Goal: Task Accomplishment & Management: Use online tool/utility

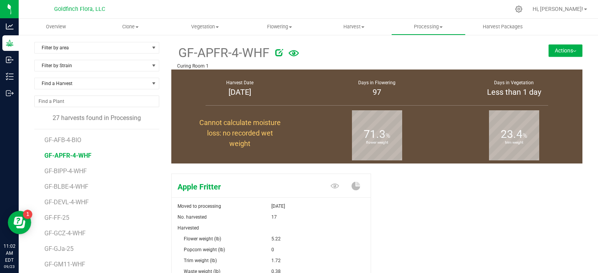
click at [570, 49] on button "Actions" at bounding box center [565, 50] width 34 height 12
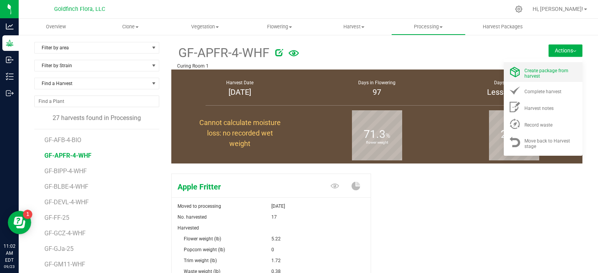
click at [524, 71] on span "Create package from harvest" at bounding box center [546, 73] width 44 height 11
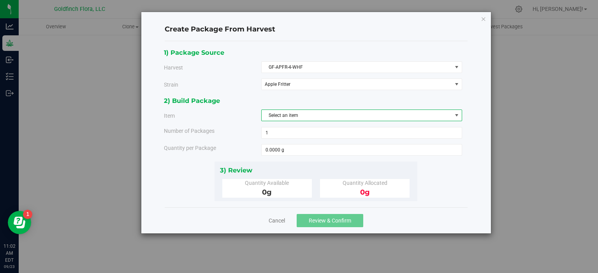
click at [456, 116] on span "select" at bounding box center [456, 115] width 6 height 6
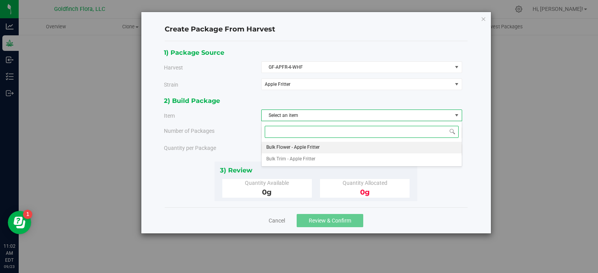
click at [378, 152] on li "Bulk Flower - Apple Fritter" at bounding box center [361, 148] width 200 height 12
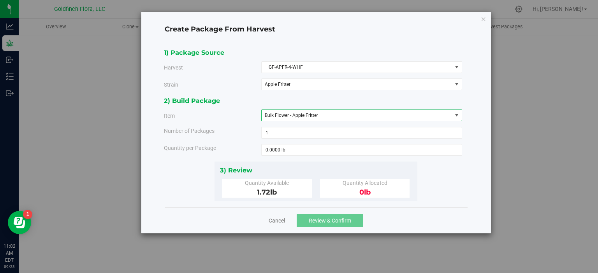
click at [456, 115] on span "select" at bounding box center [456, 115] width 6 height 6
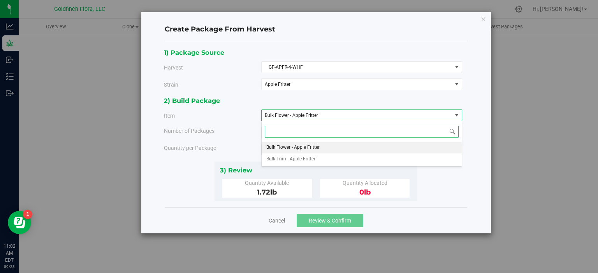
click at [456, 115] on span "select" at bounding box center [456, 115] width 6 height 6
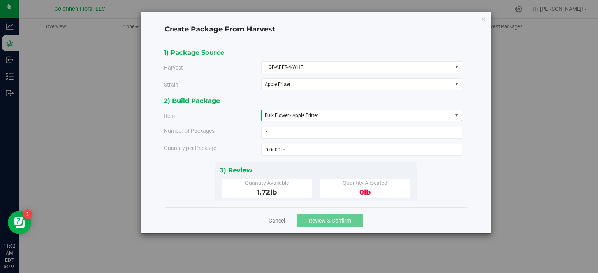
click at [456, 114] on span "select" at bounding box center [456, 115] width 6 height 6
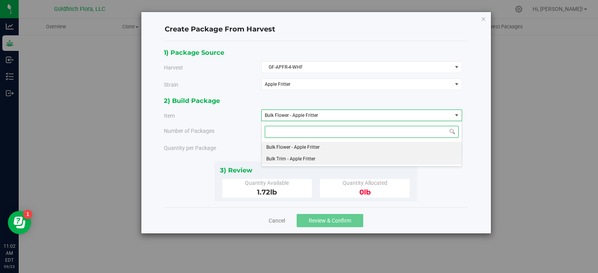
click at [393, 164] on li "Bulk Trim - Apple Fritter" at bounding box center [361, 160] width 200 height 12
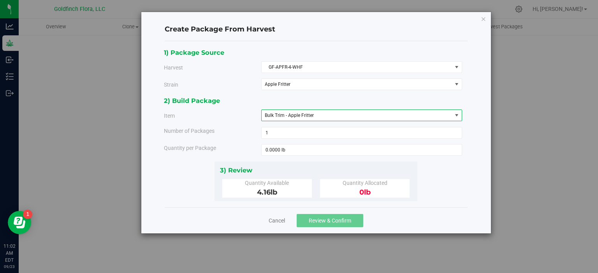
click at [362, 191] on span "0 lb" at bounding box center [364, 192] width 11 height 9
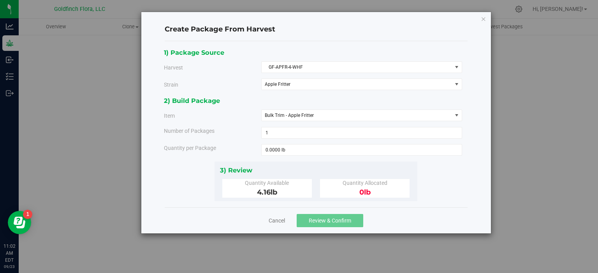
drag, startPoint x: 362, startPoint y: 191, endPoint x: 356, endPoint y: 190, distance: 5.7
click at [356, 190] on div "0 lb" at bounding box center [365, 193] width 78 height 11
click at [471, 180] on div "1) Package Source Harvest GF-APFR-4-WHF Select GF-AFB-4-BIO GF-APFR-4-WHF GF-BI…" at bounding box center [316, 124] width 314 height 154
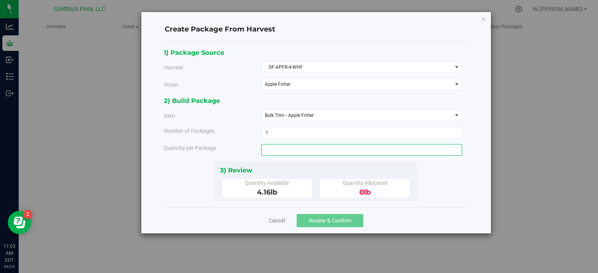
click at [423, 149] on span at bounding box center [361, 150] width 201 height 12
type input "2.98"
type input "2.9800 lb"
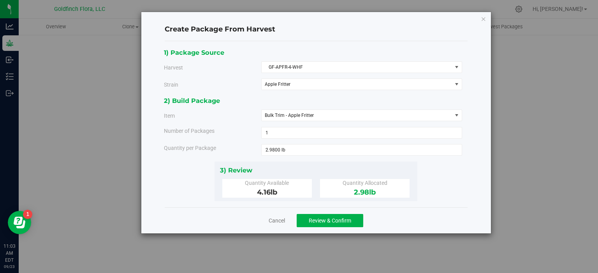
click at [452, 210] on div "Cancel Review & Confirm" at bounding box center [316, 221] width 303 height 26
click at [327, 219] on span "Review & Confirm" at bounding box center [329, 221] width 42 height 6
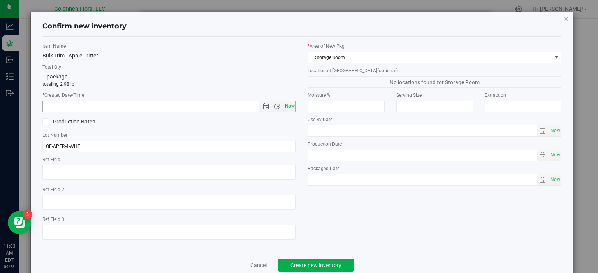
click at [288, 105] on span "Now" at bounding box center [289, 106] width 13 height 11
type input "[DATE] 11:03 AM"
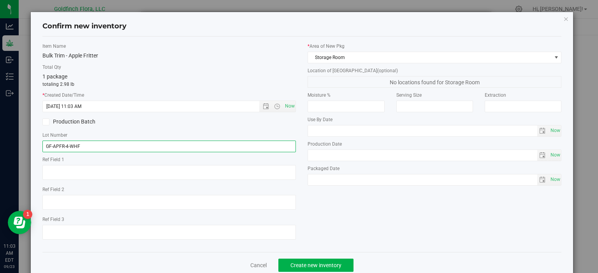
click at [101, 146] on input "GF-APFR-4-WHF" at bounding box center [169, 147] width 254 height 12
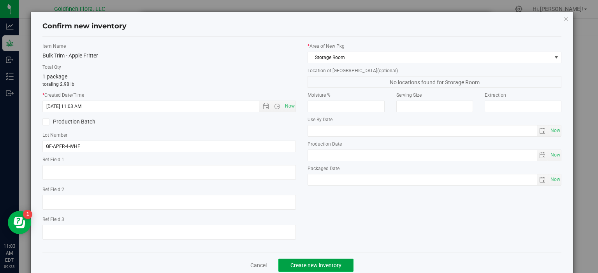
click at [312, 263] on span "Create new inventory" at bounding box center [315, 266] width 51 height 6
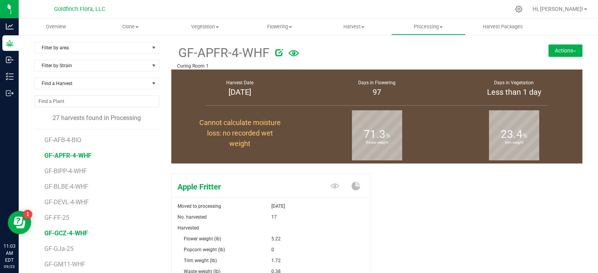
click at [70, 232] on span "GF-GCZ-4-WHF" at bounding box center [66, 233] width 44 height 7
click at [565, 52] on button "Actions" at bounding box center [565, 50] width 34 height 12
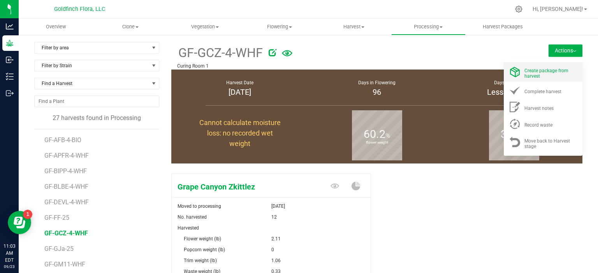
click at [537, 71] on span "Create package from harvest" at bounding box center [546, 73] width 44 height 11
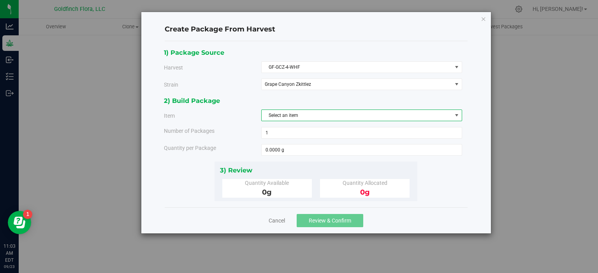
click at [456, 116] on span "select" at bounding box center [456, 115] width 6 height 6
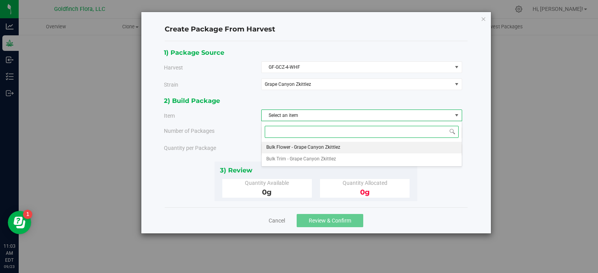
click at [414, 152] on li "Bulk Flower - Grape Canyon Zkittlez" at bounding box center [361, 148] width 200 height 12
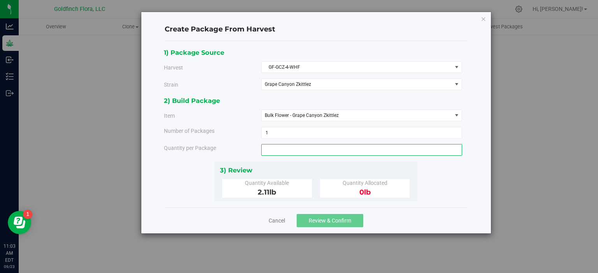
drag, startPoint x: 268, startPoint y: 148, endPoint x: 257, endPoint y: 147, distance: 11.7
click at [257, 147] on div "Quantity per Package" at bounding box center [313, 150] width 310 height 12
type input "1.71"
type input "1.7100 lb"
click at [461, 189] on div "1) Package Source Harvest GF-GCZ-4-WHF Select GF-AFB-4-BIO GF-APFR-4-WHF GF-BIP…" at bounding box center [316, 124] width 304 height 154
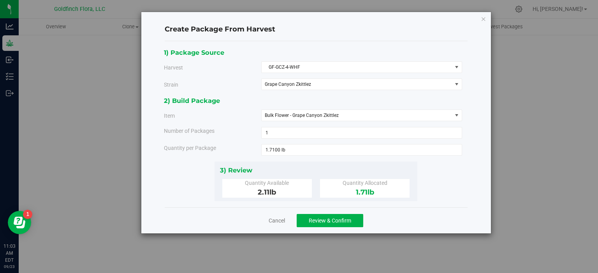
click at [461, 189] on div "1) Package Source Harvest GF-GCZ-4-WHF Select GF-AFB-4-BIO GF-APFR-4-WHF GF-BIP…" at bounding box center [316, 124] width 304 height 154
click at [338, 218] on span "Review & Confirm" at bounding box center [329, 221] width 42 height 6
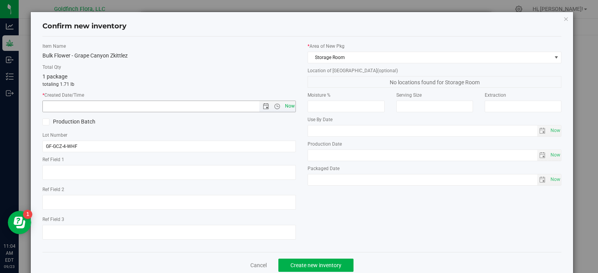
click at [287, 107] on span "Now" at bounding box center [289, 106] width 13 height 11
type input "[DATE] 11:04 AM"
click at [329, 264] on span "Create new inventory" at bounding box center [315, 266] width 51 height 6
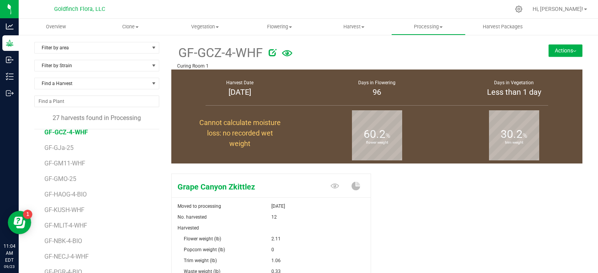
scroll to position [100, 0]
click at [64, 211] on span "GF-KUSH-WHF" at bounding box center [65, 211] width 42 height 7
click at [560, 51] on button "Actions" at bounding box center [565, 50] width 34 height 12
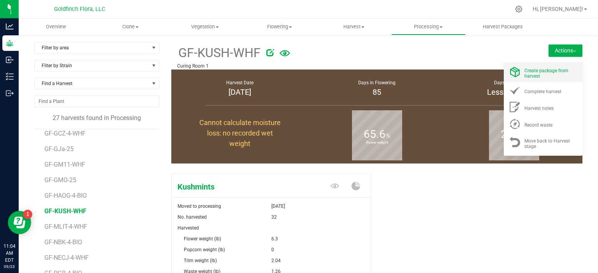
click at [533, 71] on span "Create package from harvest" at bounding box center [546, 73] width 44 height 11
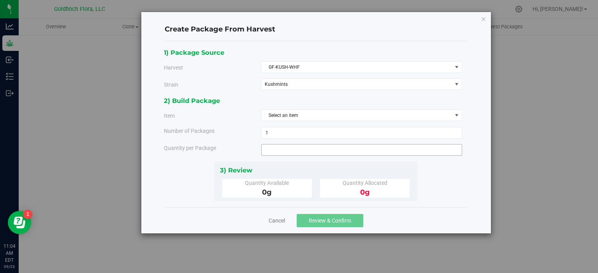
click at [297, 147] on span at bounding box center [361, 150] width 201 height 12
click at [297, 147] on input "text" at bounding box center [361, 150] width 200 height 11
type input "5.75"
type input "5.7500 g"
click at [398, 221] on div "Cancel Review & Confirm" at bounding box center [316, 221] width 303 height 26
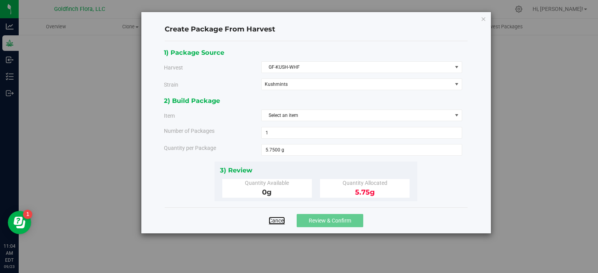
click at [277, 219] on link "Cancel" at bounding box center [276, 221] width 16 height 8
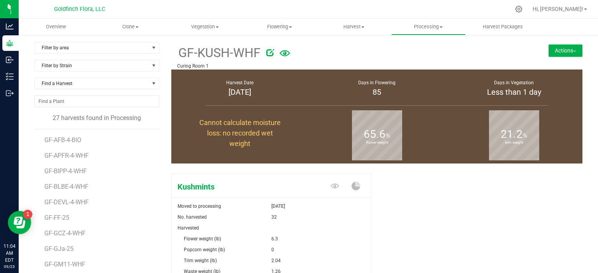
click at [556, 50] on button "Actions" at bounding box center [565, 50] width 34 height 12
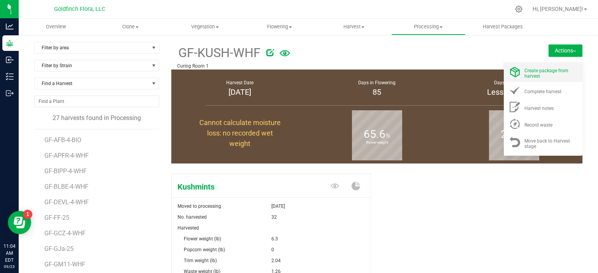
click at [532, 73] on span "Create package from harvest" at bounding box center [546, 73] width 44 height 11
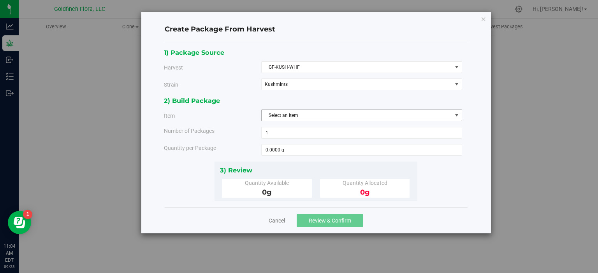
click at [459, 116] on span "select" at bounding box center [456, 115] width 6 height 6
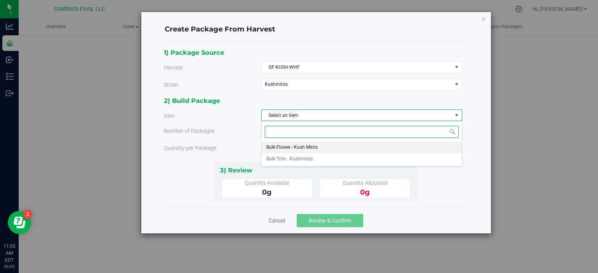
click at [340, 147] on li "Bulk Flower - Kush Mints" at bounding box center [361, 148] width 200 height 12
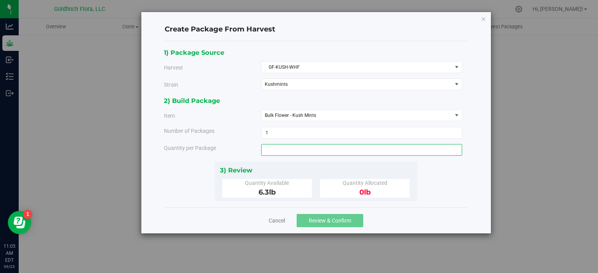
drag, startPoint x: 279, startPoint y: 149, endPoint x: 261, endPoint y: 149, distance: 17.1
click at [261, 149] on span at bounding box center [361, 150] width 201 height 12
type input "5.75"
type input "5.7500 lb"
click at [416, 218] on div "Cancel Review & Confirm" at bounding box center [316, 221] width 303 height 26
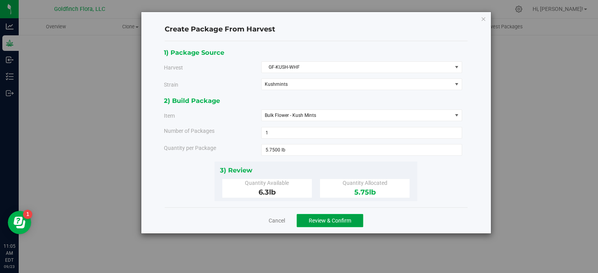
click at [318, 218] on span "Review & Confirm" at bounding box center [329, 221] width 42 height 6
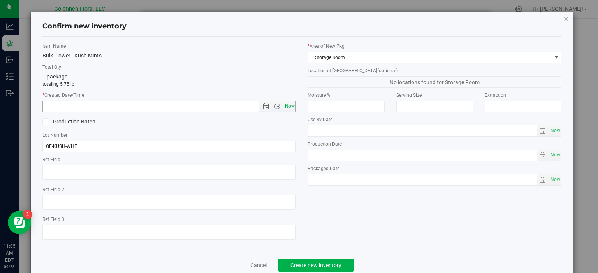
click at [285, 105] on span "Now" at bounding box center [289, 106] width 13 height 11
type input "[DATE] 11:05 AM"
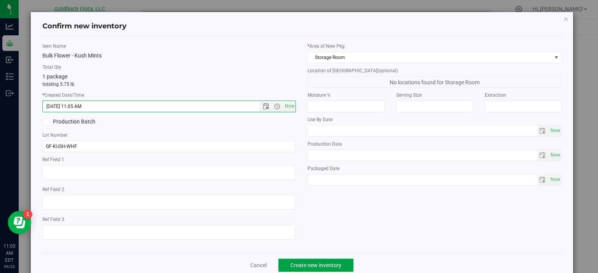
click at [326, 263] on span "Create new inventory" at bounding box center [315, 266] width 51 height 6
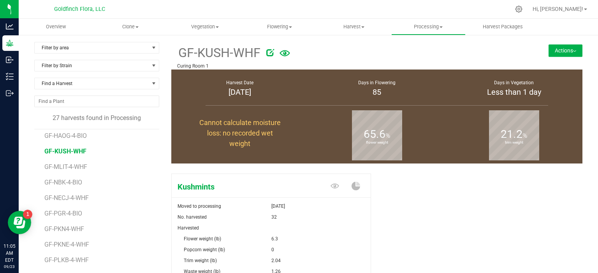
scroll to position [170, 0]
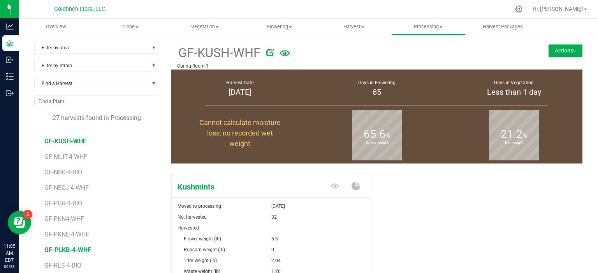
click at [80, 247] on span "GF-PLKB-4-WHF" at bounding box center [67, 250] width 47 height 7
click at [559, 49] on button "Actions" at bounding box center [565, 50] width 34 height 12
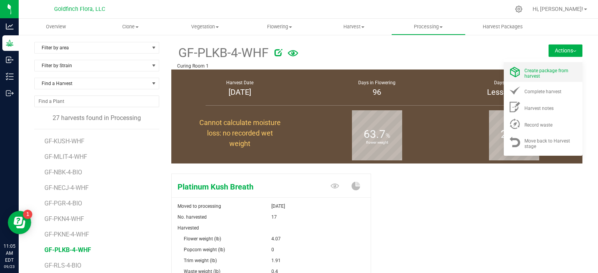
click at [535, 73] on span "Create package from harvest" at bounding box center [546, 73] width 44 height 11
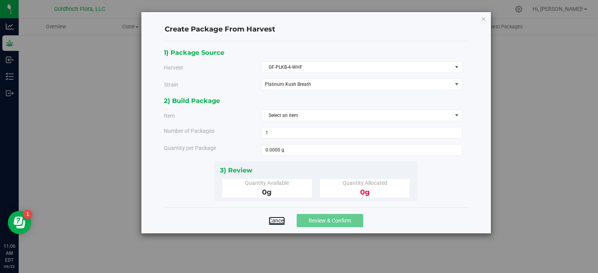
click at [277, 219] on link "Cancel" at bounding box center [276, 221] width 16 height 8
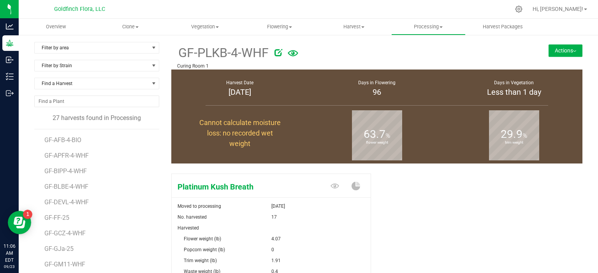
click at [555, 50] on button "Actions" at bounding box center [565, 50] width 34 height 12
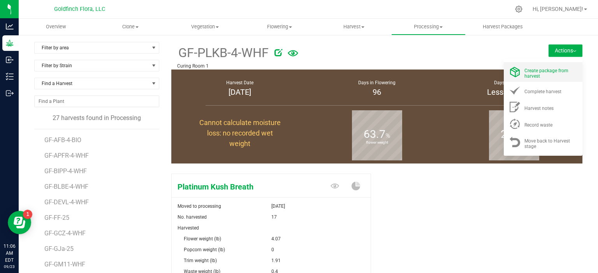
click at [525, 70] on span "Create package from harvest" at bounding box center [546, 73] width 44 height 11
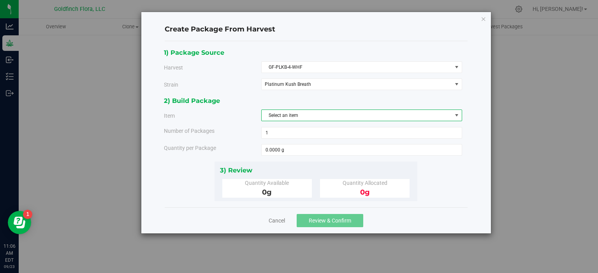
click at [455, 114] on span "select" at bounding box center [456, 115] width 6 height 6
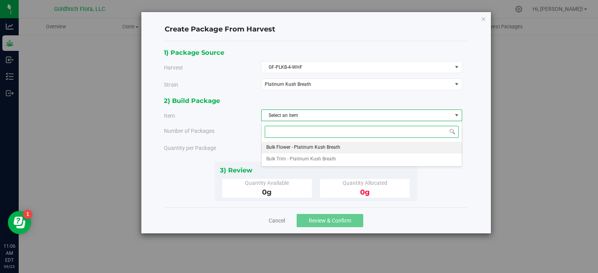
click at [362, 149] on li "Bulk Flower - Platinum Kush Breath" at bounding box center [361, 148] width 200 height 12
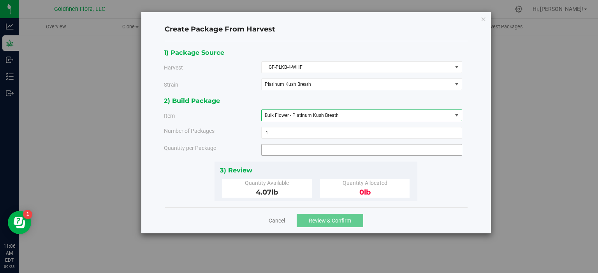
click at [280, 149] on span at bounding box center [361, 150] width 201 height 12
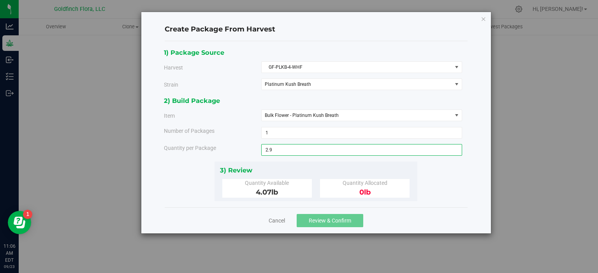
type input "2.98"
type input "2.9800 lb"
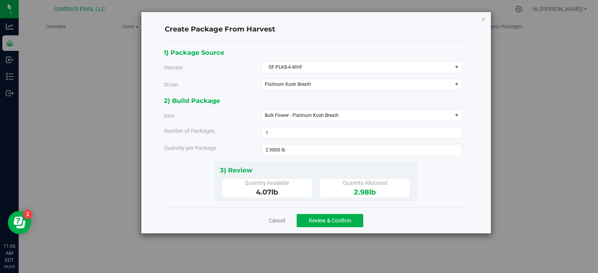
click at [436, 193] on div "1) Package Source Harvest GF-PLKB-4-WHF Select GF-AFB-4-BIO GF-APFR-4-WHF GF-BI…" at bounding box center [316, 124] width 304 height 154
click at [322, 221] on span "Review & Confirm" at bounding box center [329, 221] width 42 height 6
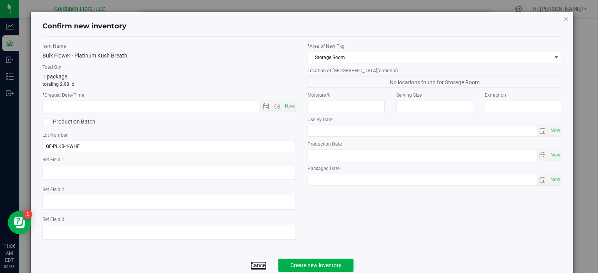
click at [260, 266] on link "Cancel" at bounding box center [258, 266] width 16 height 8
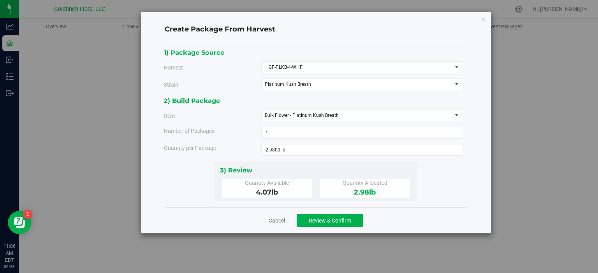
drag, startPoint x: 367, startPoint y: 189, endPoint x: 348, endPoint y: 189, distance: 19.5
click at [348, 189] on div "2.98 lb" at bounding box center [365, 193] width 78 height 11
click at [282, 151] on span "2.9800 lb 2.98" at bounding box center [361, 150] width 201 height 12
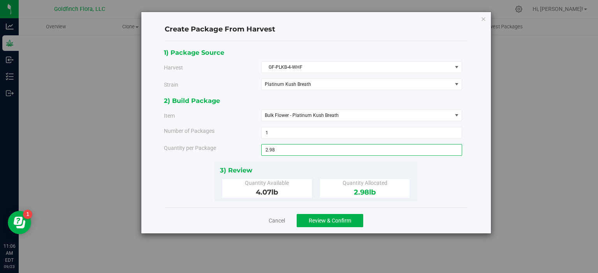
click at [282, 151] on input "2.98" at bounding box center [361, 150] width 200 height 11
type input "2"
type input "4.07"
type input "4.0700 lb"
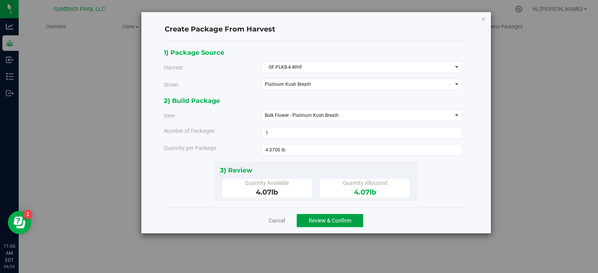
click at [335, 218] on span "Review & Confirm" at bounding box center [329, 221] width 42 height 6
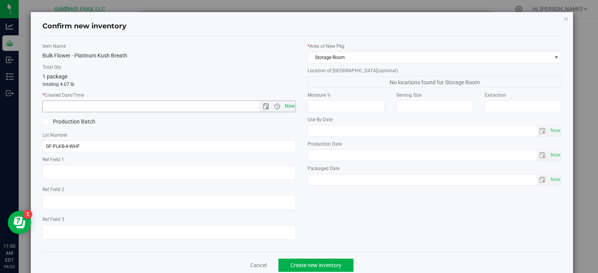
click at [285, 105] on span "Now" at bounding box center [289, 106] width 13 height 11
type input "[DATE] 11:06 AM"
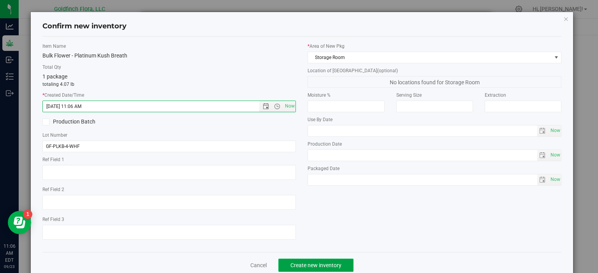
click at [316, 263] on span "Create new inventory" at bounding box center [315, 266] width 51 height 6
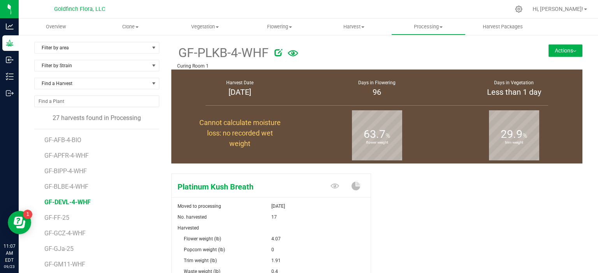
click at [66, 200] on span "GF-DEVL-4-WHF" at bounding box center [67, 202] width 46 height 7
click at [560, 51] on button "Actions" at bounding box center [565, 50] width 34 height 12
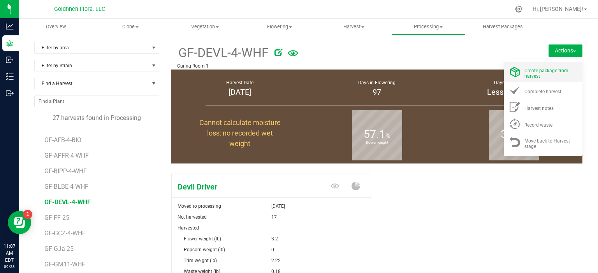
click at [529, 71] on span "Create package from harvest" at bounding box center [546, 73] width 44 height 11
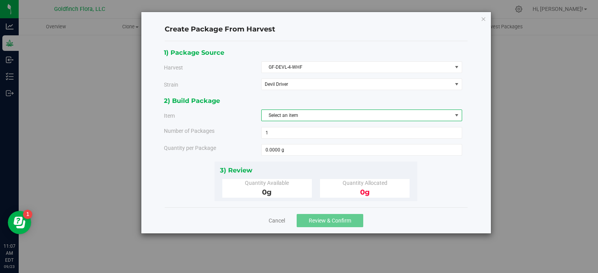
click at [456, 116] on span "select" at bounding box center [456, 115] width 6 height 6
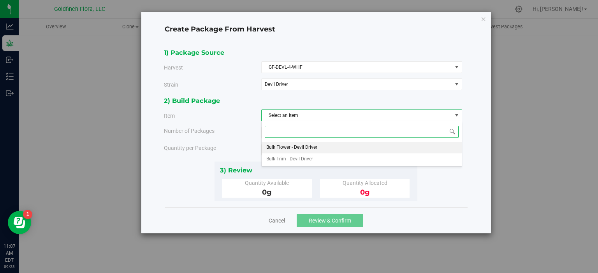
click at [320, 145] on li "Bulk Flower - Devil Driver" at bounding box center [361, 148] width 200 height 12
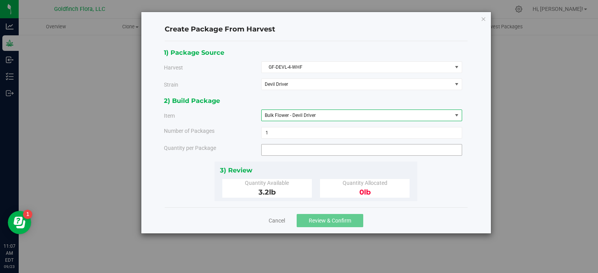
click at [299, 146] on span at bounding box center [361, 150] width 201 height 12
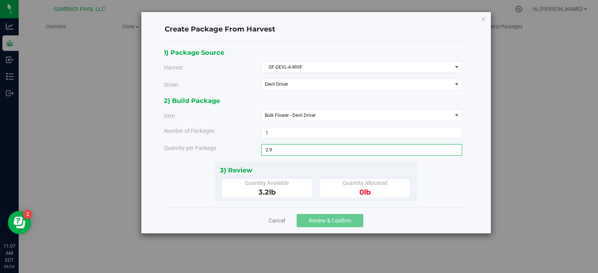
type input "2.98"
click at [431, 212] on div "Cancel Review & Confirm" at bounding box center [316, 221] width 303 height 26
type input "2.9800 lb"
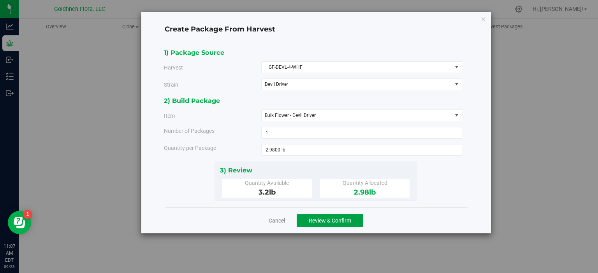
click at [330, 220] on span "Review & Confirm" at bounding box center [329, 221] width 42 height 6
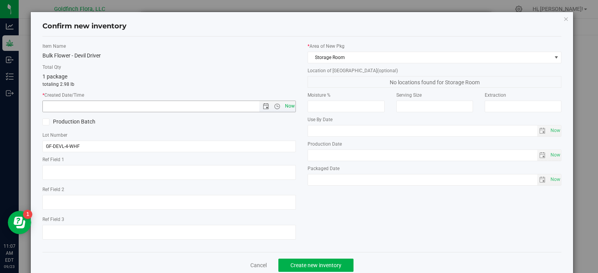
click at [289, 103] on span "Now" at bounding box center [289, 106] width 13 height 11
type input "[DATE] 11:07 AM"
click at [323, 265] on span "Create new inventory" at bounding box center [315, 266] width 51 height 6
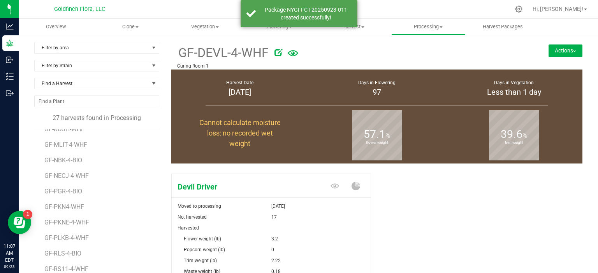
scroll to position [188, 0]
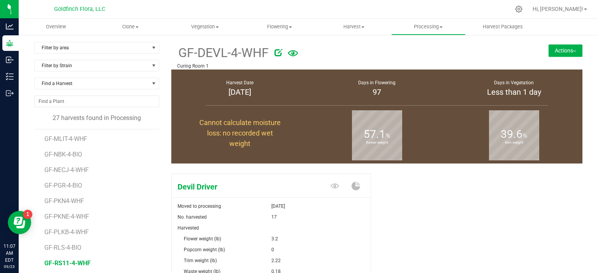
click at [77, 260] on span "GF-RS11-4-WHF" at bounding box center [67, 263] width 46 height 7
click at [550, 48] on button "Actions" at bounding box center [565, 50] width 34 height 12
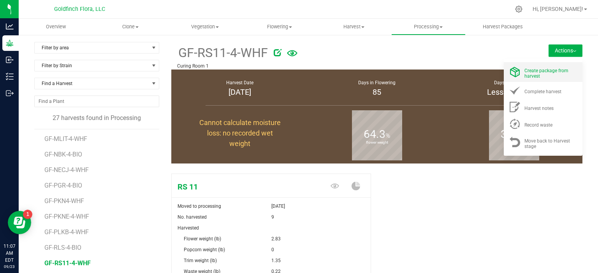
click at [528, 72] on span "Create package from harvest" at bounding box center [546, 73] width 44 height 11
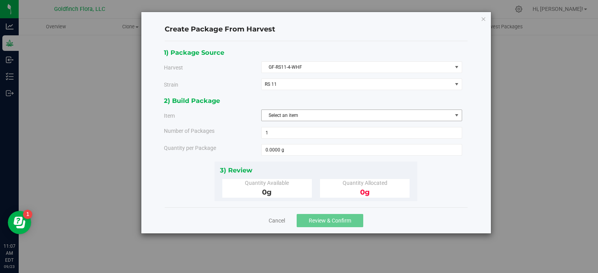
click at [456, 115] on span "select" at bounding box center [456, 115] width 6 height 6
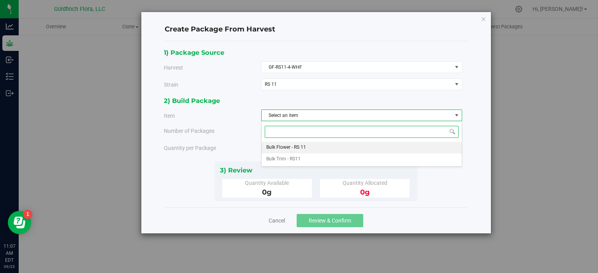
click at [342, 146] on li "Bulk Flower - RS 11" at bounding box center [361, 148] width 200 height 12
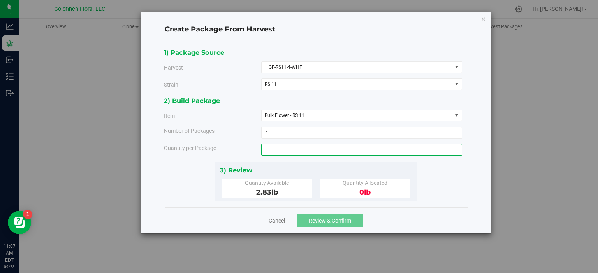
click at [277, 149] on span at bounding box center [361, 150] width 201 height 12
type input "2.58"
type input "2.5800 lb"
click at [425, 211] on div "Cancel Review & Confirm" at bounding box center [316, 221] width 303 height 26
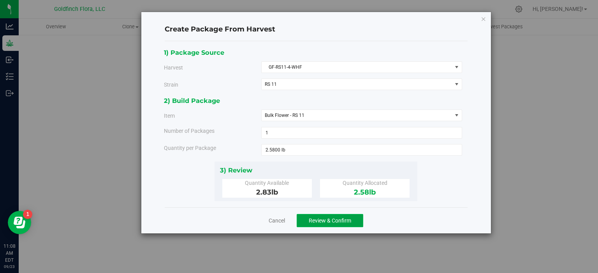
click at [321, 220] on span "Review & Confirm" at bounding box center [329, 221] width 42 height 6
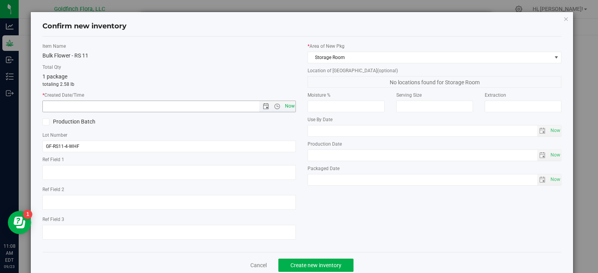
click at [289, 104] on span "Now" at bounding box center [289, 106] width 13 height 11
type input "[DATE] 11:08 AM"
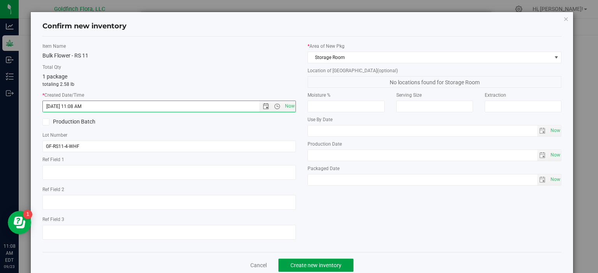
click at [311, 266] on span "Create new inventory" at bounding box center [315, 266] width 51 height 6
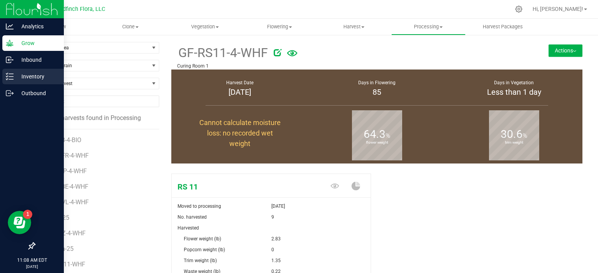
click at [9, 80] on icon at bounding box center [10, 77] width 8 height 8
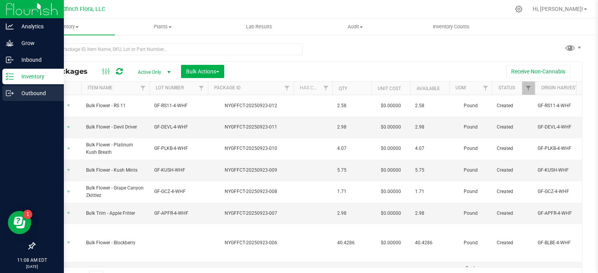
click at [10, 94] on icon at bounding box center [10, 93] width 8 height 8
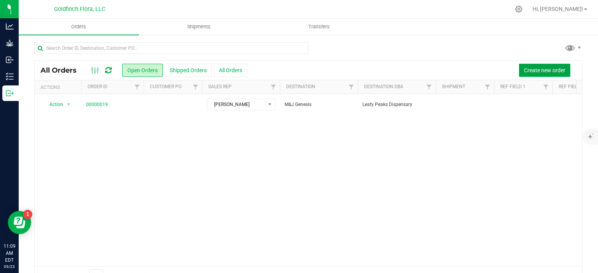
click at [527, 70] on span "Create new order" at bounding box center [544, 70] width 41 height 6
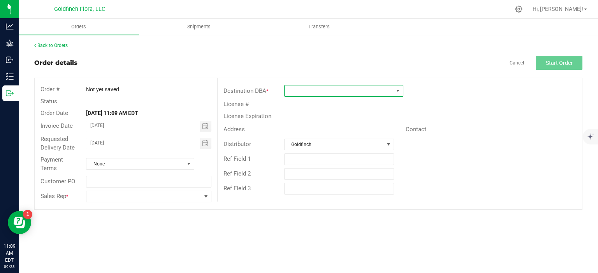
click at [399, 91] on span at bounding box center [397, 91] width 6 height 6
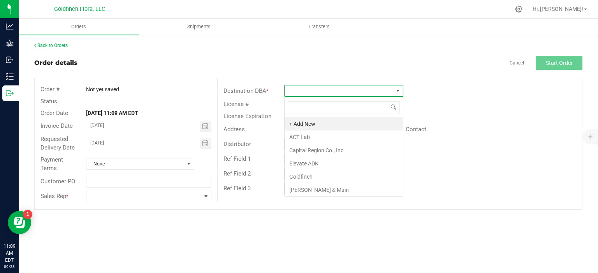
scroll to position [11, 119]
click at [336, 151] on li "Capital Region Co., Inc" at bounding box center [343, 150] width 118 height 13
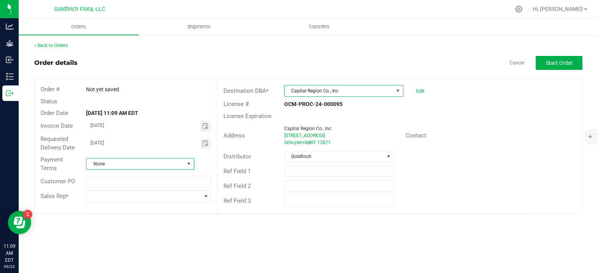
click at [190, 165] on span at bounding box center [189, 164] width 6 height 6
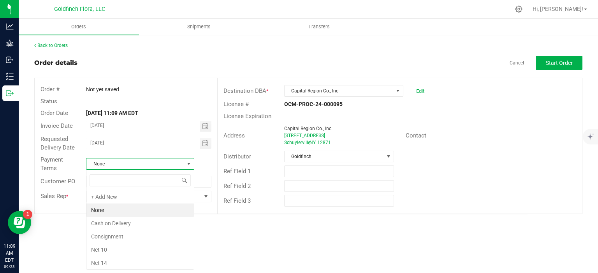
scroll to position [11, 108]
click at [131, 225] on li "Cash on Delivery" at bounding box center [139, 223] width 107 height 13
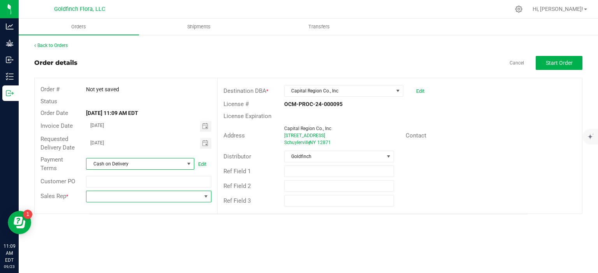
click at [207, 197] on span at bounding box center [206, 197] width 6 height 6
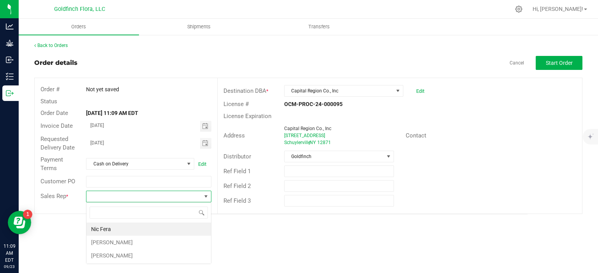
scroll to position [11, 125]
click at [168, 238] on li "[PERSON_NAME]" at bounding box center [148, 242] width 124 height 13
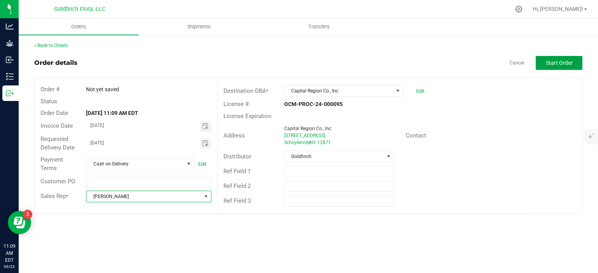
click at [557, 61] on span "Start Order" at bounding box center [558, 63] width 27 height 6
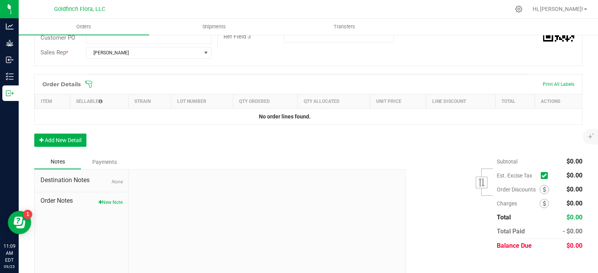
scroll to position [167, 0]
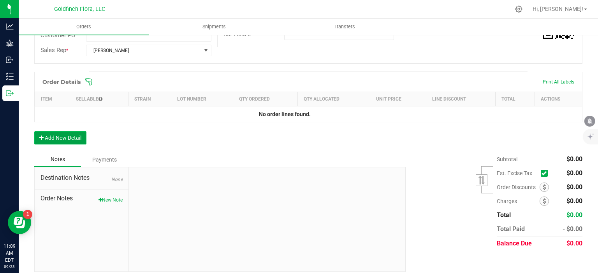
click at [74, 138] on button "Add New Detail" at bounding box center [60, 137] width 52 height 13
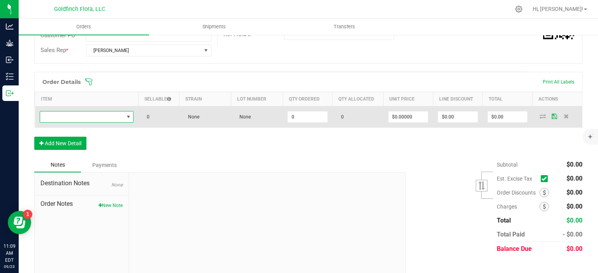
click at [128, 114] on span "NO DATA FOUND" at bounding box center [128, 117] width 6 height 6
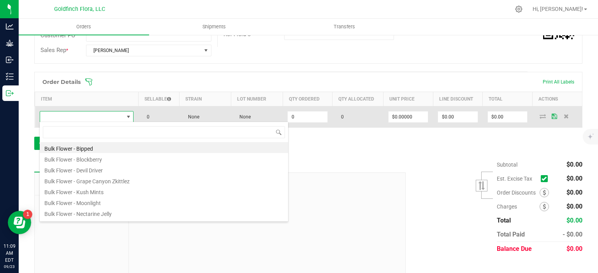
scroll to position [11, 92]
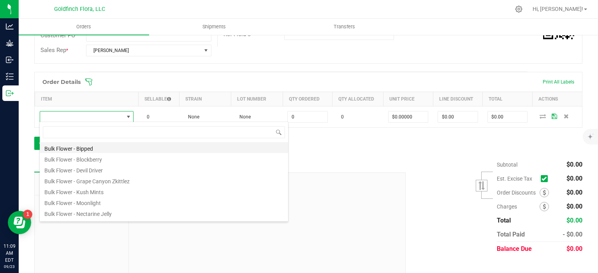
click at [92, 148] on li "Bulk Flower - Bipped" at bounding box center [164, 147] width 248 height 11
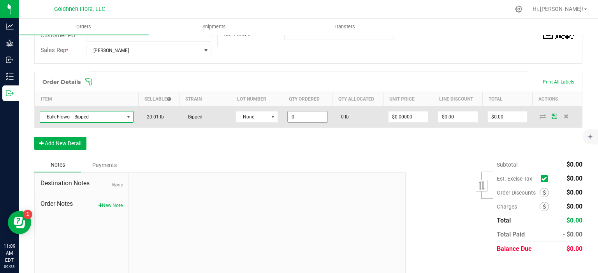
click at [300, 116] on input "0" at bounding box center [307, 117] width 40 height 11
type input "10.0000 lb"
click at [551, 114] on icon at bounding box center [553, 116] width 5 height 5
click at [539, 115] on icon at bounding box center [542, 116] width 6 height 5
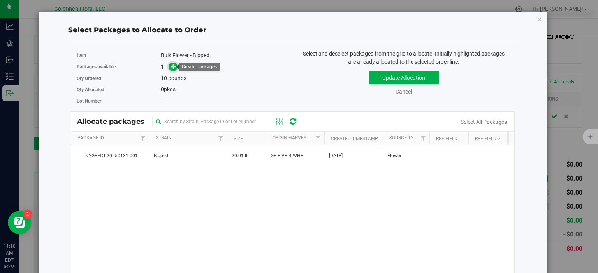
click at [174, 64] on icon at bounding box center [173, 65] width 5 height 5
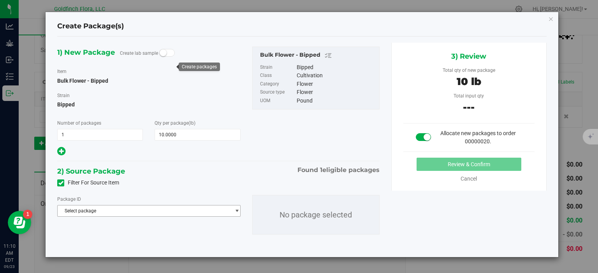
click at [237, 210] on span "select" at bounding box center [237, 211] width 6 height 6
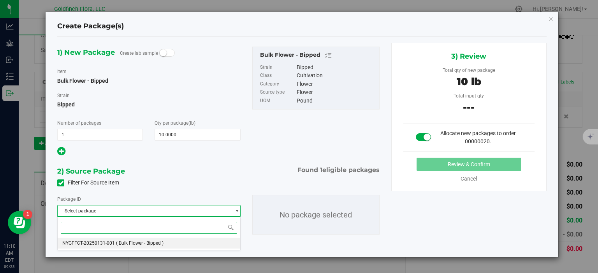
click at [202, 243] on li "NYGFFCT-20250131-001 ( Bulk Flower - Bipped )" at bounding box center [149, 243] width 182 height 11
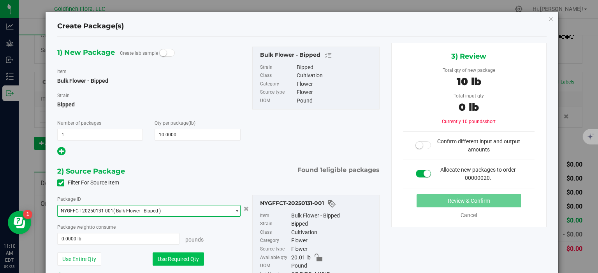
click at [167, 259] on button "Use Required Qty" at bounding box center [177, 259] width 51 height 13
type input "10.0000 lb"
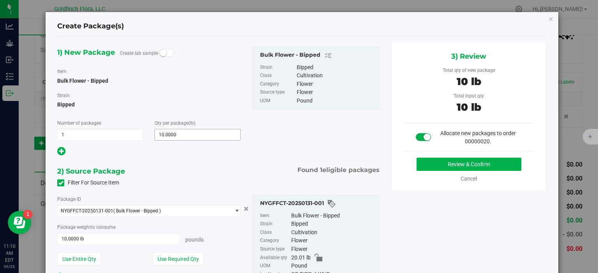
click at [169, 137] on span "10.0000 10" at bounding box center [197, 135] width 86 height 12
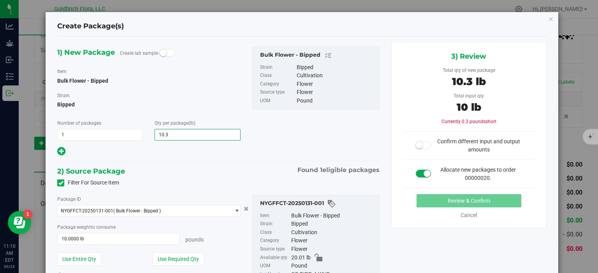
type input "10.30"
type input "10.3000"
click at [275, 131] on div "1) New Package Create lab sample Item Bulk Flower - Bipped [GEOGRAPHIC_DATA] Bi…" at bounding box center [218, 102] width 334 height 110
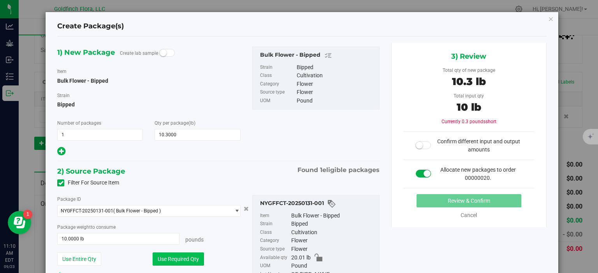
click at [187, 255] on button "Use Required Qty" at bounding box center [177, 259] width 51 height 13
type input "10.3000 lb"
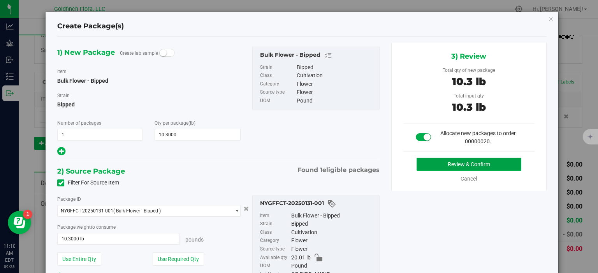
click at [476, 162] on button "Review & Confirm" at bounding box center [468, 164] width 105 height 13
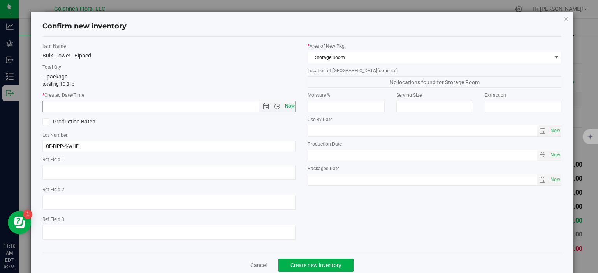
click at [286, 107] on span "Now" at bounding box center [289, 106] width 13 height 11
type input "[DATE] 11:10 AM"
click at [563, 18] on icon "button" at bounding box center [565, 18] width 5 height 9
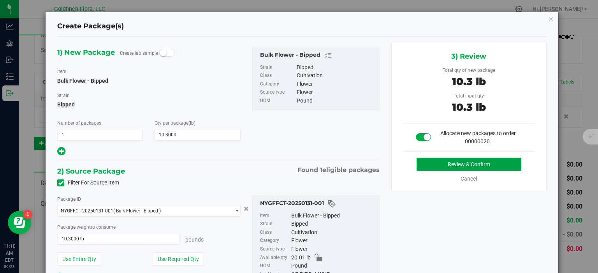
click at [436, 164] on button "Review & Confirm" at bounding box center [468, 164] width 105 height 13
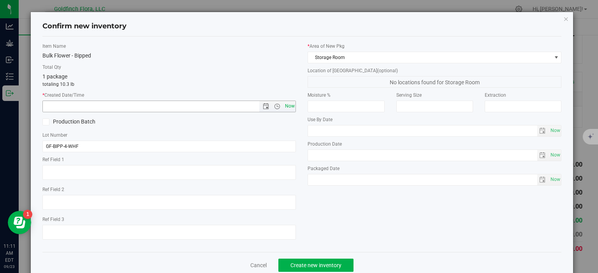
click at [288, 105] on span "Now" at bounding box center [289, 106] width 13 height 11
type input "[DATE] 11:11 AM"
click at [330, 265] on span "Create new inventory" at bounding box center [315, 266] width 51 height 6
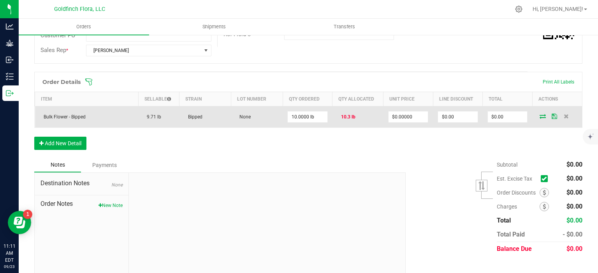
click at [539, 115] on icon at bounding box center [542, 116] width 6 height 5
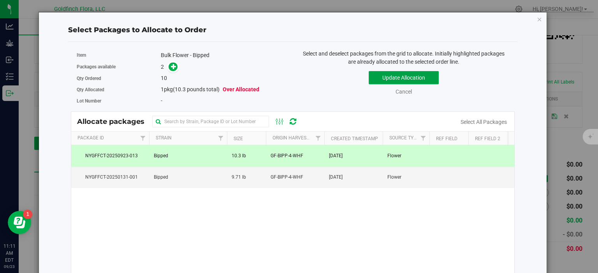
click at [394, 76] on button "Update Allocation" at bounding box center [403, 77] width 70 height 13
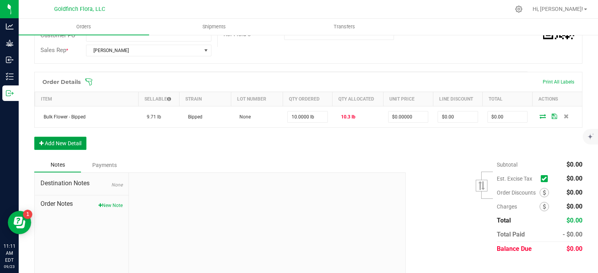
click at [71, 140] on button "Add New Detail" at bounding box center [60, 143] width 52 height 13
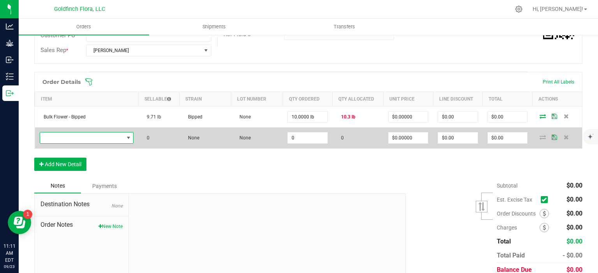
click at [126, 135] on span "NO DATA FOUND" at bounding box center [128, 138] width 6 height 6
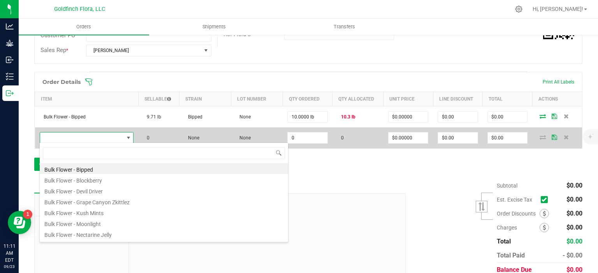
scroll to position [11, 92]
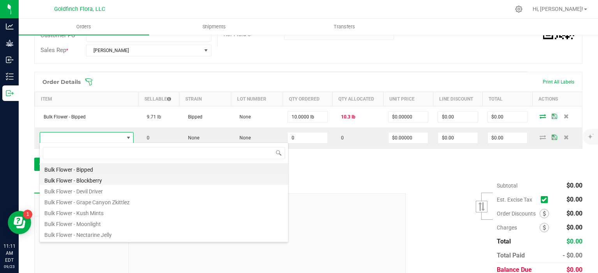
click at [91, 180] on li "Bulk Flower - Blockberry" at bounding box center [164, 179] width 248 height 11
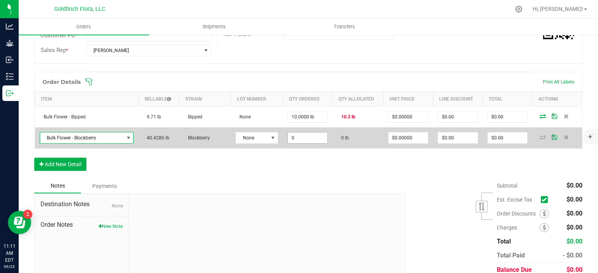
click at [313, 137] on input "0" at bounding box center [307, 138] width 40 height 11
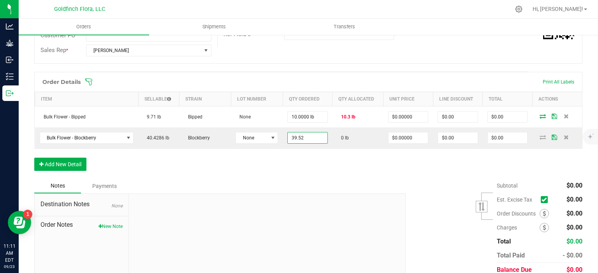
type input "39.5200 lb"
click at [424, 154] on div "Order Details Print All Labels Item Sellable Strain Lot Number Qty Ordered Qty …" at bounding box center [308, 125] width 548 height 107
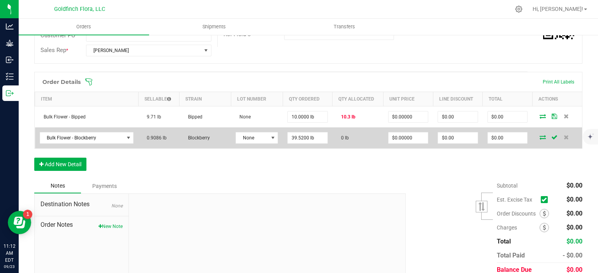
click at [539, 135] on icon at bounding box center [542, 137] width 6 height 5
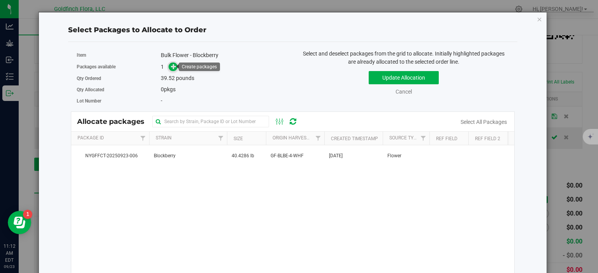
click at [174, 67] on icon at bounding box center [173, 66] width 5 height 5
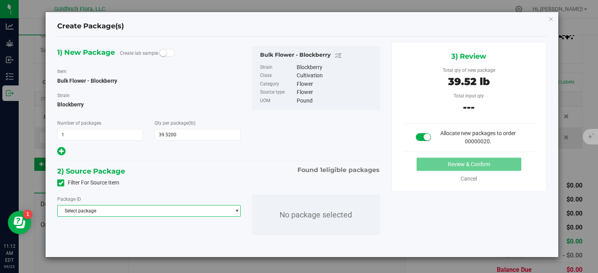
click at [237, 209] on span "select" at bounding box center [237, 211] width 6 height 6
click at [178, 243] on li "NYGFFCT-20250923-006 ( Bulk Flower - Blockberry )" at bounding box center [149, 243] width 182 height 11
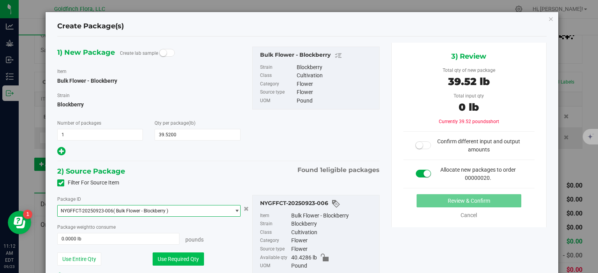
click at [181, 258] on button "Use Required Qty" at bounding box center [177, 259] width 51 height 13
type input "39.5200 lb"
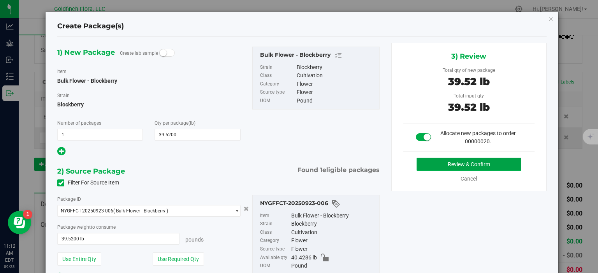
click at [466, 166] on button "Review & Confirm" at bounding box center [468, 164] width 105 height 13
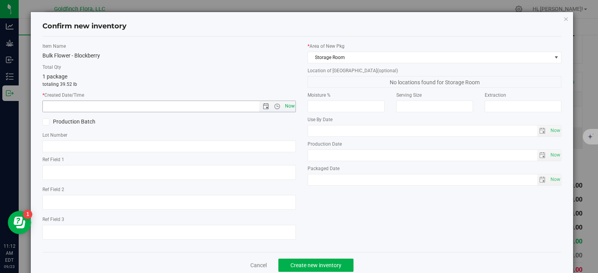
click at [283, 109] on span "Now" at bounding box center [289, 106] width 13 height 11
type input "[DATE] 11:12 AM"
click at [325, 267] on span "Create new inventory" at bounding box center [315, 266] width 51 height 6
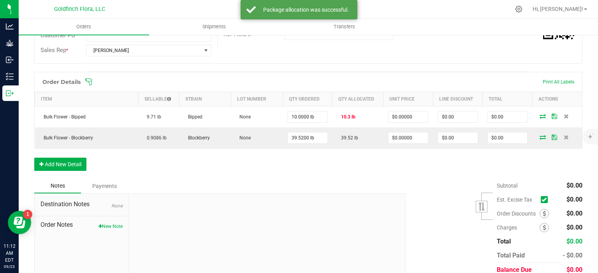
click at [440, 159] on div "Order Details Print All Labels Item Sellable Strain Lot Number Qty Ordered Qty …" at bounding box center [308, 125] width 548 height 107
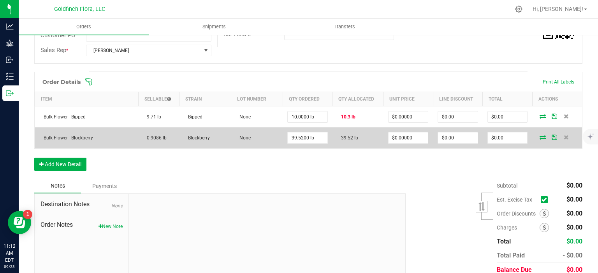
click at [551, 136] on icon at bounding box center [553, 137] width 5 height 5
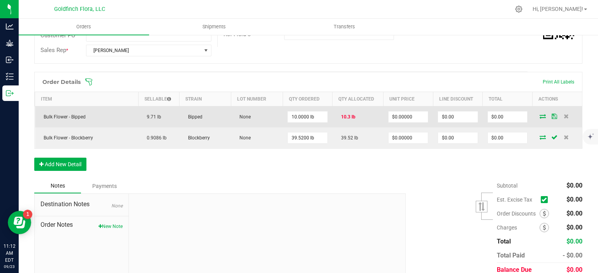
click at [551, 114] on icon at bounding box center [553, 116] width 5 height 5
click at [298, 116] on input "10" at bounding box center [307, 117] width 40 height 11
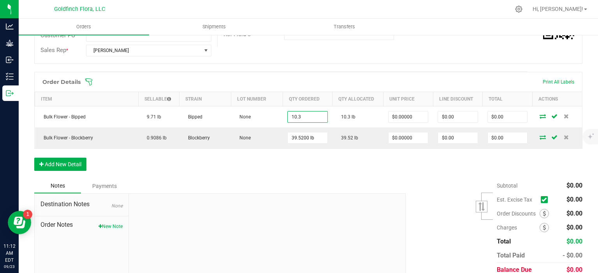
type input "10.3000 lb"
click at [521, 159] on div "Order Details Print All Labels Item Sellable Strain Lot Number Qty Ordered Qty …" at bounding box center [308, 125] width 548 height 107
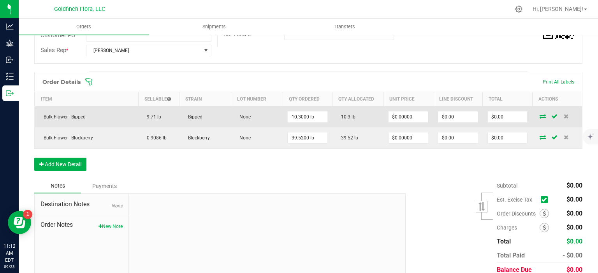
click at [551, 115] on icon at bounding box center [554, 116] width 6 height 5
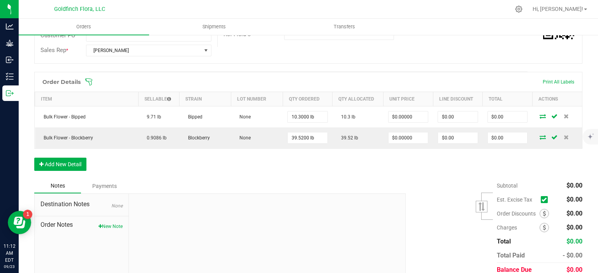
click at [388, 165] on div "Order Details Print All Labels Item Sellable Strain Lot Number Qty Ordered Qty …" at bounding box center [308, 125] width 548 height 107
click at [54, 162] on button "Add New Detail" at bounding box center [60, 164] width 52 height 13
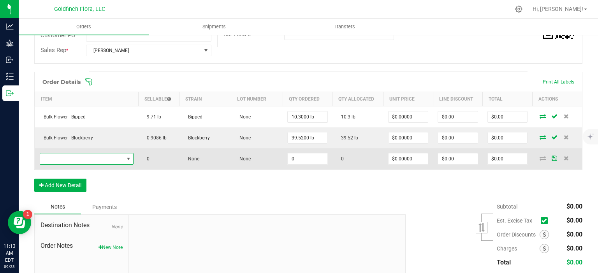
click at [128, 156] on span "NO DATA FOUND" at bounding box center [128, 159] width 6 height 6
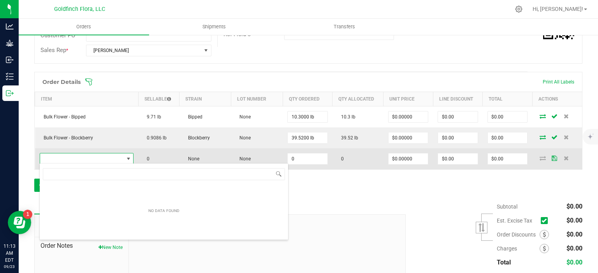
scroll to position [11, 92]
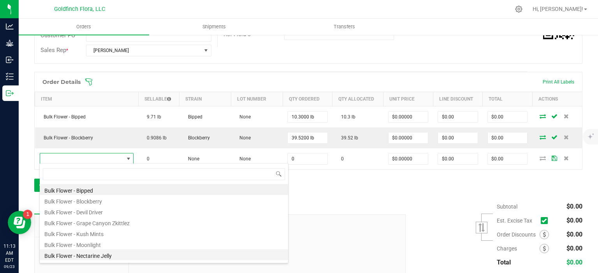
click at [95, 253] on li "Bulk Flower - Nectarine Jelly" at bounding box center [164, 255] width 248 height 11
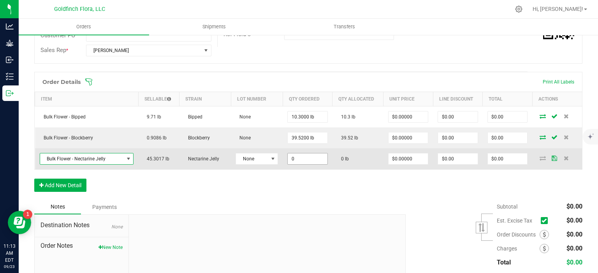
click at [300, 157] on input "0" at bounding box center [307, 159] width 40 height 11
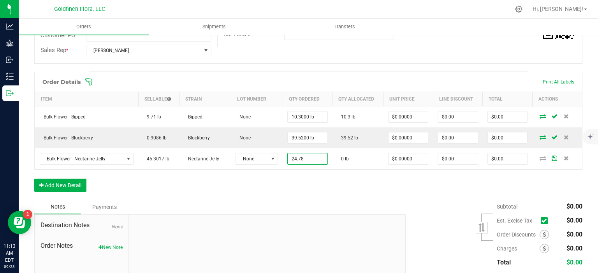
type input "24.7800 lb"
click at [419, 184] on div "Order Details Print All Labels Item Sellable Strain Lot Number Qty Ordered Qty …" at bounding box center [308, 136] width 548 height 128
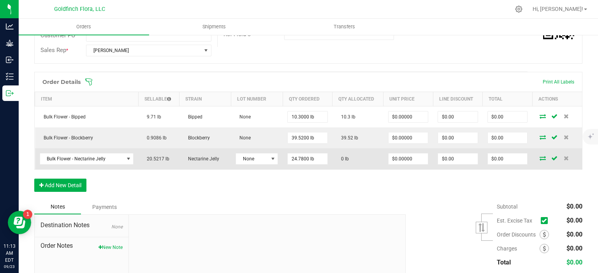
click at [539, 156] on icon at bounding box center [542, 158] width 6 height 5
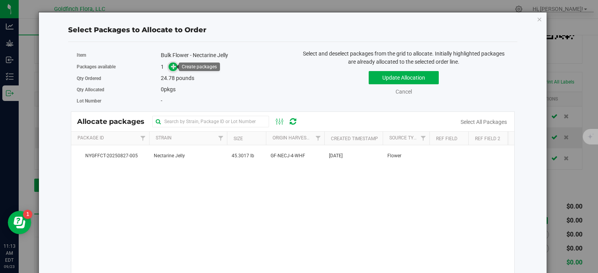
click at [173, 68] on icon at bounding box center [173, 66] width 5 height 5
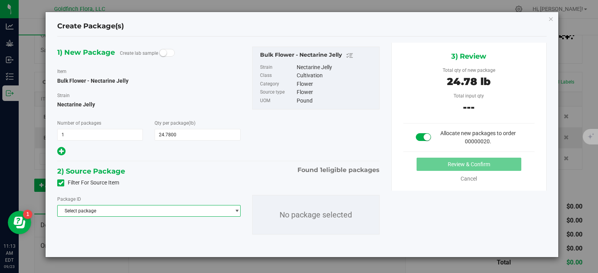
click at [237, 209] on span "select" at bounding box center [237, 211] width 6 height 6
click at [193, 244] on li "NYGFFCT-20250827-005 ( Bulk Flower - Nectarine Jelly )" at bounding box center [149, 243] width 182 height 11
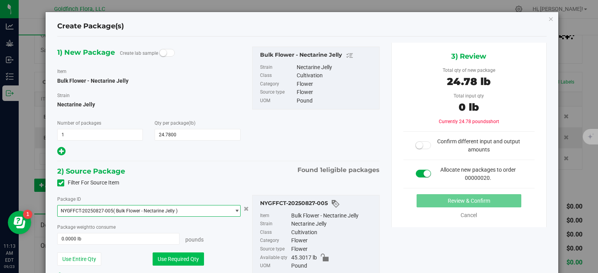
click at [187, 259] on button "Use Required Qty" at bounding box center [177, 259] width 51 height 13
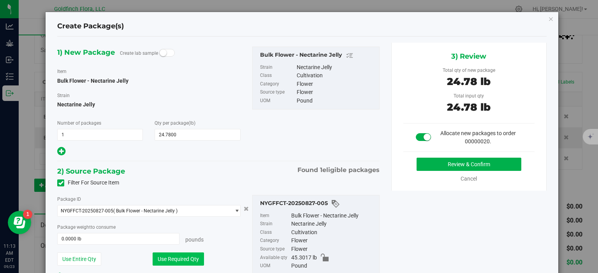
type input "24.7800 lb"
click at [478, 162] on button "Review & Confirm" at bounding box center [468, 164] width 105 height 13
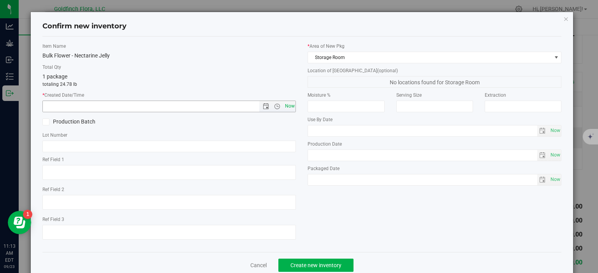
click at [288, 107] on span "Now" at bounding box center [289, 106] width 13 height 11
type input "[DATE] 11:13 AM"
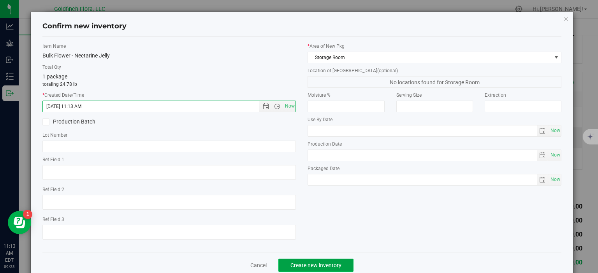
click at [321, 266] on span "Create new inventory" at bounding box center [315, 266] width 51 height 6
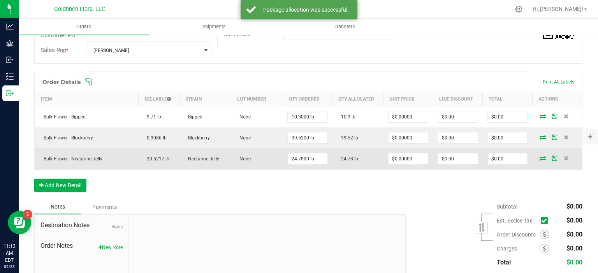
click at [551, 157] on icon at bounding box center [553, 158] width 5 height 5
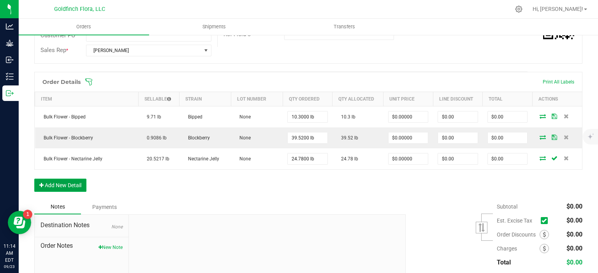
click at [69, 183] on button "Add New Detail" at bounding box center [60, 185] width 52 height 13
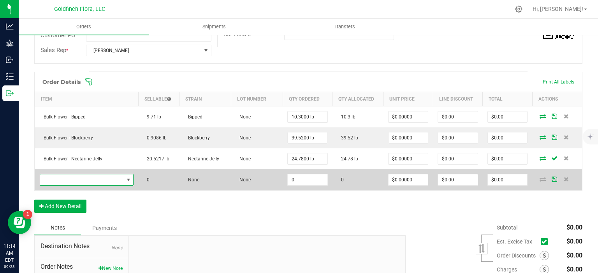
click at [128, 177] on span "NO DATA FOUND" at bounding box center [128, 180] width 6 height 6
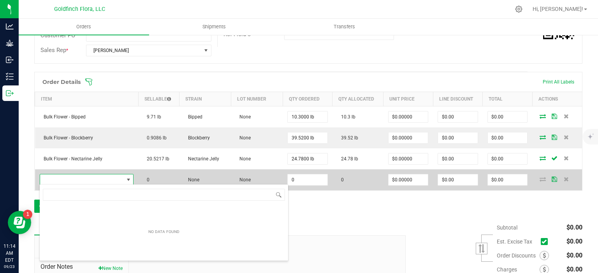
scroll to position [11, 92]
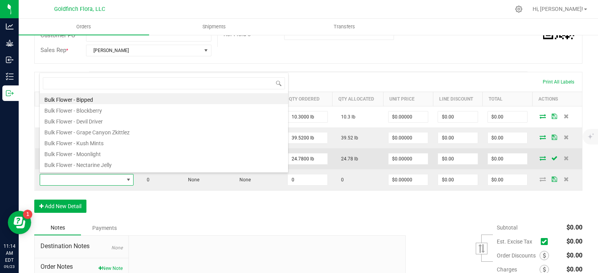
click at [98, 150] on li "Bulk Flower - Moonlight" at bounding box center [164, 153] width 248 height 11
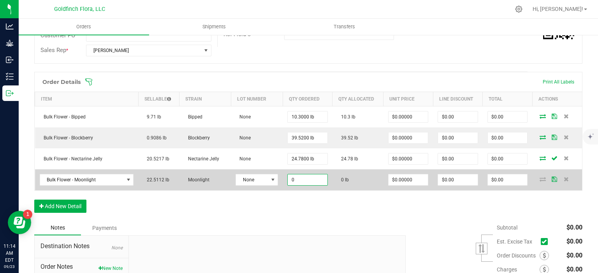
click at [308, 175] on input "0" at bounding box center [307, 180] width 40 height 11
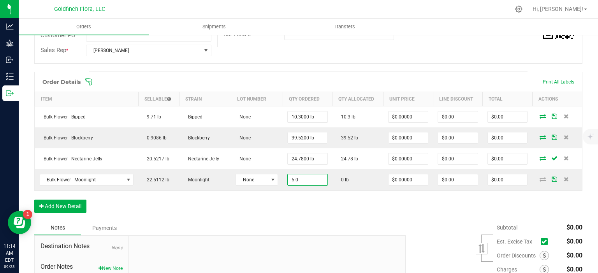
type input "5.0000 lb"
click at [557, 198] on div "Order Details Print All Labels Item Sellable Strain Lot Number Qty Ordered Qty …" at bounding box center [308, 146] width 548 height 149
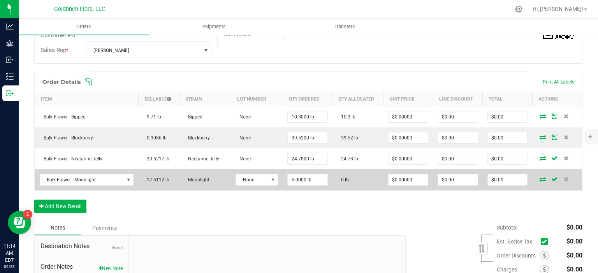
click at [539, 177] on icon at bounding box center [542, 179] width 6 height 5
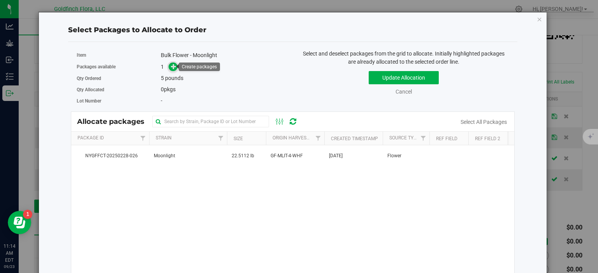
click at [171, 65] on icon at bounding box center [173, 66] width 5 height 5
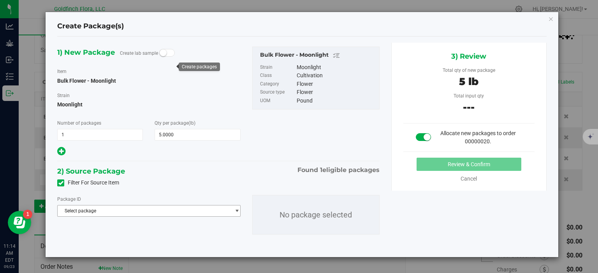
click at [237, 211] on span "select" at bounding box center [237, 211] width 6 height 6
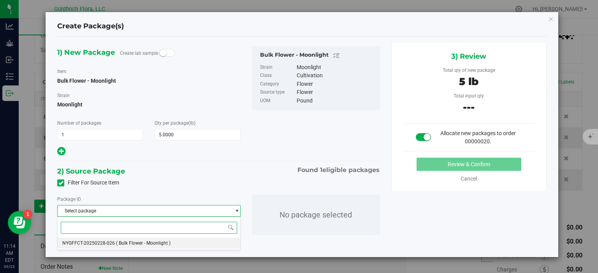
click at [196, 244] on li "NYGFFCT-20250228-026 ( Bulk Flower - Moonlight )" at bounding box center [149, 243] width 182 height 11
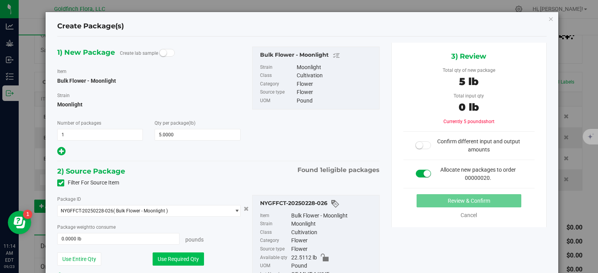
click at [182, 260] on button "Use Required Qty" at bounding box center [177, 259] width 51 height 13
type input "5.0000 lb"
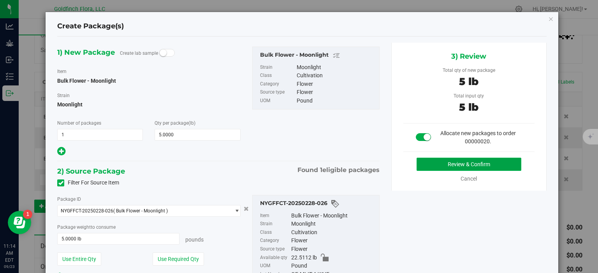
click at [473, 161] on button "Review & Confirm" at bounding box center [468, 164] width 105 height 13
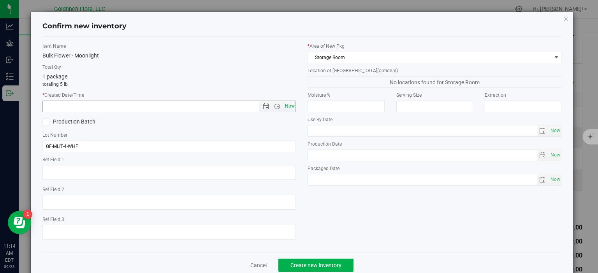
click at [287, 106] on span "Now" at bounding box center [289, 106] width 13 height 11
type input "[DATE] 11:14 AM"
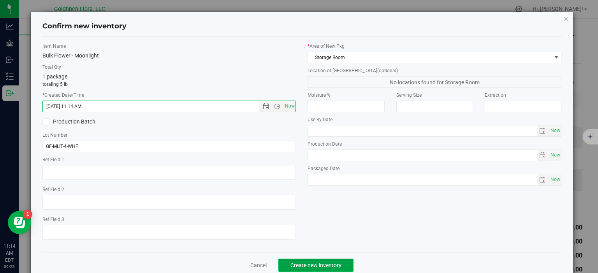
click at [329, 264] on span "Create new inventory" at bounding box center [315, 266] width 51 height 6
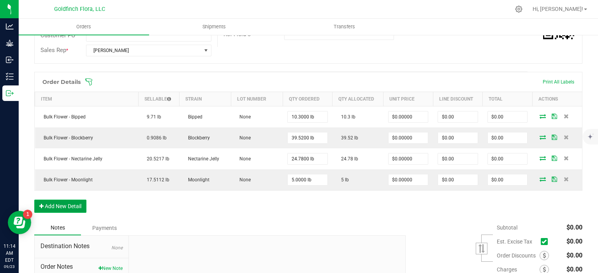
click at [70, 207] on button "Add New Detail" at bounding box center [60, 206] width 52 height 13
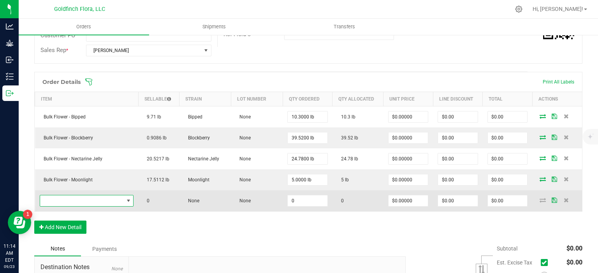
click at [126, 198] on span "NO DATA FOUND" at bounding box center [128, 201] width 6 height 6
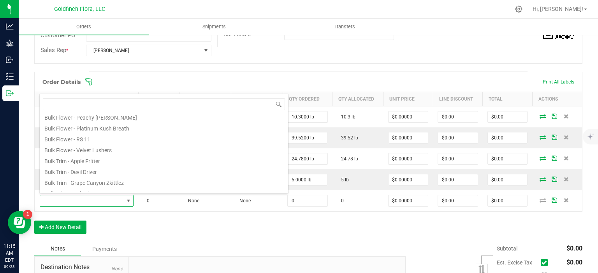
scroll to position [82, 0]
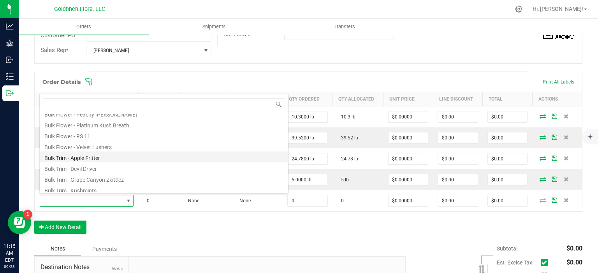
click at [86, 155] on li "Bulk Trim - Apple Fritter" at bounding box center [164, 157] width 248 height 11
type input "0.0000 lb"
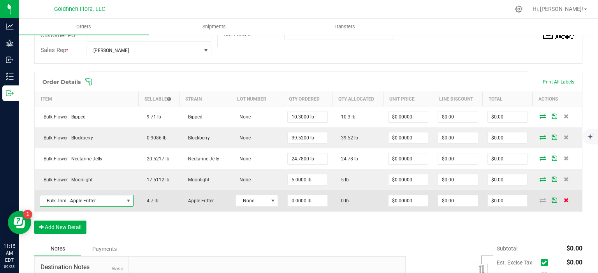
click at [563, 199] on icon at bounding box center [565, 200] width 5 height 5
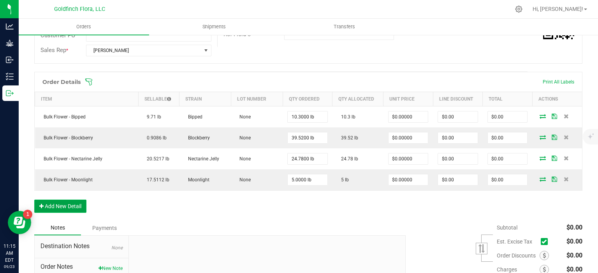
click at [70, 203] on button "Add New Detail" at bounding box center [60, 206] width 52 height 13
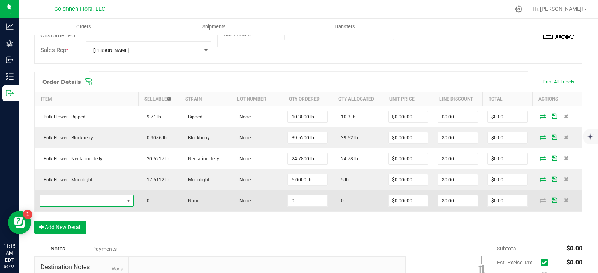
click at [128, 198] on span "NO DATA FOUND" at bounding box center [128, 201] width 6 height 6
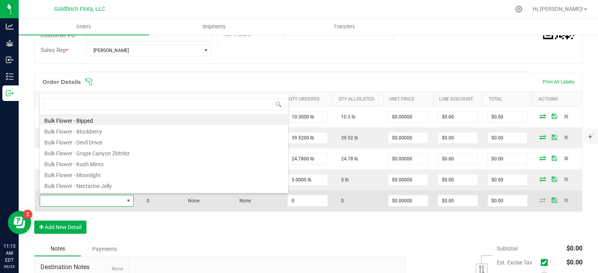
scroll to position [11, 92]
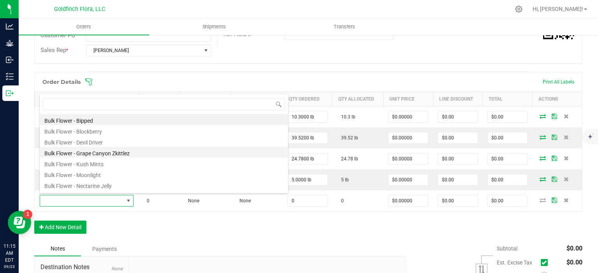
click at [125, 151] on li "Bulk Flower - Grape Canyon Zkittlez" at bounding box center [164, 152] width 248 height 11
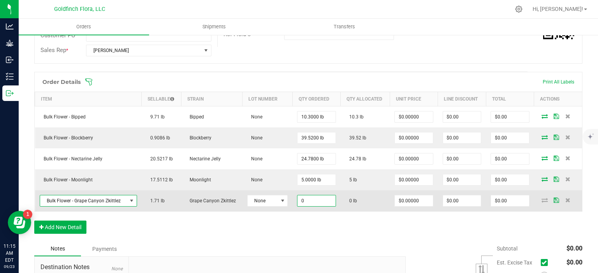
click at [306, 197] on input "0" at bounding box center [316, 201] width 38 height 11
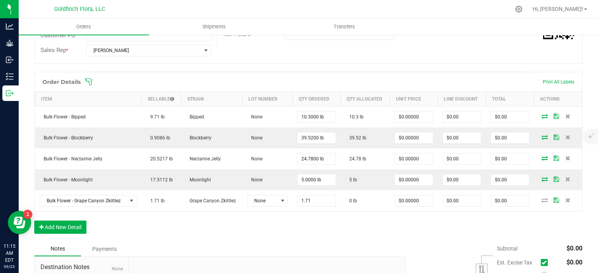
type input "1.7100 lb"
click at [537, 214] on div "Order Details Print All Labels Item Sellable Strain Lot Number Qty Ordered Qty …" at bounding box center [308, 157] width 548 height 170
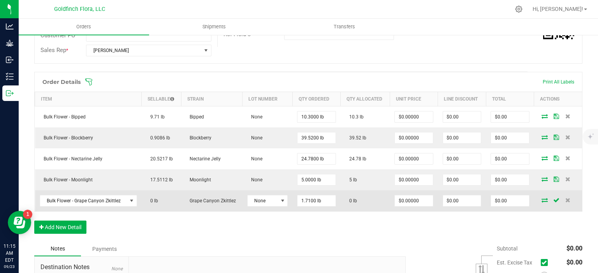
click at [541, 198] on icon at bounding box center [544, 200] width 6 height 5
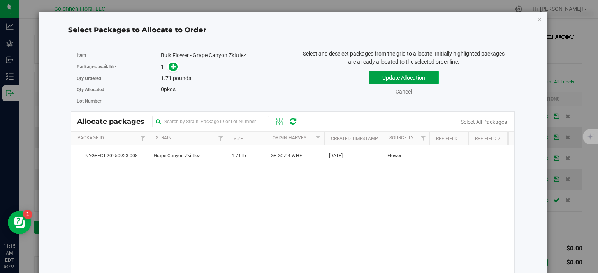
click at [380, 76] on button "Update Allocation" at bounding box center [403, 77] width 70 height 13
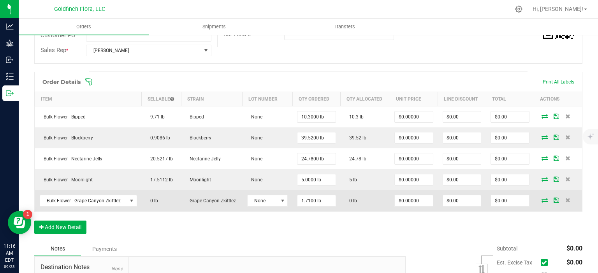
click at [553, 198] on icon at bounding box center [555, 200] width 5 height 5
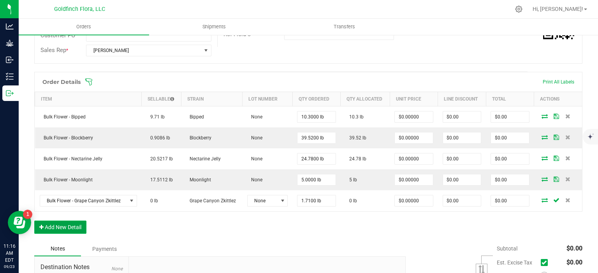
click at [67, 227] on button "Add New Detail" at bounding box center [60, 227] width 52 height 13
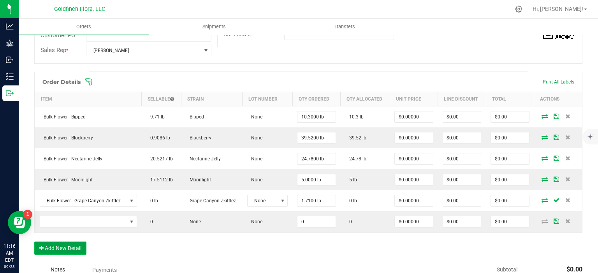
click at [70, 244] on button "Add New Detail" at bounding box center [60, 248] width 52 height 13
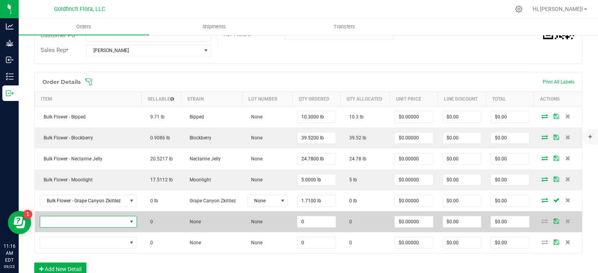
click at [129, 219] on span "NO DATA FOUND" at bounding box center [131, 222] width 6 height 6
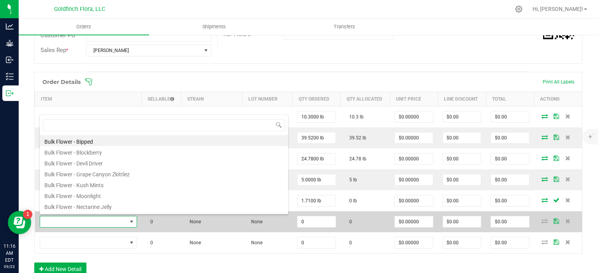
scroll to position [11, 95]
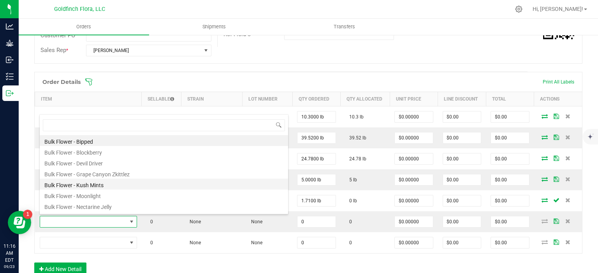
click at [96, 184] on li "Bulk Flower - Kush Mints" at bounding box center [164, 184] width 248 height 11
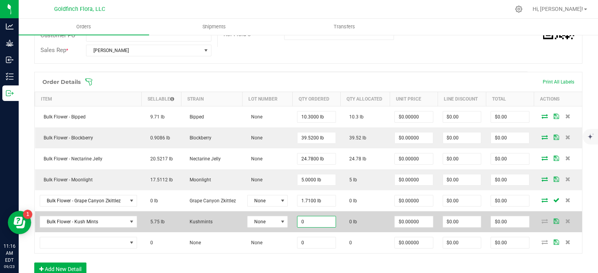
click at [313, 219] on input "0" at bounding box center [316, 222] width 38 height 11
type input "5.7500 lb"
click at [553, 219] on icon at bounding box center [555, 221] width 5 height 5
click at [541, 219] on icon at bounding box center [544, 221] width 6 height 5
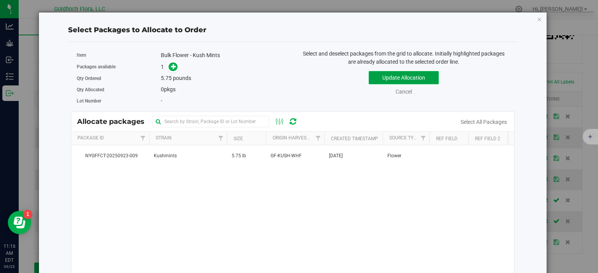
click at [420, 75] on button "Update Allocation" at bounding box center [403, 77] width 70 height 13
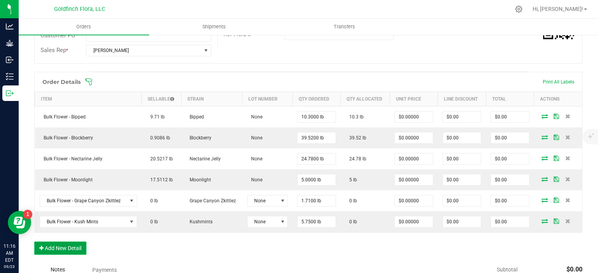
click at [74, 246] on button "Add New Detail" at bounding box center [60, 248] width 52 height 13
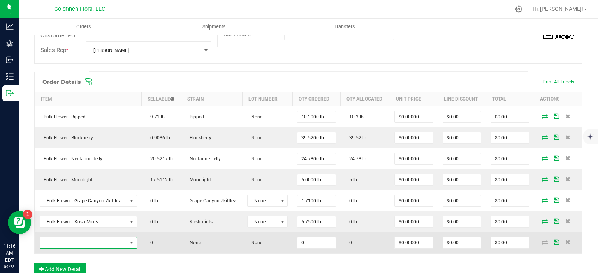
click at [130, 240] on span "NO DATA FOUND" at bounding box center [131, 243] width 6 height 6
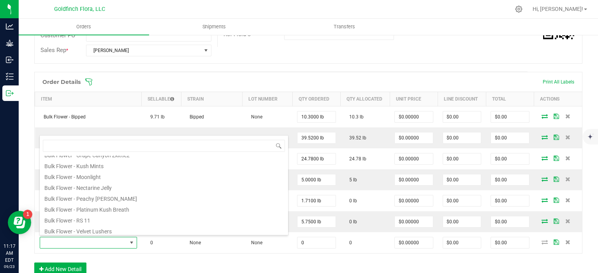
scroll to position [43, 0]
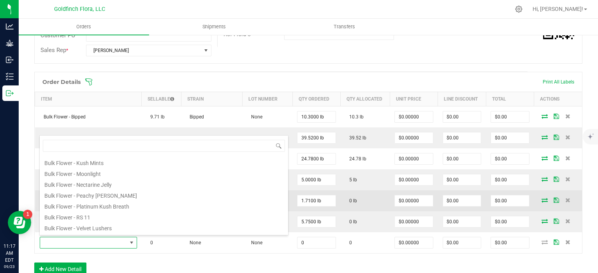
click at [87, 206] on li "Bulk Flower - Platinum Kush Breath" at bounding box center [164, 205] width 248 height 11
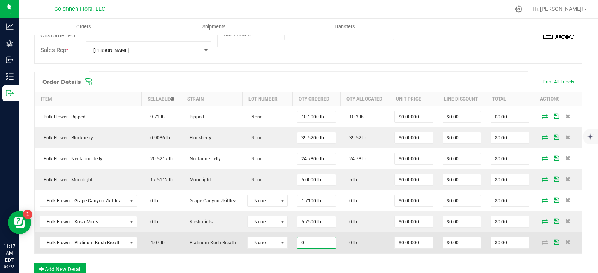
click at [311, 239] on input "0" at bounding box center [316, 243] width 38 height 11
type input "4.0700 lb"
click at [550, 240] on span at bounding box center [556, 242] width 12 height 5
click at [550, 241] on span at bounding box center [556, 243] width 12 height 5
click at [541, 240] on icon at bounding box center [544, 242] width 6 height 5
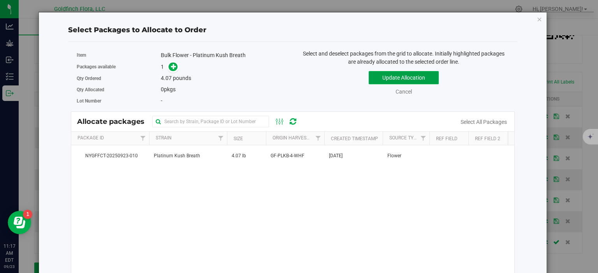
click at [393, 74] on button "Update Allocation" at bounding box center [403, 77] width 70 height 13
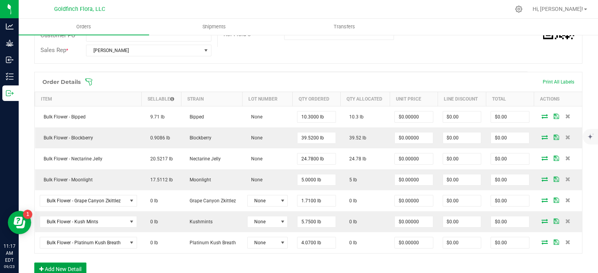
click at [76, 266] on button "Add New Detail" at bounding box center [60, 269] width 52 height 13
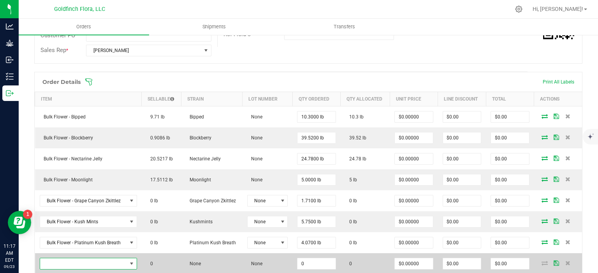
click at [129, 261] on span "NO DATA FOUND" at bounding box center [131, 264] width 6 height 6
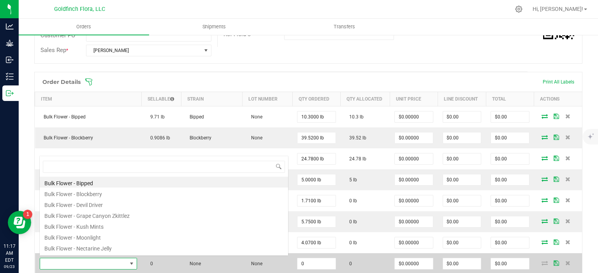
scroll to position [11, 95]
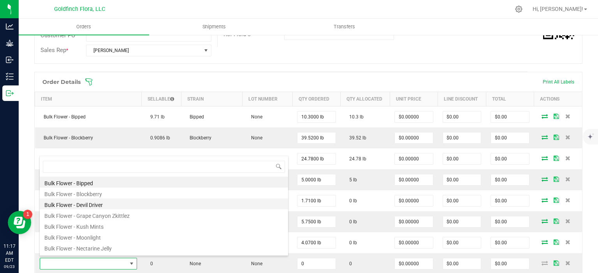
click at [99, 205] on li "Bulk Flower - Devil Driver" at bounding box center [164, 204] width 248 height 11
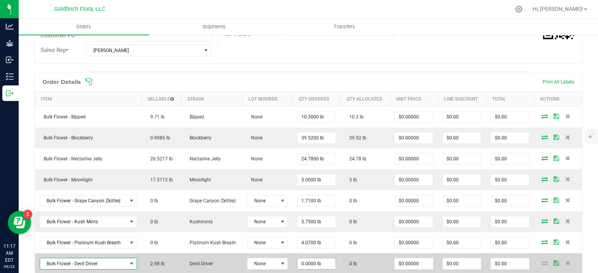
click at [312, 261] on input "0.0000 lb" at bounding box center [316, 264] width 38 height 11
type input "2.9800 lb"
click at [553, 261] on icon at bounding box center [555, 263] width 5 height 5
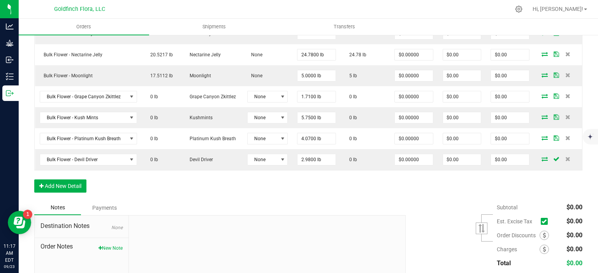
scroll to position [288, 0]
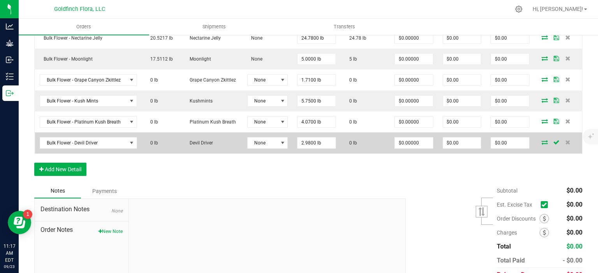
click at [541, 140] on icon at bounding box center [544, 142] width 6 height 5
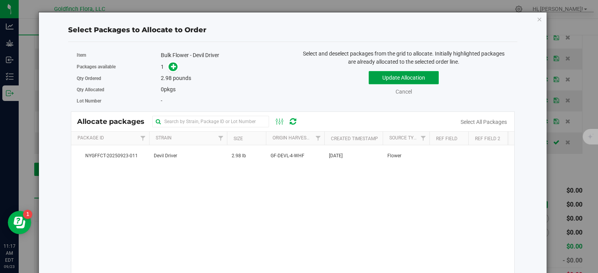
click at [412, 76] on button "Update Allocation" at bounding box center [403, 77] width 70 height 13
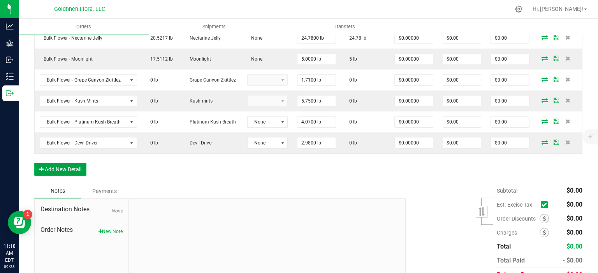
click at [75, 166] on button "Add New Detail" at bounding box center [60, 169] width 52 height 13
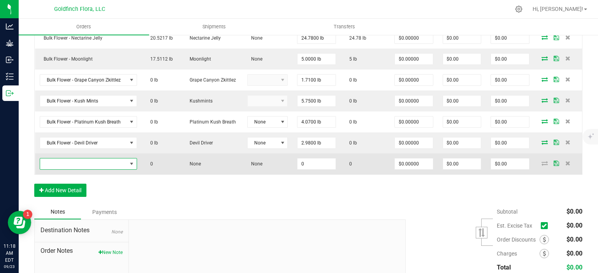
click at [132, 161] on span "NO DATA FOUND" at bounding box center [131, 164] width 6 height 6
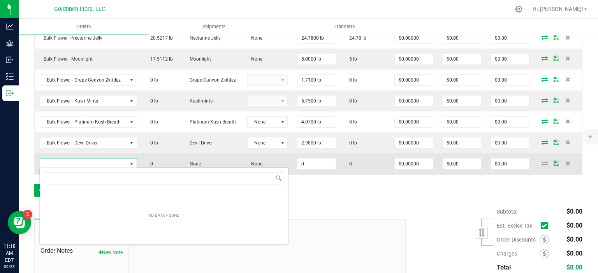
scroll to position [11, 95]
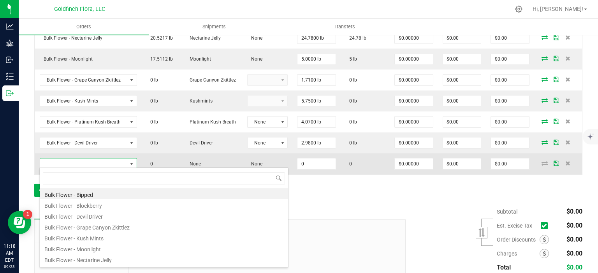
click at [136, 160] on td at bounding box center [88, 164] width 107 height 21
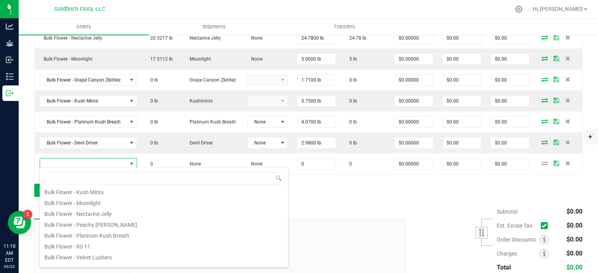
scroll to position [70, 0]
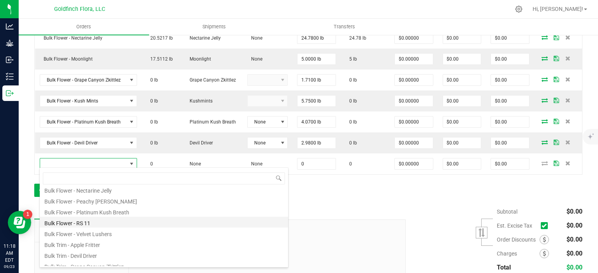
click at [56, 222] on li "Bulk Flower - RS 11" at bounding box center [164, 222] width 248 height 11
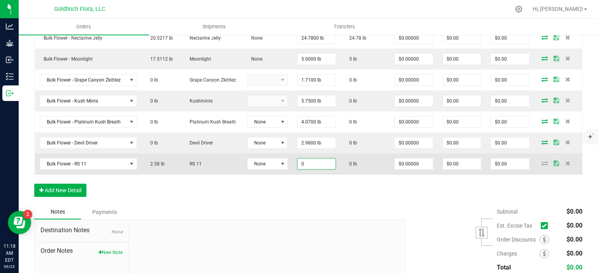
click at [308, 161] on input "0" at bounding box center [316, 164] width 38 height 11
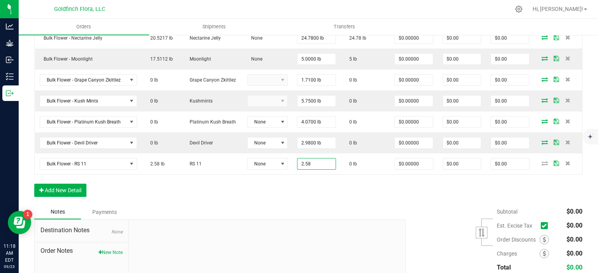
type input "2.5800 lb"
click at [497, 193] on div "Order Details Print All Labels Item Sellable Strain Lot Number Qty Ordered Qty …" at bounding box center [308, 78] width 548 height 254
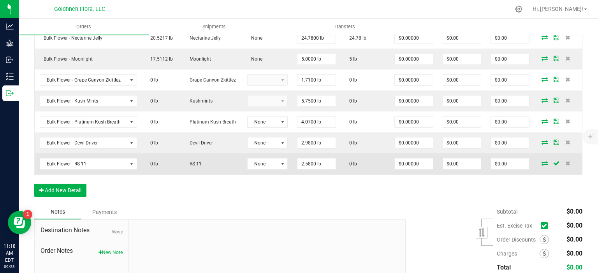
click at [541, 161] on icon at bounding box center [544, 163] width 6 height 5
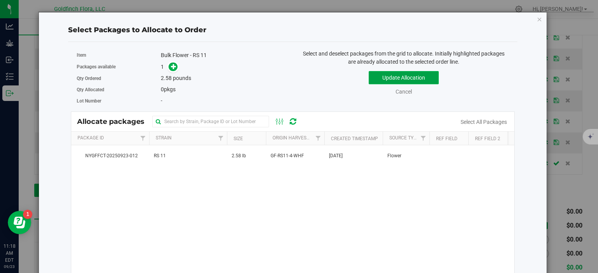
click at [417, 78] on button "Update Allocation" at bounding box center [403, 77] width 70 height 13
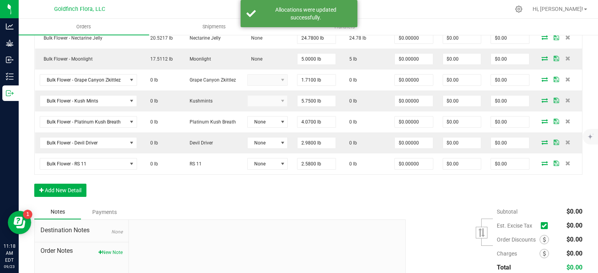
click at [438, 193] on div "Order Details Print All Labels Item Sellable Strain Lot Number Qty Ordered Qty …" at bounding box center [308, 78] width 548 height 254
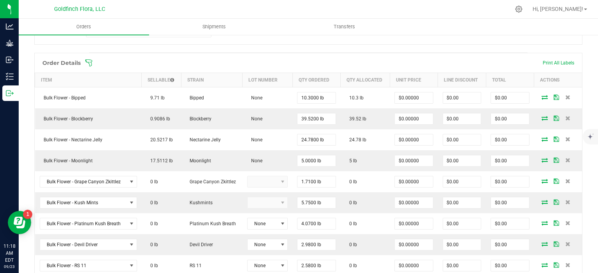
scroll to position [188, 0]
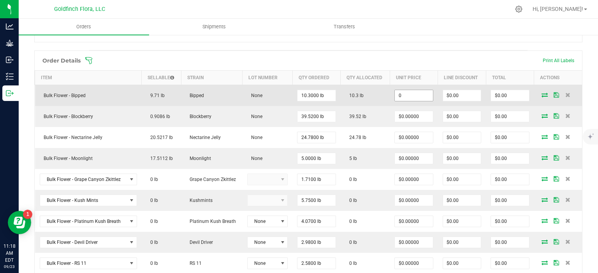
click at [401, 93] on input "0" at bounding box center [413, 95] width 38 height 11
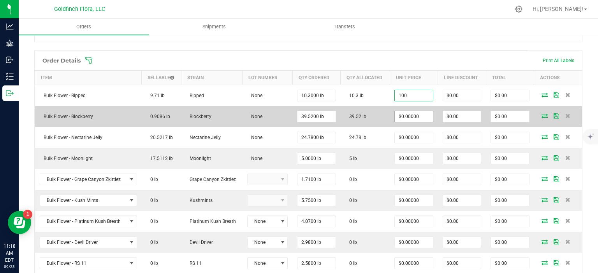
click at [410, 112] on input "$0.00000" at bounding box center [413, 116] width 38 height 11
type input "$100.00000"
type input "$1,030.00"
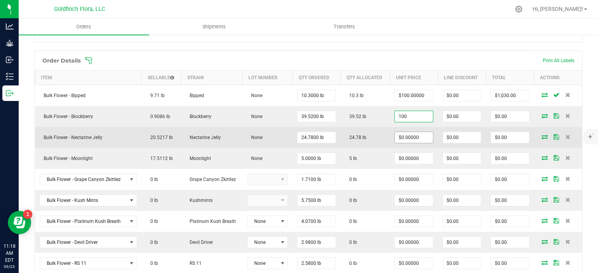
type input "$100.00000"
type input "$3,952.00"
click at [410, 135] on input "0" at bounding box center [413, 137] width 38 height 11
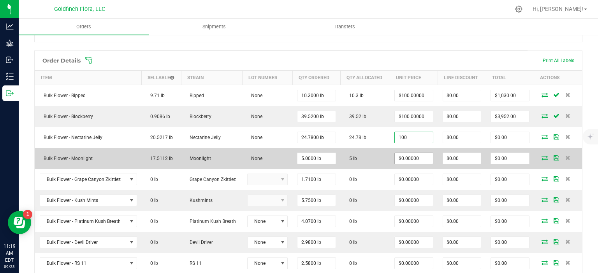
type input "$100.00000"
type input "$2,478.00"
click at [413, 157] on input "0" at bounding box center [413, 158] width 38 height 11
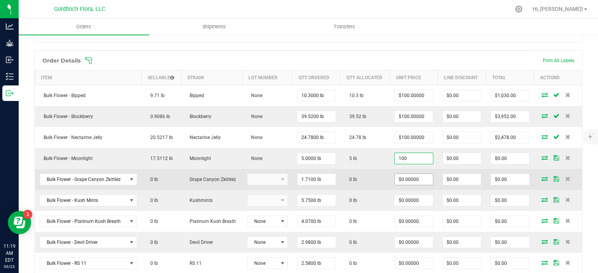
type input "$100.00000"
type input "$500.00"
click at [415, 175] on input "0" at bounding box center [413, 179] width 38 height 11
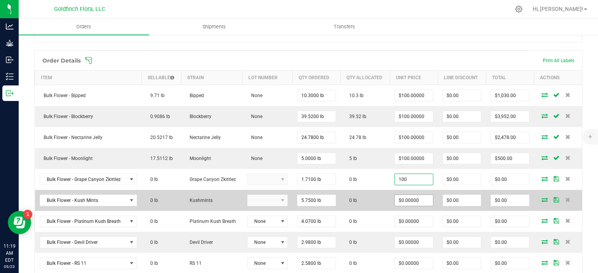
type input "$100.00000"
type input "$171.00"
click at [417, 198] on input "0" at bounding box center [413, 200] width 38 height 11
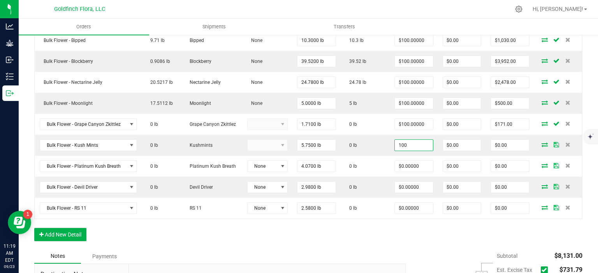
scroll to position [247, 0]
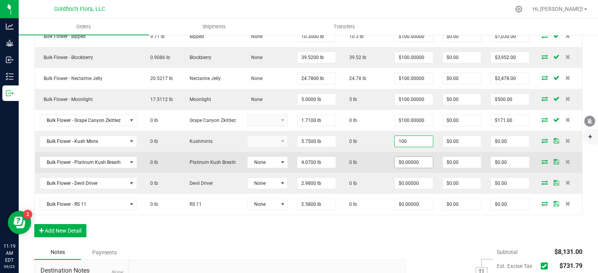
type input "$100.00000"
type input "$575.00"
click at [417, 158] on input "0" at bounding box center [413, 162] width 38 height 11
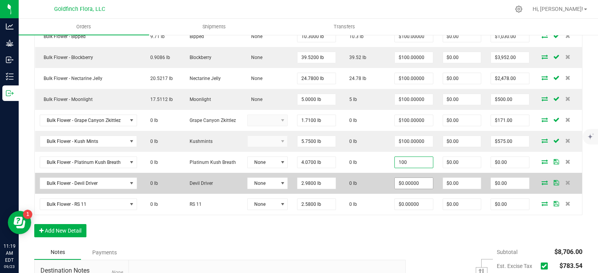
type input "$100.00000"
type input "$407.00"
click at [408, 181] on input "0" at bounding box center [413, 183] width 38 height 11
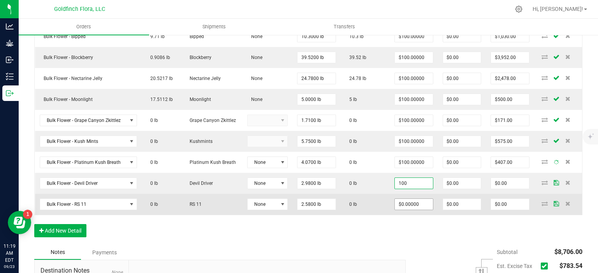
type input "$100.00000"
type input "$298.00"
click at [408, 199] on input "0" at bounding box center [413, 204] width 38 height 11
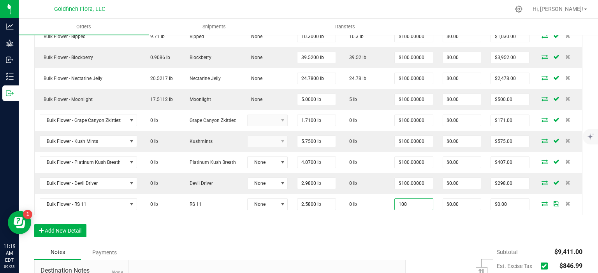
type input "$100.00000"
type input "$258.00"
click at [421, 225] on div "Order Details Print All Labels Item Sellable Strain Lot Number Qty Ordered Qty …" at bounding box center [308, 118] width 548 height 254
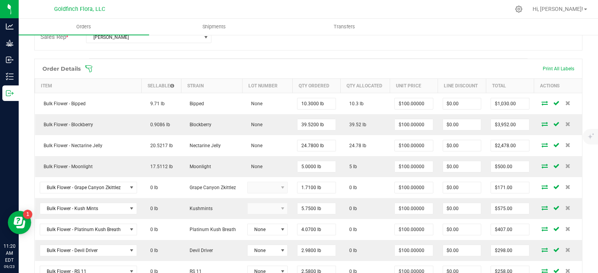
scroll to position [186, 0]
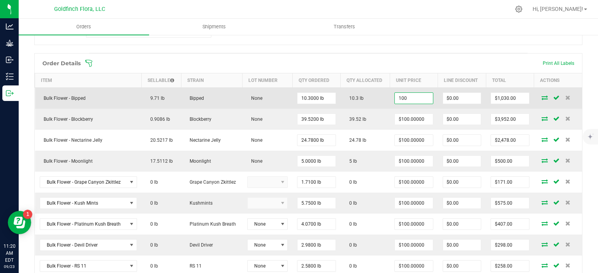
click at [399, 97] on input "100" at bounding box center [413, 98] width 38 height 11
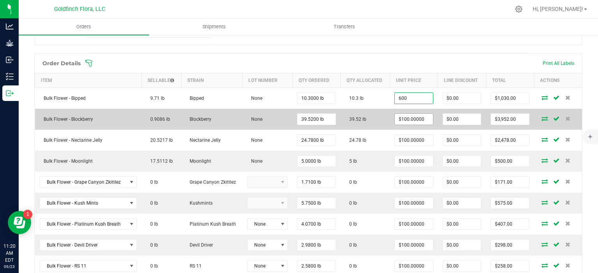
type input "$600.00000"
type input "$6,180.00"
click at [411, 117] on input "100" at bounding box center [413, 119] width 38 height 11
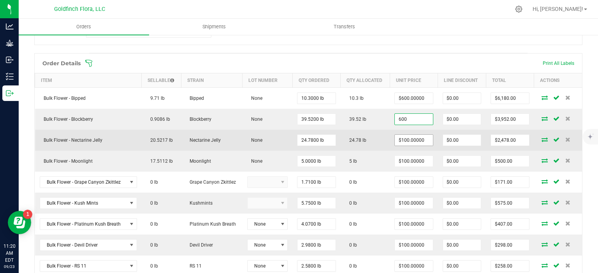
type input "$600.00000"
type input "$23,712.00"
click at [417, 140] on input "100" at bounding box center [413, 140] width 38 height 11
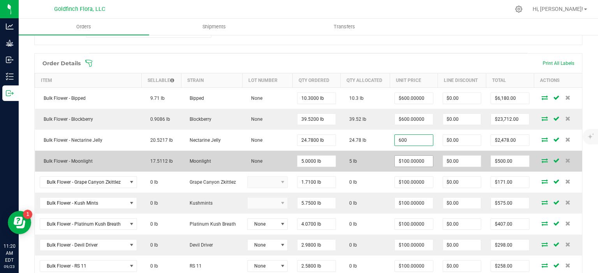
type input "$600.00000"
type input "$14,868.00"
click at [417, 162] on input "100" at bounding box center [413, 161] width 38 height 11
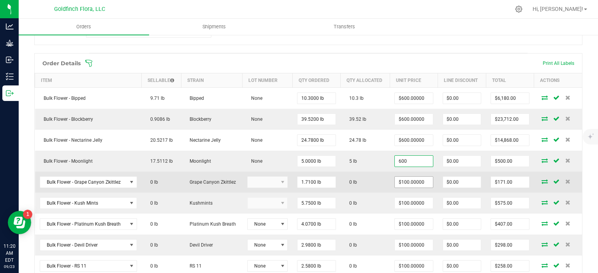
type input "$600.00000"
type input "$3,000.00"
click at [419, 177] on input "100" at bounding box center [413, 182] width 38 height 11
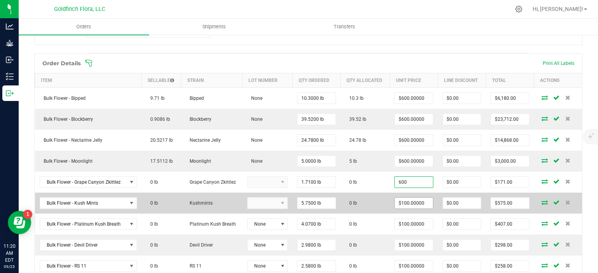
type input "$600.00000"
type input "$1,026.00"
click at [419, 201] on input "100" at bounding box center [413, 203] width 38 height 11
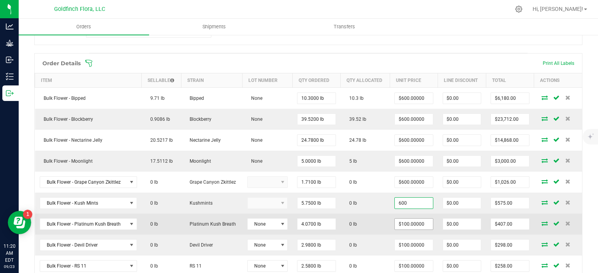
type input "$600.00000"
type input "$3,450.00"
click at [419, 221] on input "100" at bounding box center [413, 224] width 38 height 11
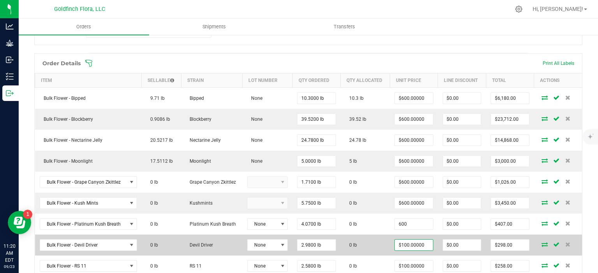
type input "$600.00000"
type input "$2,442.00"
click at [417, 243] on input "100" at bounding box center [413, 245] width 38 height 11
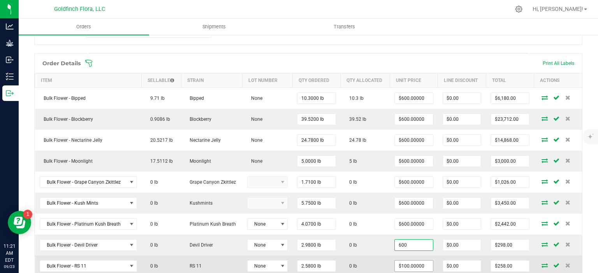
type input "$600.00000"
type input "$1,788.00"
click at [420, 261] on input "100" at bounding box center [413, 266] width 38 height 11
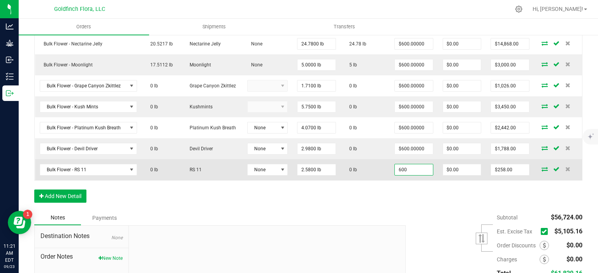
scroll to position [281, 0]
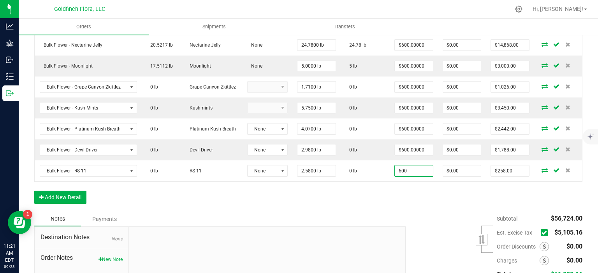
click at [531, 195] on div "Order Details Print All Labels Item Sellable Strain Lot Number Qty Ordered Qty …" at bounding box center [308, 85] width 548 height 254
type input "$600.00000"
type input "$1,548.00"
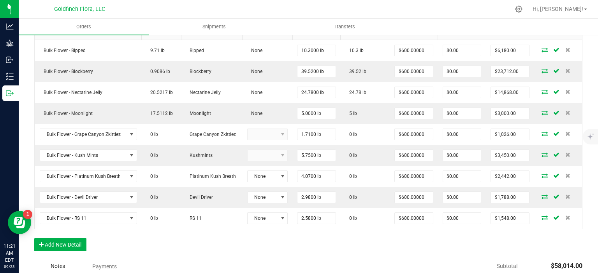
scroll to position [235, 0]
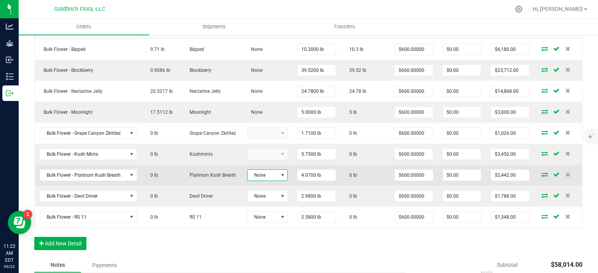
click at [279, 172] on span at bounding box center [282, 175] width 6 height 6
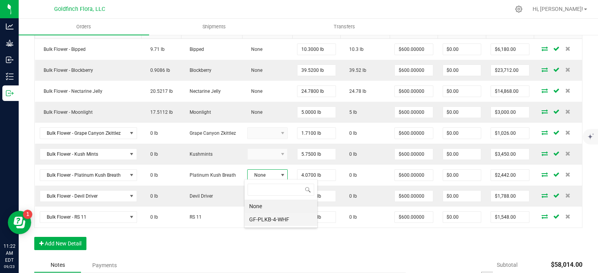
click at [280, 219] on li "GF-PLKB-4-WHF" at bounding box center [280, 219] width 73 height 13
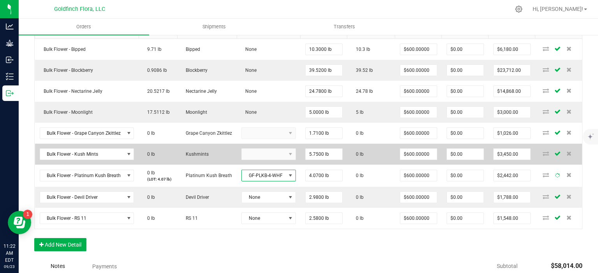
click at [288, 160] on kendo-dropdownlist at bounding box center [268, 155] width 54 height 12
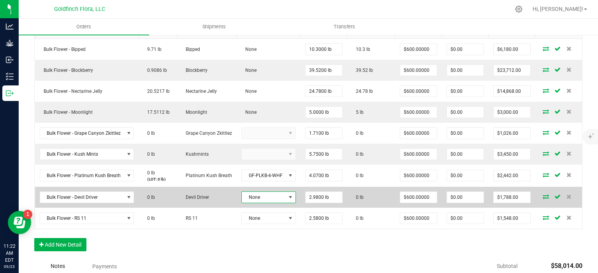
click at [288, 201] on span at bounding box center [290, 198] width 6 height 6
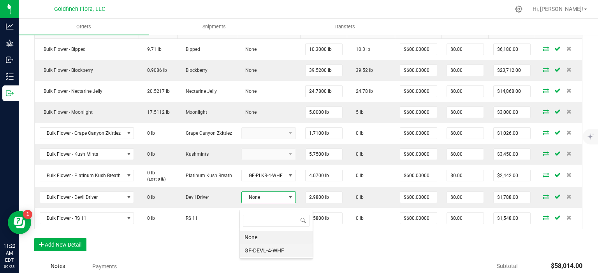
click at [274, 252] on li "GF-DEVL-4-WHF" at bounding box center [276, 250] width 73 height 13
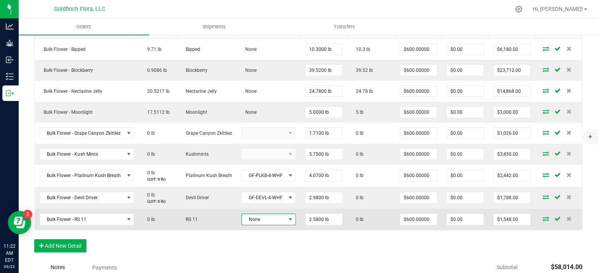
click at [288, 223] on span at bounding box center [290, 220] width 6 height 6
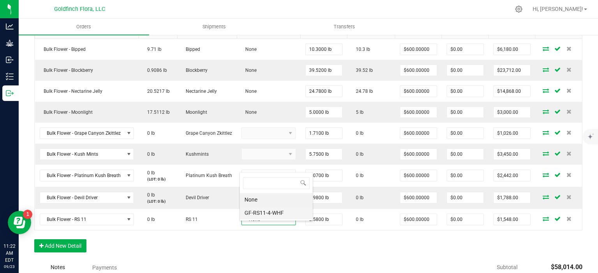
click at [275, 213] on li "GF-RS11-4-WHF" at bounding box center [276, 213] width 73 height 13
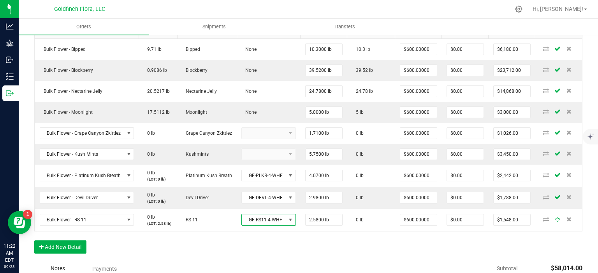
click at [291, 262] on div "Order Details Print All Labels Item Sellable Strain Lot Number Qty Ordered Qty …" at bounding box center [308, 133] width 548 height 258
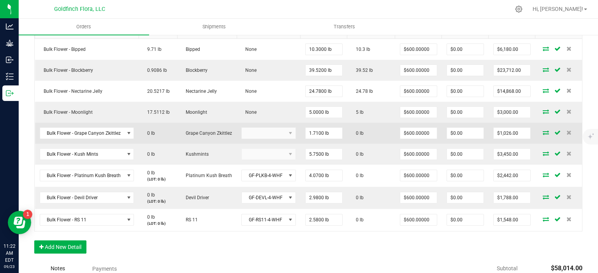
click at [287, 138] on kendo-dropdownlist at bounding box center [268, 134] width 54 height 12
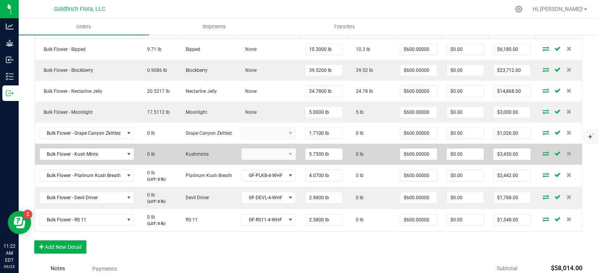
click at [287, 160] on kendo-dropdownlist at bounding box center [268, 155] width 54 height 12
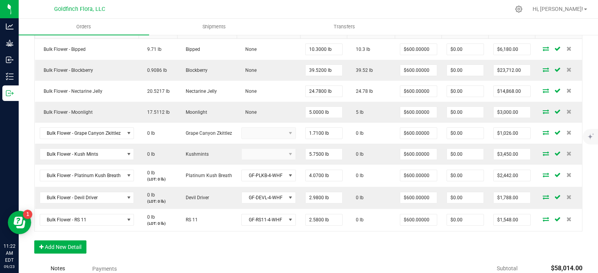
click at [285, 245] on div "Order Details Print All Labels Item Sellable Strain Lot Number Qty Ordered Qty …" at bounding box center [308, 133] width 548 height 258
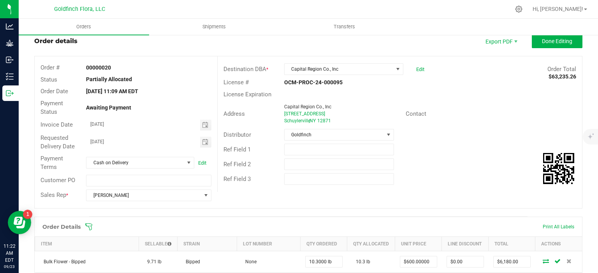
scroll to position [0, 0]
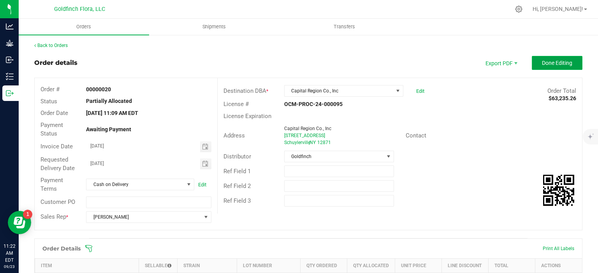
click at [550, 61] on span "Done Editing" at bounding box center [557, 63] width 30 height 6
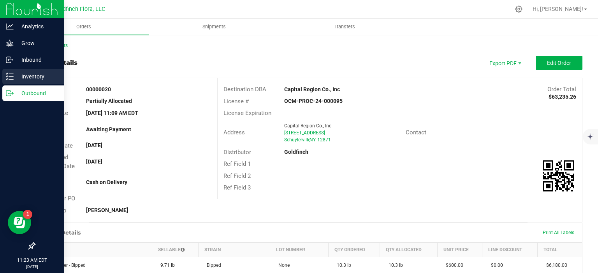
click at [8, 74] on icon at bounding box center [10, 77] width 8 height 8
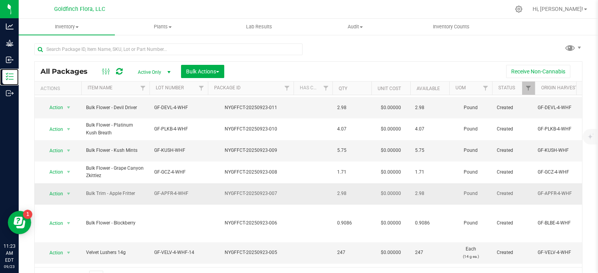
scroll to position [101, 0]
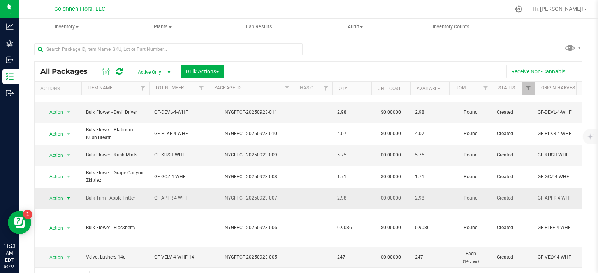
click at [69, 196] on span "select" at bounding box center [68, 199] width 6 height 6
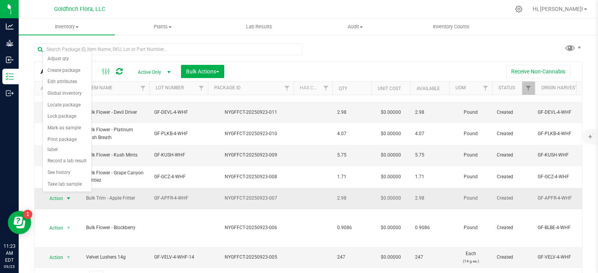
click at [69, 196] on span "select" at bounding box center [68, 199] width 6 height 6
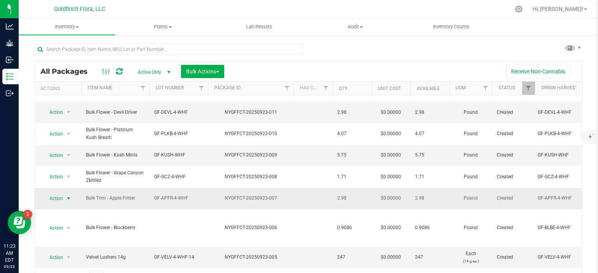
click at [69, 196] on span "select" at bounding box center [68, 199] width 6 height 6
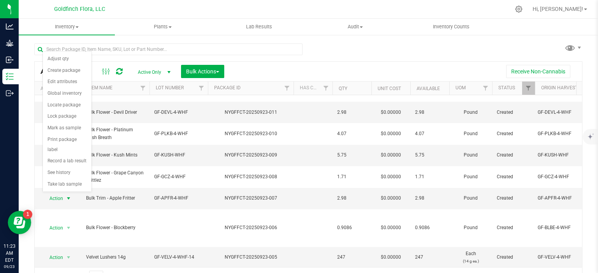
click at [347, 51] on div "All Packages Active Only Active Only Lab Samples Locked All Bulk Actions Add to…" at bounding box center [308, 161] width 548 height 251
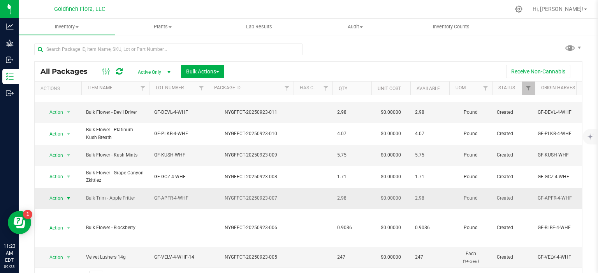
click at [68, 196] on span "select" at bounding box center [68, 199] width 6 height 6
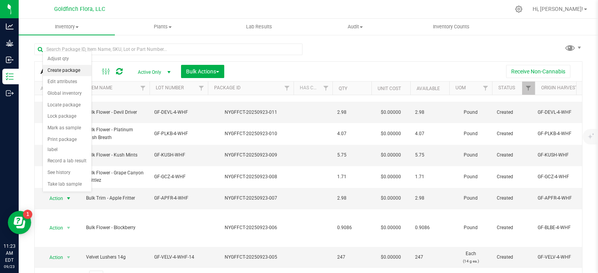
click at [74, 67] on li "Create package" at bounding box center [67, 71] width 49 height 12
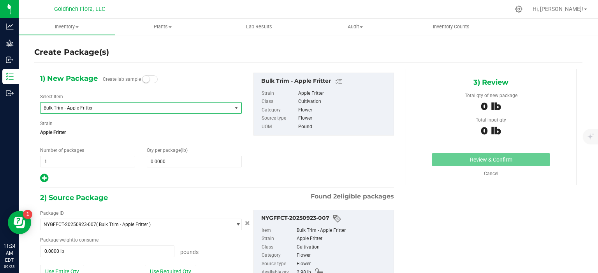
click at [233, 107] on span "select" at bounding box center [236, 108] width 6 height 6
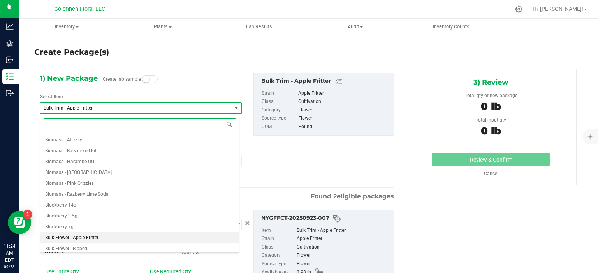
click at [84, 236] on span "Bulk Flower - Apple Fritter" at bounding box center [71, 237] width 53 height 5
type input "0.0000"
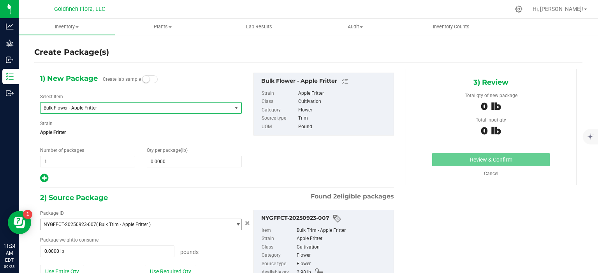
click at [236, 224] on span "select" at bounding box center [238, 225] width 6 height 6
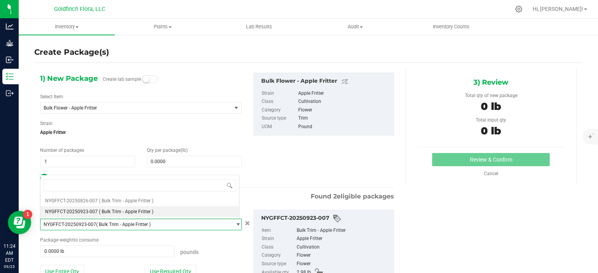
click at [236, 224] on span "select" at bounding box center [238, 225] width 6 height 6
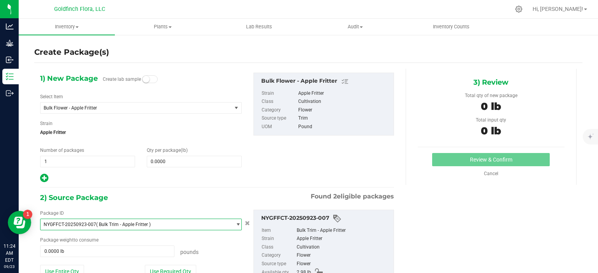
scroll to position [34, 0]
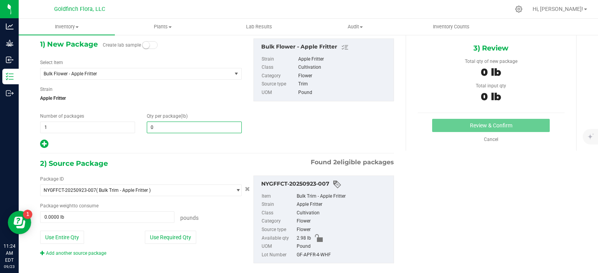
click at [199, 126] on span "0.0000 0" at bounding box center [194, 128] width 95 height 12
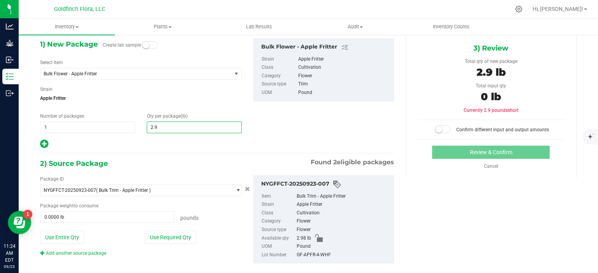
type input "2.98"
type input "2.9800"
click at [296, 132] on div "1) New Package Create lab sample Select Item Bulk Flower - Apple Fritter Biomas…" at bounding box center [216, 94] width 365 height 111
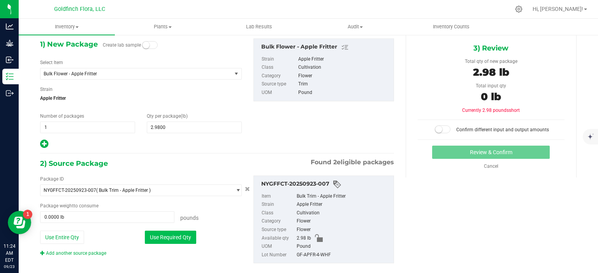
click at [182, 235] on button "Use Required Qty" at bounding box center [170, 237] width 51 height 13
type input "2.9800 lb"
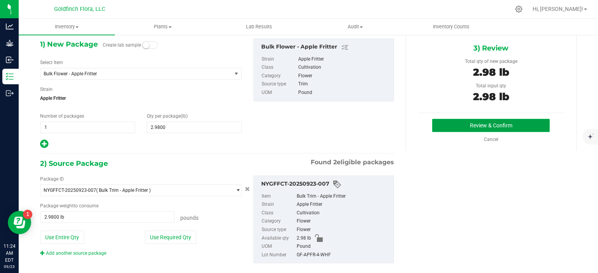
click at [507, 125] on button "Review & Confirm" at bounding box center [490, 125] width 117 height 13
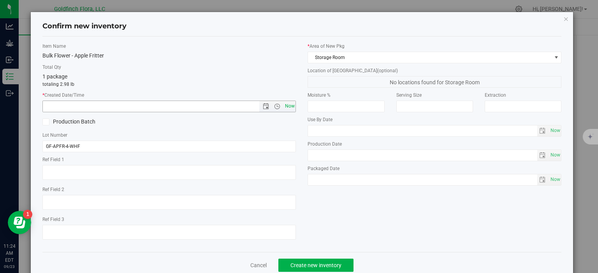
click at [287, 105] on span "Now" at bounding box center [289, 106] width 13 height 11
type input "[DATE] 11:24 AM"
click at [332, 265] on span "Create new inventory" at bounding box center [315, 266] width 51 height 6
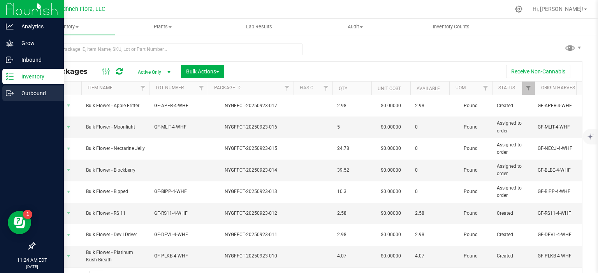
click at [11, 89] on div "Outbound" at bounding box center [32, 94] width 61 height 16
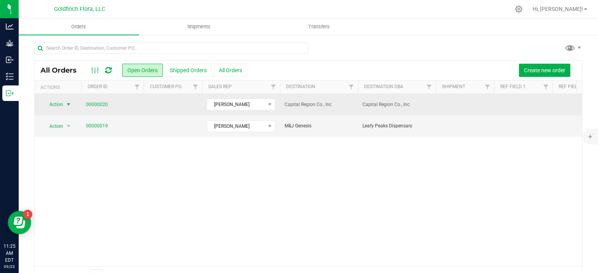
click at [69, 103] on span "select" at bounding box center [68, 105] width 6 height 6
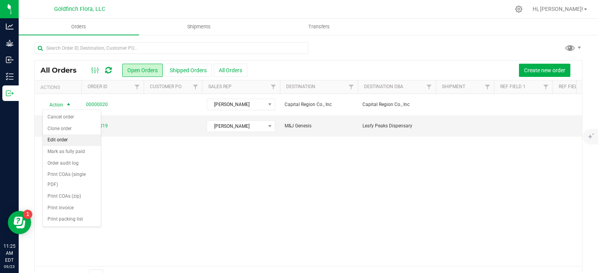
click at [62, 141] on li "Edit order" at bounding box center [72, 141] width 58 height 12
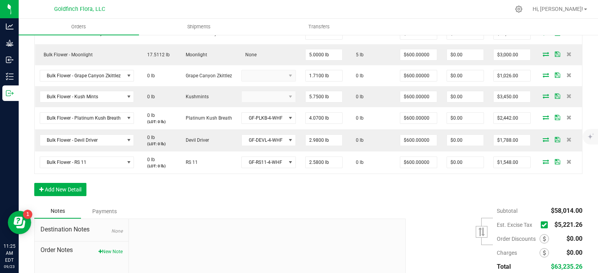
scroll to position [296, 0]
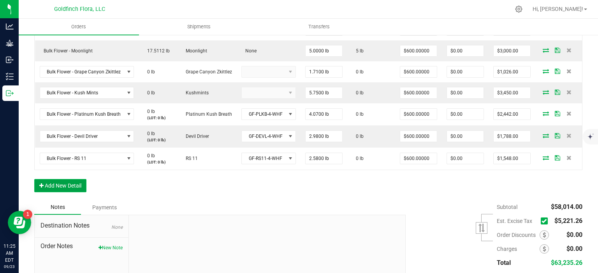
click at [62, 190] on button "Add New Detail" at bounding box center [60, 185] width 52 height 13
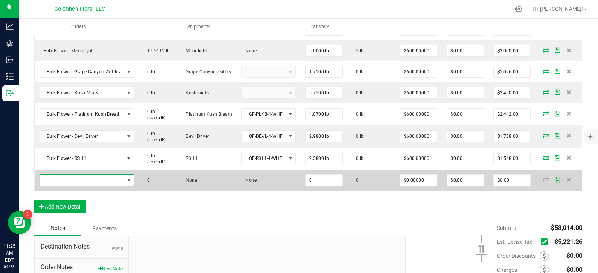
click at [128, 184] on span "NO DATA FOUND" at bounding box center [129, 180] width 6 height 6
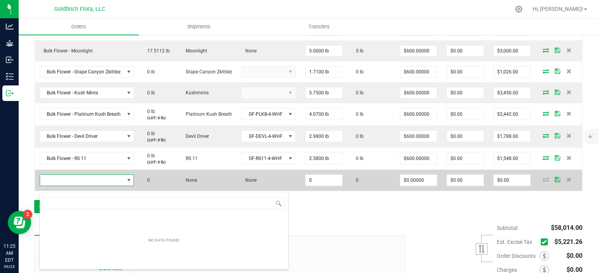
scroll to position [11, 93]
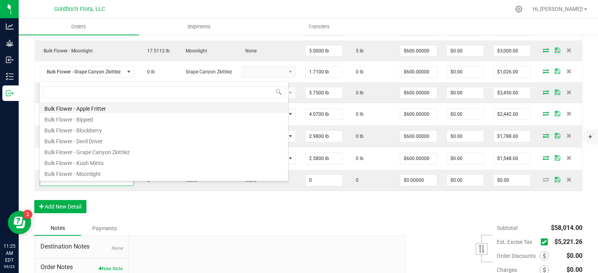
click at [92, 109] on li "Bulk Flower - Apple Fritter" at bounding box center [164, 107] width 248 height 11
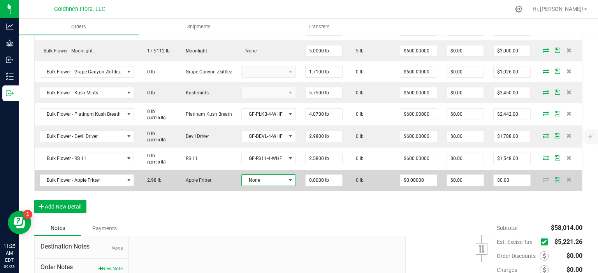
click at [288, 184] on span at bounding box center [290, 180] width 6 height 6
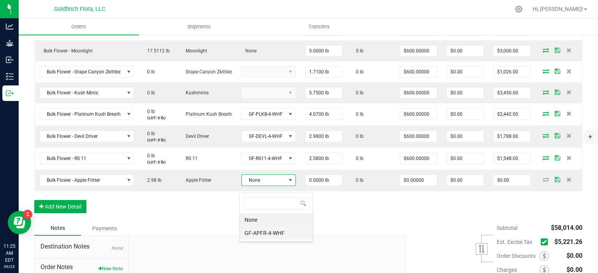
click at [281, 231] on li "GF-APFR-4-WHF" at bounding box center [276, 233] width 73 height 13
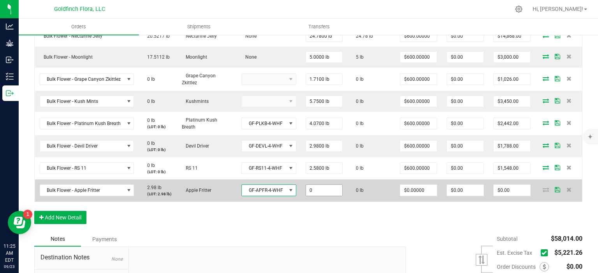
click at [320, 188] on input "0" at bounding box center [324, 190] width 37 height 11
type input "2.9800 lb"
type input "0"
click at [403, 186] on input "0" at bounding box center [418, 190] width 37 height 11
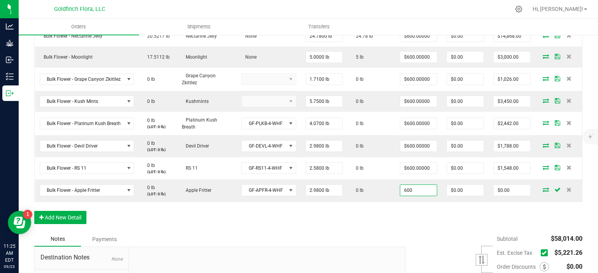
type input "$600.00000"
type input "$1,788.00"
click at [523, 209] on div "Order Details Print All Labels Item Sellable Strain Lot Number Qty Ordered Qty …" at bounding box center [308, 87] width 548 height 289
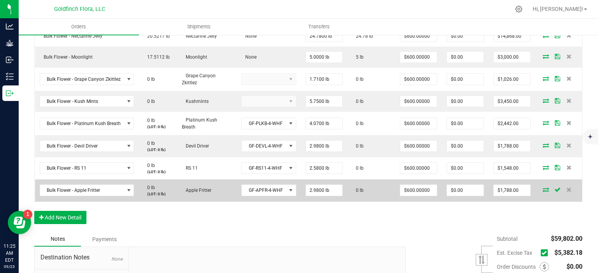
click at [542, 188] on icon at bounding box center [545, 190] width 6 height 5
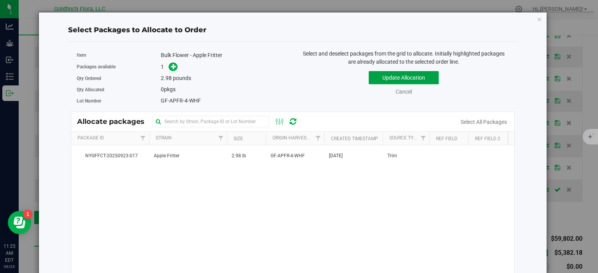
click at [384, 75] on button "Update Allocation" at bounding box center [403, 77] width 70 height 13
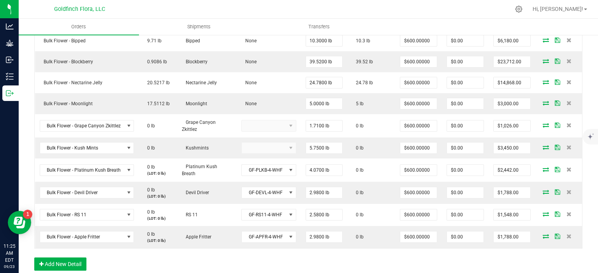
scroll to position [249, 0]
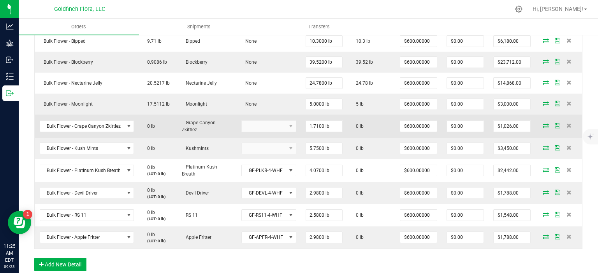
click at [554, 124] on icon at bounding box center [556, 125] width 5 height 5
click at [542, 123] on icon at bounding box center [545, 125] width 6 height 5
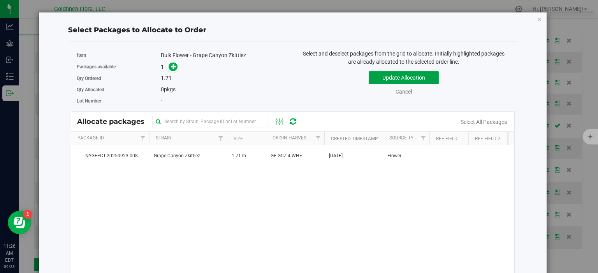
click at [384, 75] on button "Update Allocation" at bounding box center [403, 77] width 70 height 13
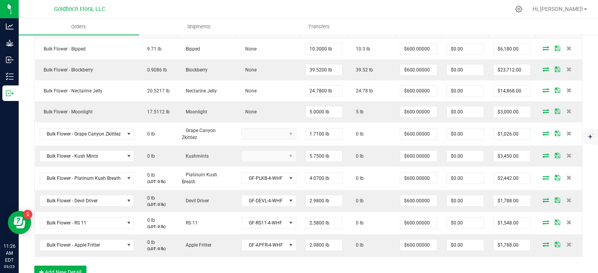
scroll to position [242, 0]
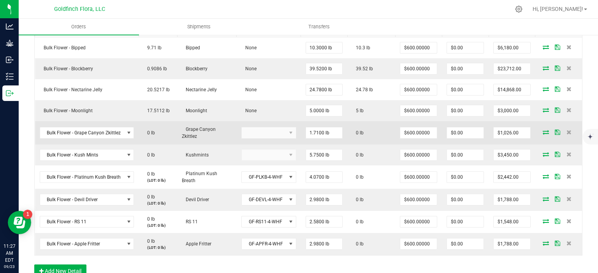
click at [542, 130] on icon at bounding box center [545, 132] width 6 height 5
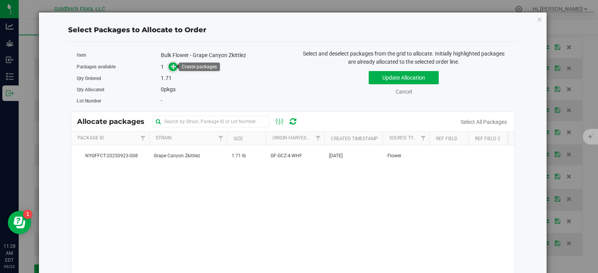
click at [173, 67] on icon at bounding box center [173, 66] width 5 height 5
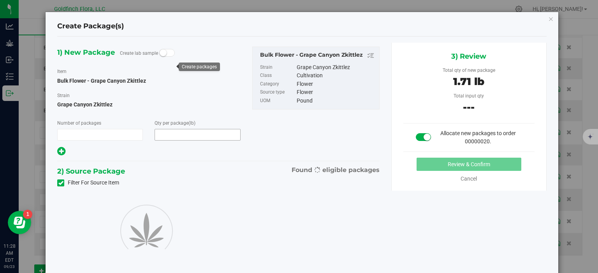
type input "1"
type input "1.7100"
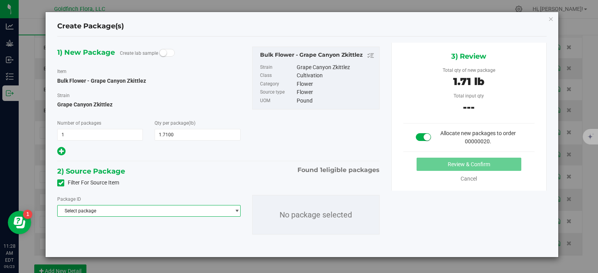
click at [236, 211] on span "select" at bounding box center [237, 211] width 6 height 6
click at [208, 245] on li "NYGFFCT-20250923-008 ( Bulk Flower - Grape Canyon Zkittlez )" at bounding box center [149, 243] width 182 height 11
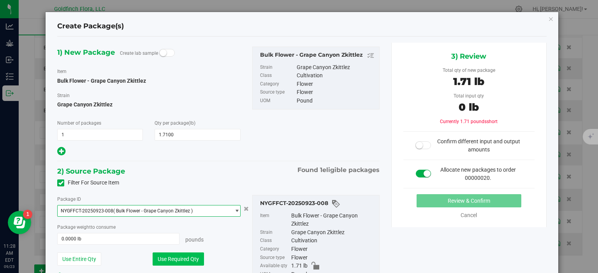
click at [185, 259] on button "Use Required Qty" at bounding box center [177, 259] width 51 height 13
type input "1.7100 lb"
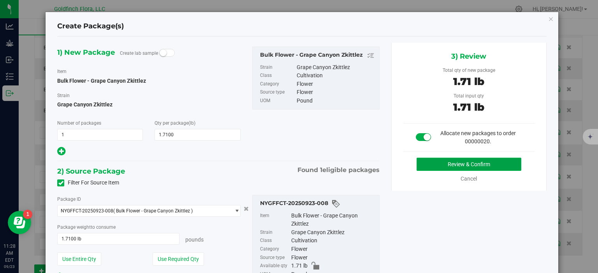
click at [449, 165] on button "Review & Confirm" at bounding box center [468, 164] width 105 height 13
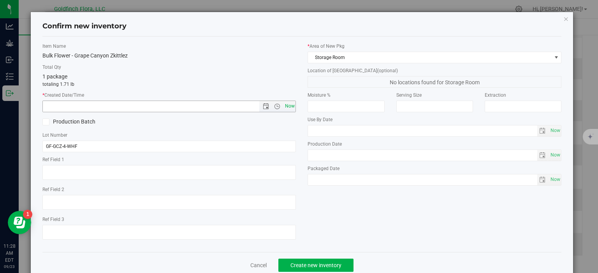
click at [285, 103] on span "Now" at bounding box center [289, 106] width 13 height 11
type input "[DATE] 11:28 AM"
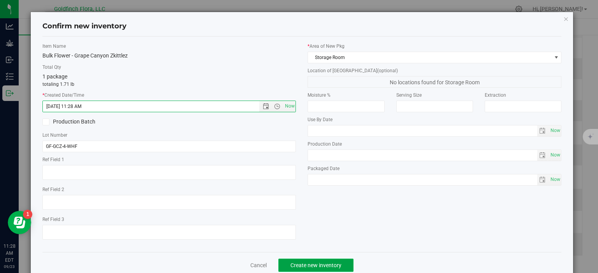
click at [320, 263] on span "Create new inventory" at bounding box center [315, 266] width 51 height 6
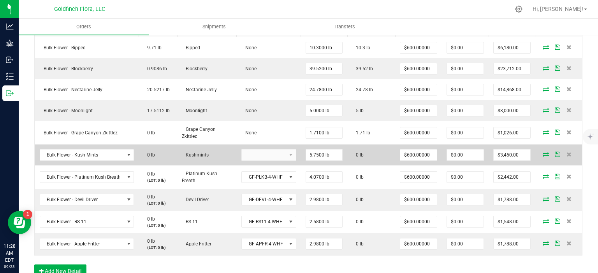
click at [542, 153] on icon at bounding box center [545, 154] width 6 height 5
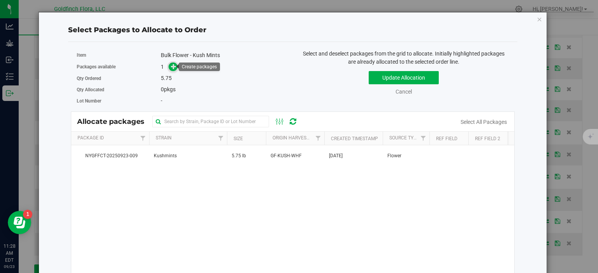
click at [171, 65] on icon at bounding box center [173, 66] width 5 height 5
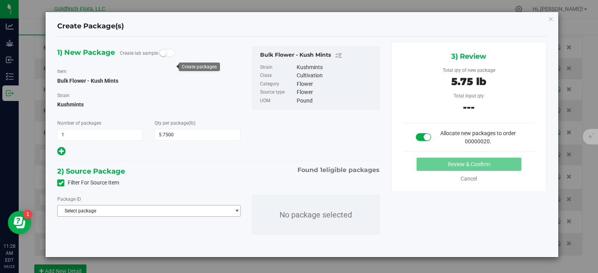
click at [238, 211] on span "select" at bounding box center [237, 211] width 6 height 6
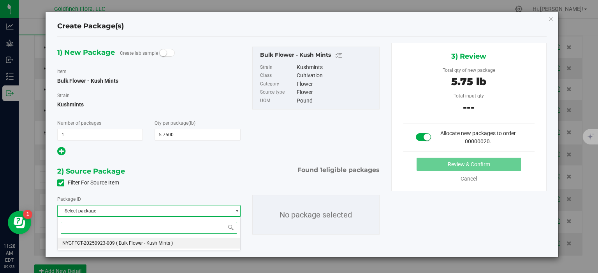
click at [186, 243] on li "NYGFFCT-20250923-009 ( Bulk Flower - Kush Mints )" at bounding box center [149, 243] width 182 height 11
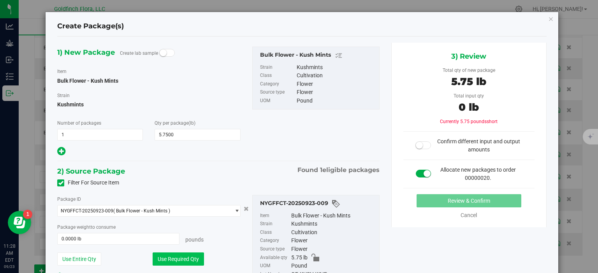
click at [191, 259] on button "Use Required Qty" at bounding box center [177, 259] width 51 height 13
type input "5.7500 lb"
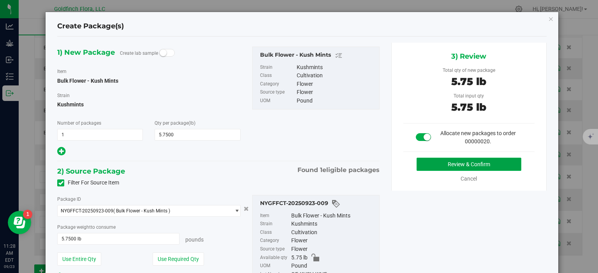
click at [463, 163] on button "Review & Confirm" at bounding box center [468, 164] width 105 height 13
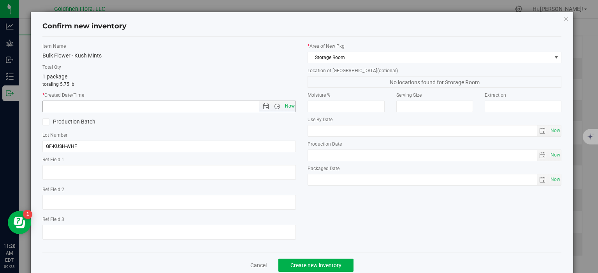
click at [286, 103] on span "Now" at bounding box center [289, 106] width 13 height 11
type input "[DATE] 11:28 AM"
click at [318, 267] on span "Create new inventory" at bounding box center [315, 266] width 51 height 6
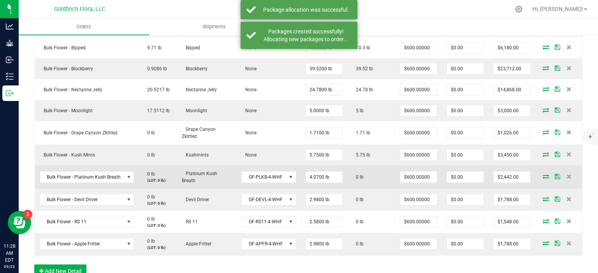
click at [542, 174] on icon at bounding box center [545, 176] width 6 height 5
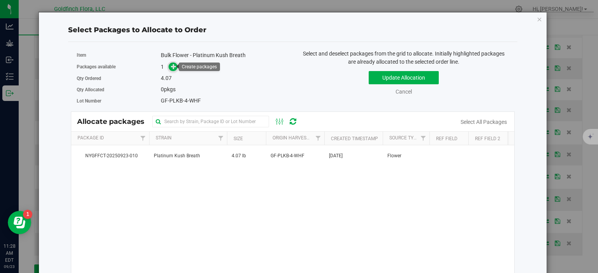
click at [172, 65] on icon at bounding box center [173, 66] width 5 height 5
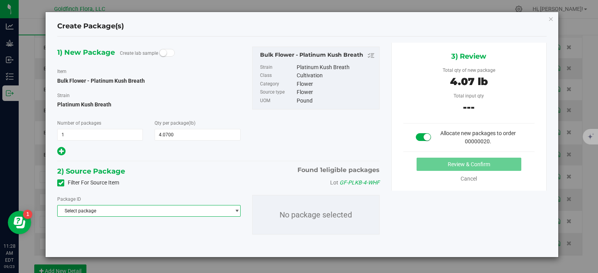
click at [238, 213] on span "select" at bounding box center [237, 211] width 6 height 6
click at [195, 242] on li "NYGFFCT-20250923-010 ( Bulk Flower - Platinum Kush Breath )" at bounding box center [149, 243] width 182 height 11
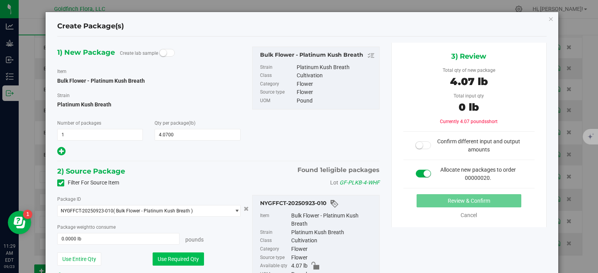
click at [195, 257] on button "Use Required Qty" at bounding box center [177, 259] width 51 height 13
type input "4.0700 lb"
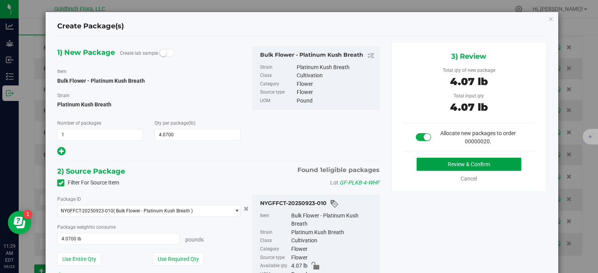
click at [456, 164] on button "Review & Confirm" at bounding box center [468, 164] width 105 height 13
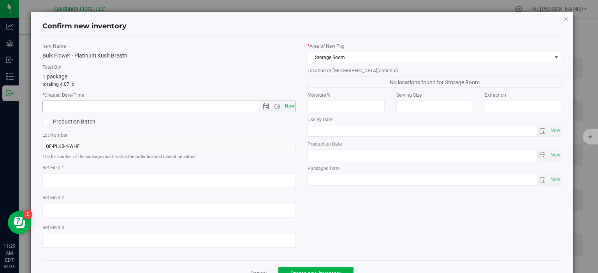
click at [290, 106] on span "Now" at bounding box center [289, 106] width 13 height 11
type input "[DATE] 11:29 AM"
click at [319, 271] on span "Create new inventory" at bounding box center [315, 274] width 51 height 6
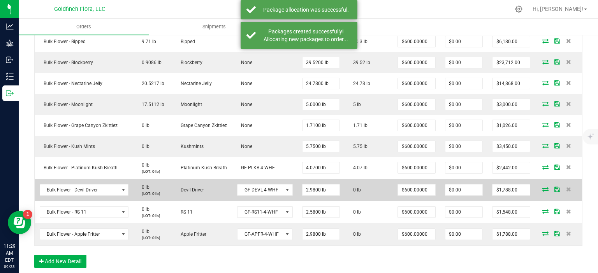
click at [542, 187] on icon at bounding box center [545, 189] width 6 height 5
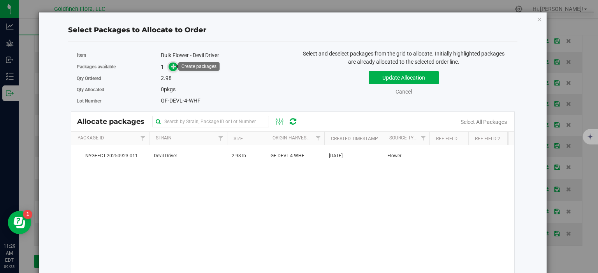
click at [173, 65] on icon at bounding box center [173, 66] width 5 height 5
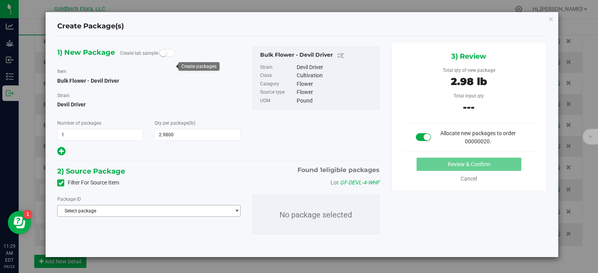
click at [235, 211] on span "select" at bounding box center [237, 211] width 6 height 6
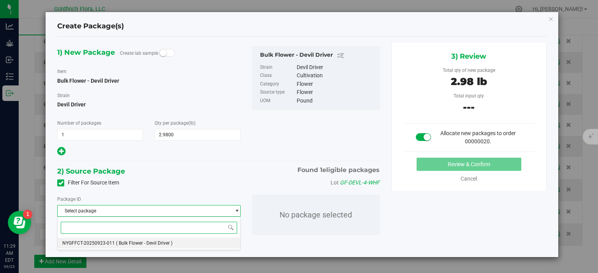
click at [179, 247] on li "NYGFFCT-20250923-011 ( Bulk Flower - Devil Driver )" at bounding box center [149, 243] width 182 height 11
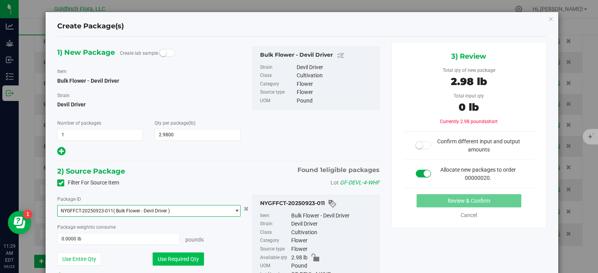
click at [170, 258] on button "Use Required Qty" at bounding box center [177, 259] width 51 height 13
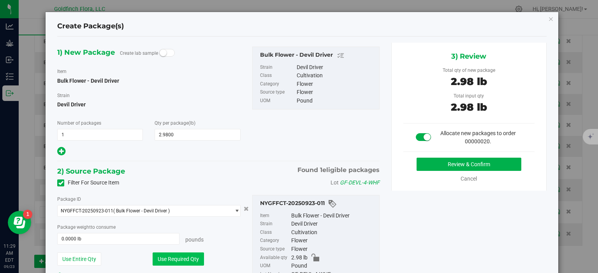
type input "2.9800 lb"
click at [492, 163] on button "Review & Confirm" at bounding box center [468, 164] width 105 height 13
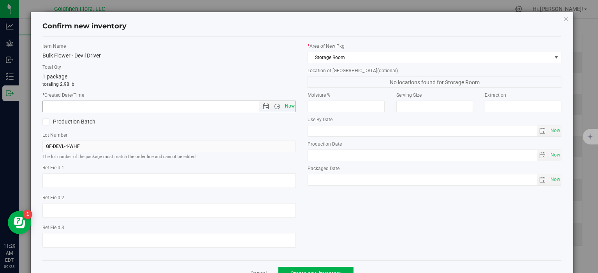
click at [289, 103] on span "Now" at bounding box center [289, 106] width 13 height 11
type input "[DATE] 11:29 AM"
click at [317, 268] on button "Create new inventory" at bounding box center [315, 273] width 75 height 13
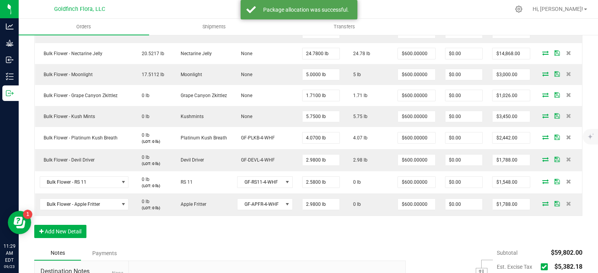
scroll to position [286, 0]
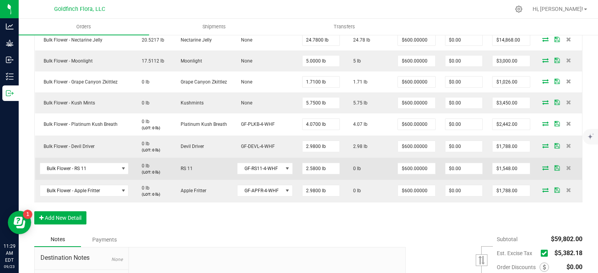
click at [542, 168] on icon at bounding box center [545, 168] width 6 height 5
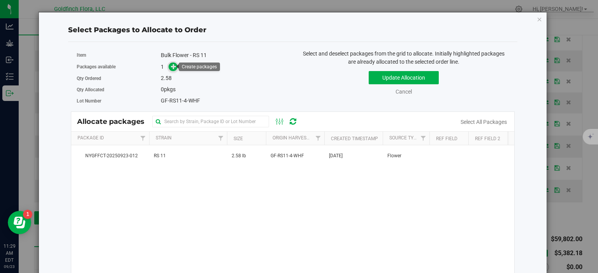
click at [171, 66] on icon at bounding box center [173, 66] width 5 height 5
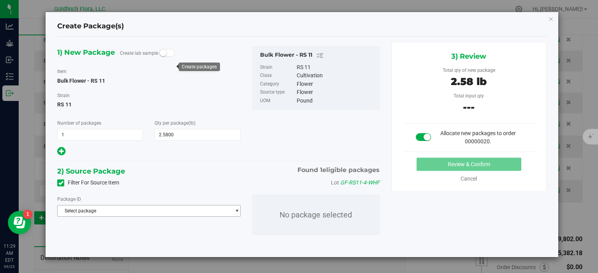
click at [235, 210] on span "select" at bounding box center [237, 211] width 6 height 6
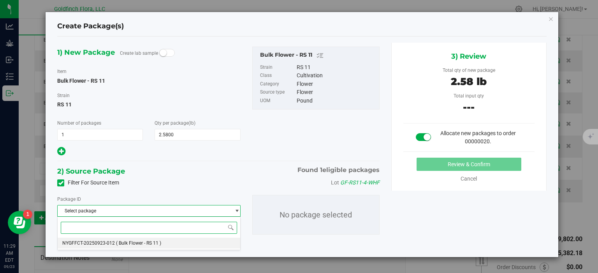
click at [185, 242] on li "NYGFFCT-20250923-012 ( Bulk Flower - RS 11 )" at bounding box center [149, 243] width 182 height 11
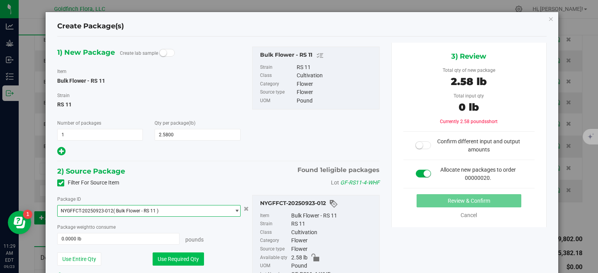
click at [166, 255] on button "Use Required Qty" at bounding box center [177, 259] width 51 height 13
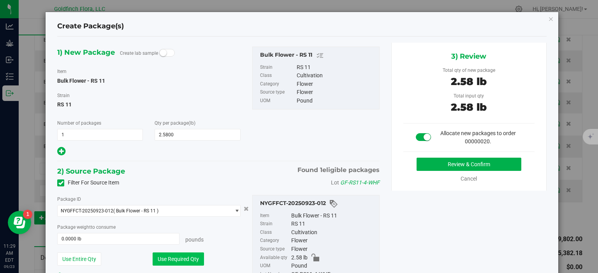
type input "2.5800 lb"
click at [499, 161] on button "Review & Confirm" at bounding box center [468, 164] width 105 height 13
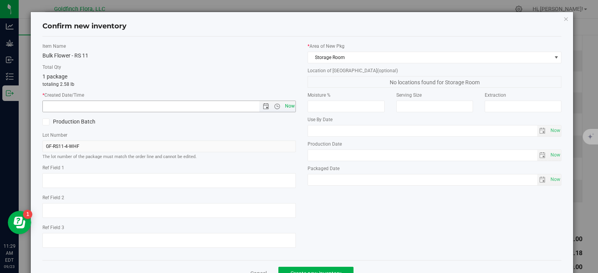
click at [285, 106] on span "Now" at bounding box center [289, 106] width 13 height 11
type input "[DATE] 11:29 AM"
click at [328, 267] on button "Create new inventory" at bounding box center [315, 273] width 75 height 13
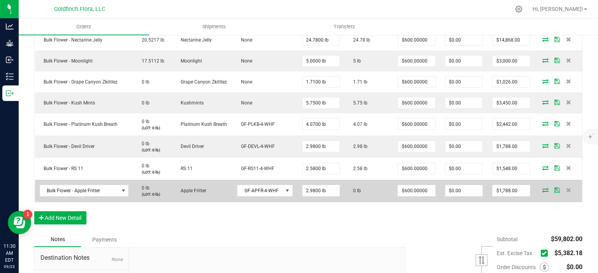
click at [542, 188] on icon at bounding box center [545, 190] width 6 height 5
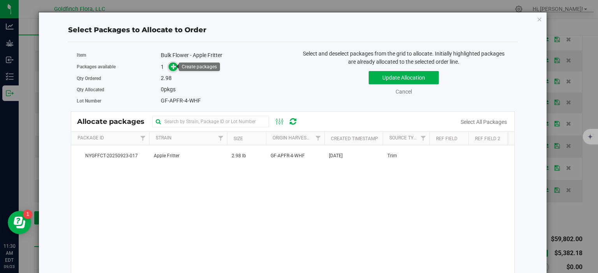
click at [172, 67] on icon at bounding box center [173, 66] width 5 height 5
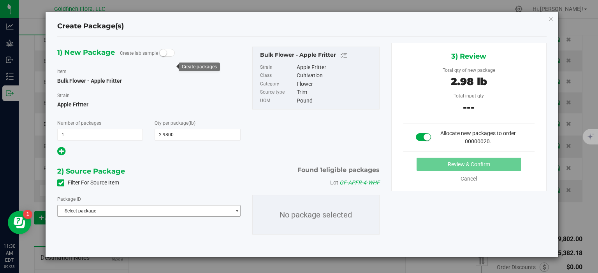
click at [236, 213] on span "select" at bounding box center [237, 211] width 6 height 6
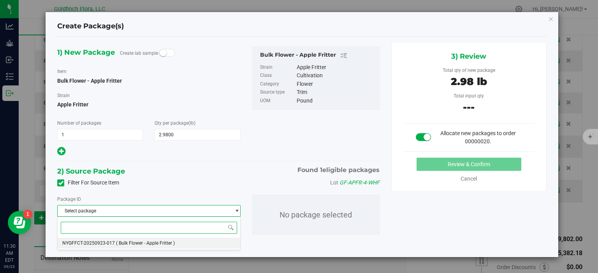
click at [187, 243] on li "NYGFFCT-20250923-017 ( Bulk Flower - Apple Fritter )" at bounding box center [149, 243] width 182 height 11
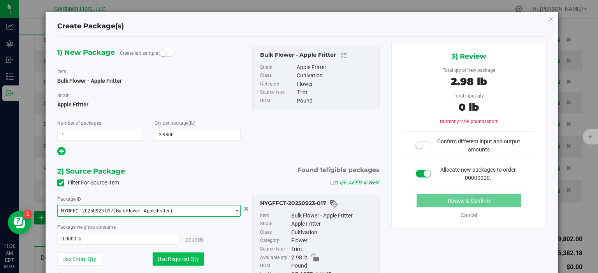
click at [195, 259] on button "Use Required Qty" at bounding box center [177, 259] width 51 height 13
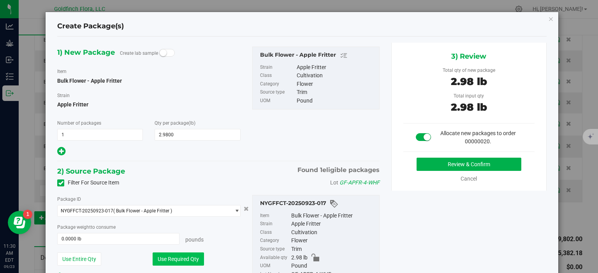
type input "2.9800 lb"
click at [478, 165] on button "Review & Confirm" at bounding box center [468, 164] width 105 height 13
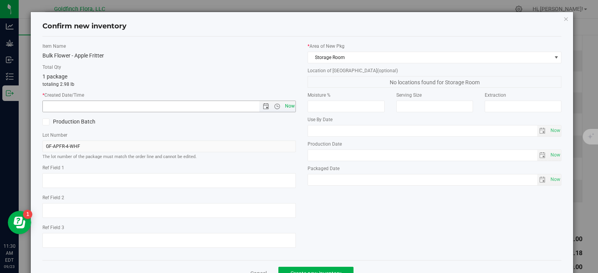
click at [288, 107] on span "Now" at bounding box center [289, 106] width 13 height 11
type input "[DATE] 11:30 AM"
click at [342, 267] on button "Create new inventory" at bounding box center [315, 273] width 75 height 13
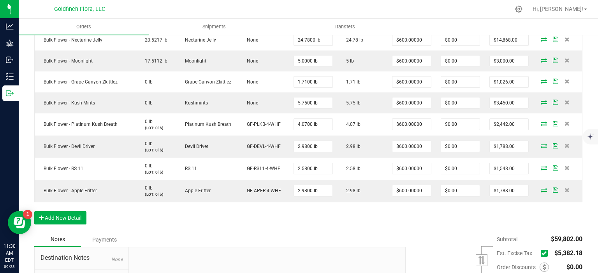
click at [541, 254] on icon at bounding box center [543, 254] width 5 height 0
click at [0, 0] on input "checkbox" at bounding box center [0, 0] width 0 height 0
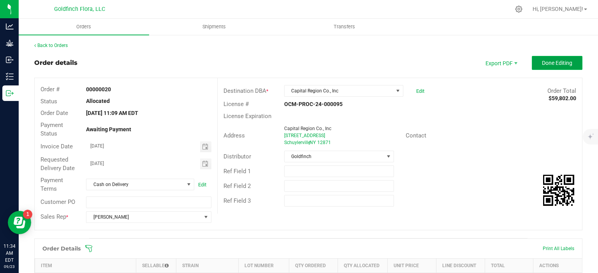
click at [563, 63] on span "Done Editing" at bounding box center [557, 63] width 30 height 6
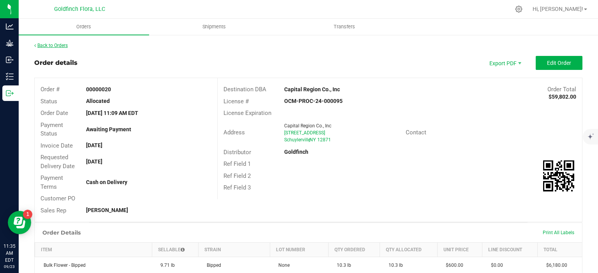
click at [52, 45] on link "Back to Orders" at bounding box center [50, 45] width 33 height 5
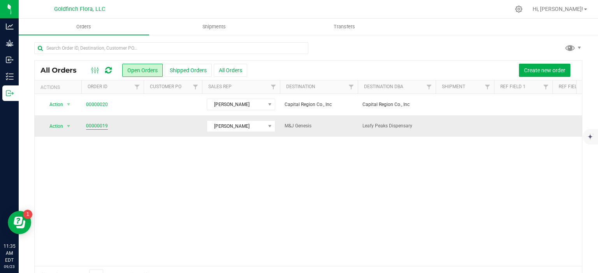
click at [93, 127] on link "00000019" at bounding box center [97, 126] width 22 height 7
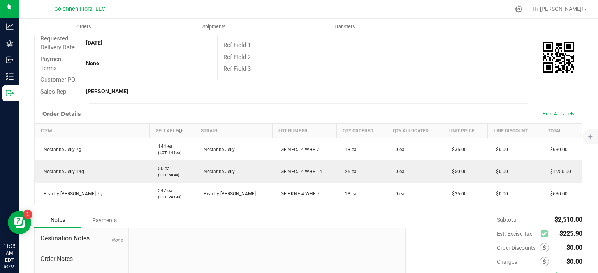
scroll to position [126, 0]
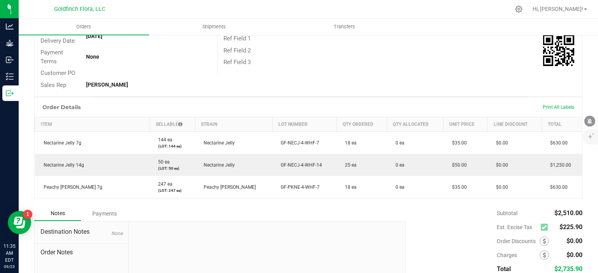
click at [465, 230] on div "Subtotal $2,510.00 Est. Excise Tax $225.90" at bounding box center [491, 256] width 182 height 98
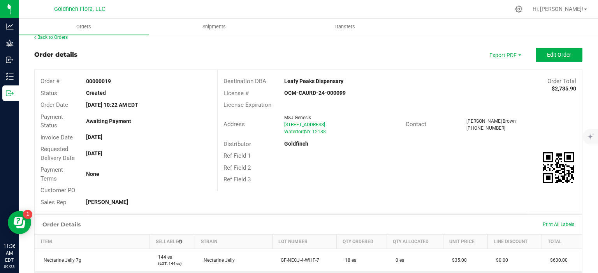
scroll to position [0, 0]
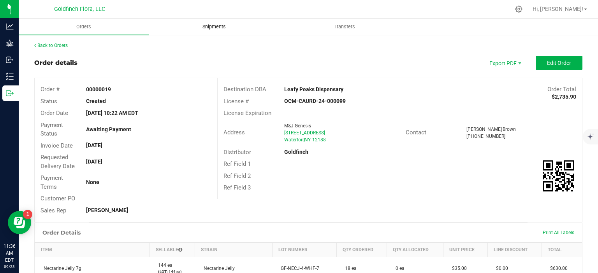
click at [218, 26] on span "Shipments" at bounding box center [214, 26] width 44 height 7
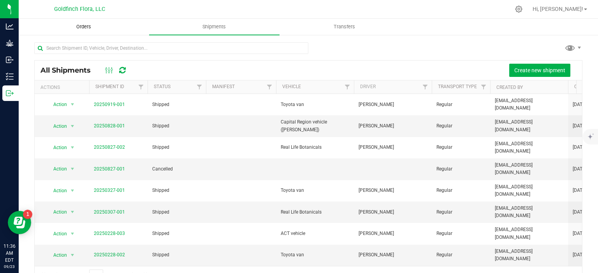
click at [86, 28] on span "Orders" at bounding box center [84, 26] width 36 height 7
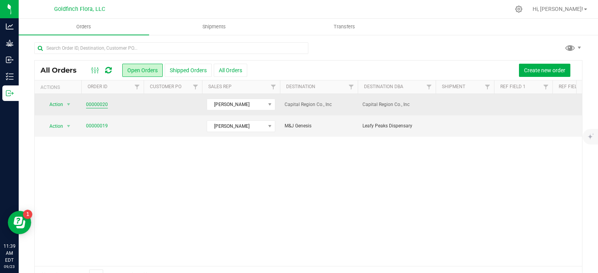
click at [93, 103] on link "00000020" at bounding box center [97, 104] width 22 height 7
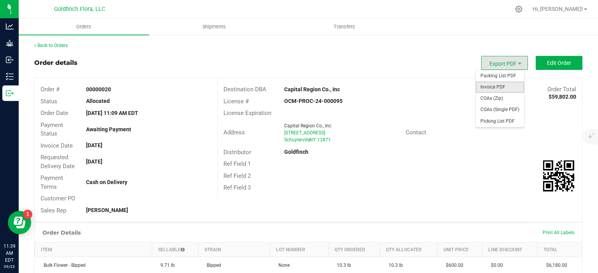
click at [501, 86] on span "Invoice PDF" at bounding box center [499, 87] width 48 height 11
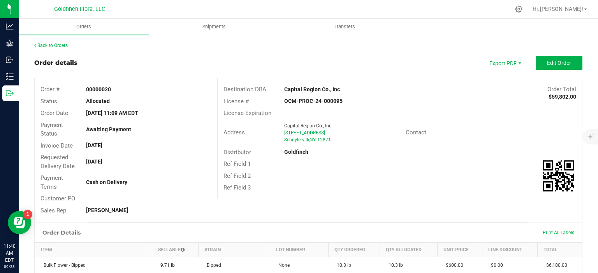
click at [563, 130] on div "Contact" at bounding box center [491, 133] width 182 height 12
click at [445, 57] on div "Order details Export PDF Edit Order" at bounding box center [308, 63] width 548 height 14
click at [223, 26] on span "Shipments" at bounding box center [214, 26] width 44 height 7
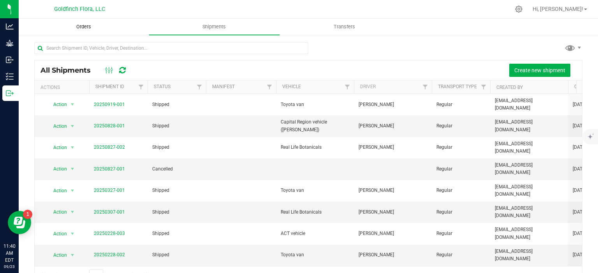
click at [88, 25] on span "Orders" at bounding box center [84, 26] width 36 height 7
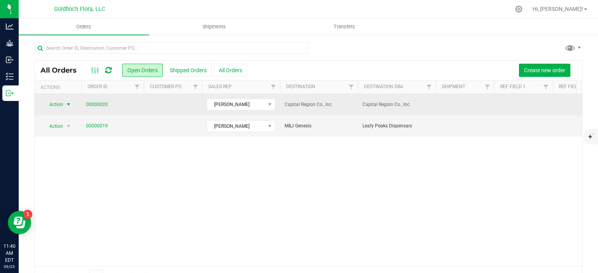
click at [69, 104] on span "select" at bounding box center [68, 105] width 6 height 6
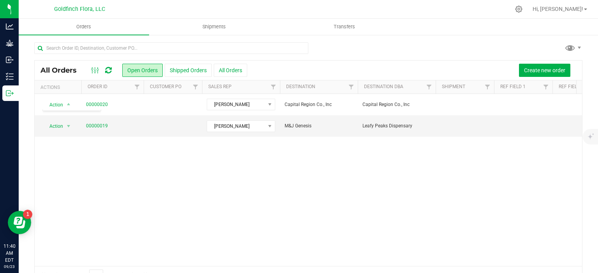
click at [154, 172] on div "Action Action Cancel order Clone order Edit order Mark as fully paid Order audi…" at bounding box center [308, 180] width 547 height 172
click at [219, 23] on span "Shipments" at bounding box center [214, 26] width 44 height 7
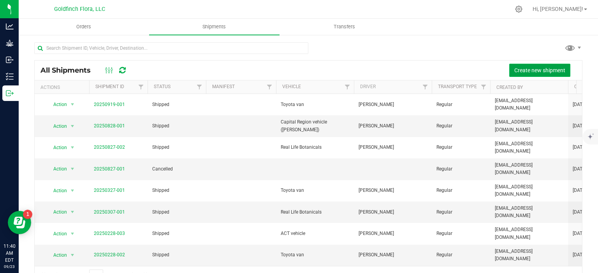
click at [533, 70] on span "Create new shipment" at bounding box center [539, 70] width 51 height 6
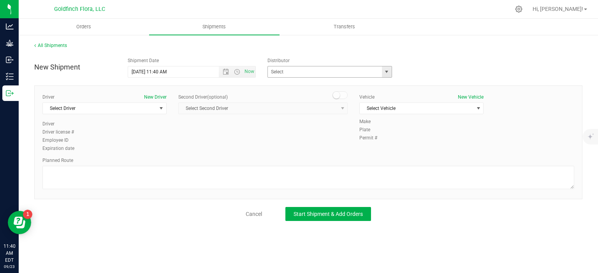
click at [387, 71] on span "select" at bounding box center [386, 72] width 6 height 6
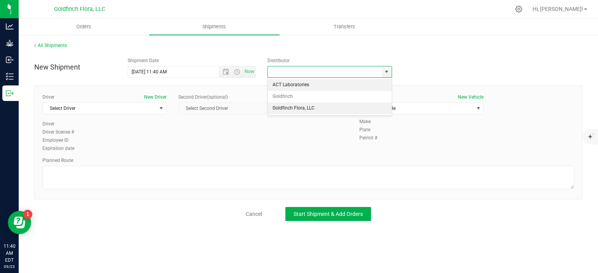
click at [325, 108] on li "Goldfinch Flora, LLC" at bounding box center [330, 109] width 124 height 12
type input "Goldfinch Flora, LLC"
click at [160, 107] on span "select" at bounding box center [161, 108] width 6 height 6
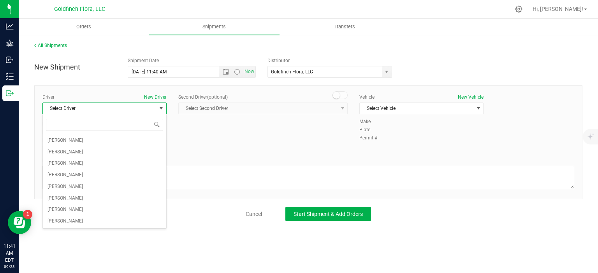
click at [228, 138] on div "Driver New Driver Select Driver Select Driver [PERSON_NAME] [PERSON_NAME] [PERS…" at bounding box center [308, 124] width 543 height 60
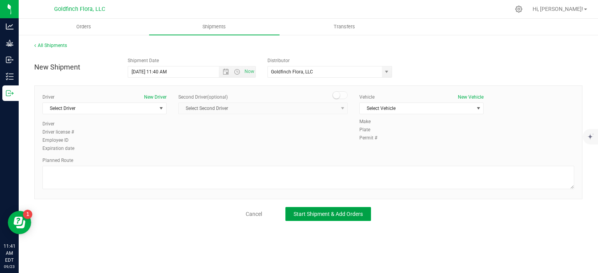
click at [312, 214] on span "Start Shipment & Add Orders" at bounding box center [327, 214] width 69 height 6
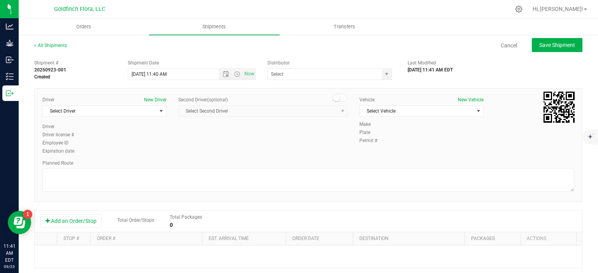
type input "Goldfinch Flora, LLC"
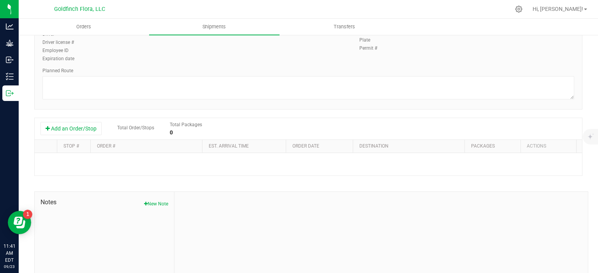
scroll to position [93, 0]
click at [90, 129] on button "Add an Order/Stop" at bounding box center [70, 127] width 61 height 13
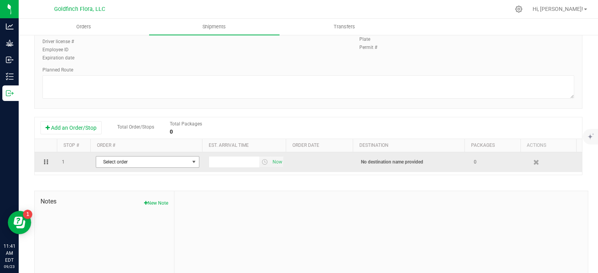
click at [191, 162] on span "select" at bounding box center [194, 162] width 6 height 6
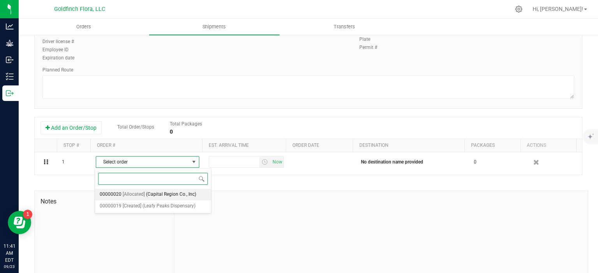
click at [179, 193] on span "(Capital Region Co., Inc)" at bounding box center [171, 195] width 50 height 10
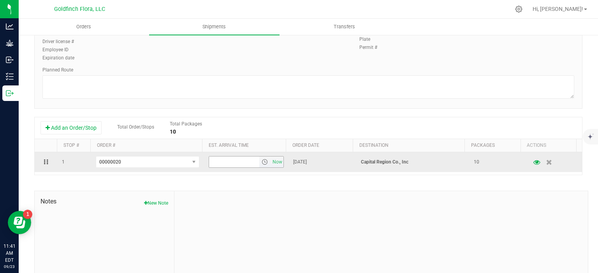
click at [246, 160] on input "text" at bounding box center [234, 162] width 51 height 11
click at [261, 162] on span "select" at bounding box center [264, 162] width 6 height 6
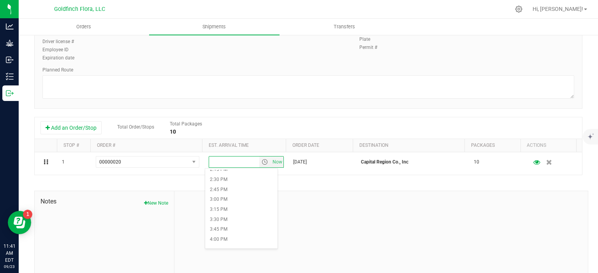
scroll to position [561, 0]
click at [220, 173] on li "2:00 PM" at bounding box center [241, 175] width 72 height 10
click at [500, 212] on div at bounding box center [380, 243] width 413 height 104
click at [377, 77] on textarea at bounding box center [307, 86] width 531 height 23
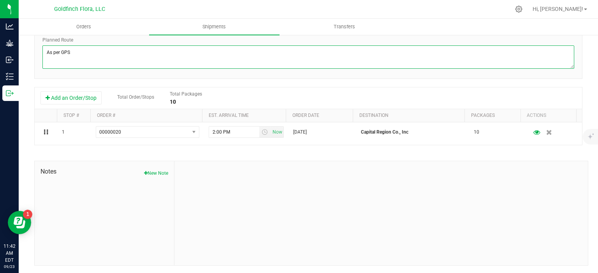
scroll to position [0, 0]
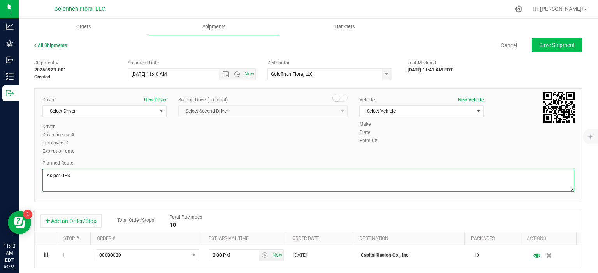
type textarea "As per GPS"
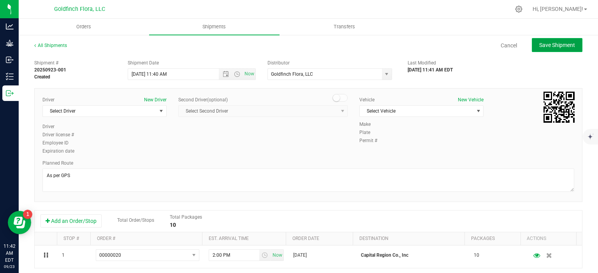
click at [554, 44] on span "Save Shipment" at bounding box center [557, 45] width 36 height 6
type input "[DATE] 3:40 PM"
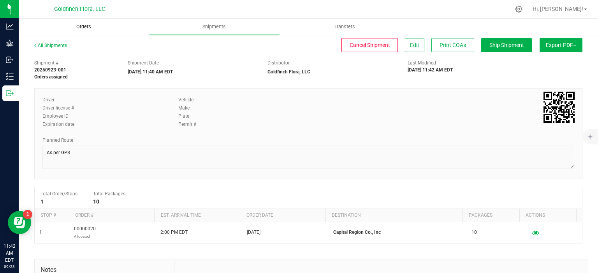
click at [82, 26] on span "Orders" at bounding box center [84, 26] width 36 height 7
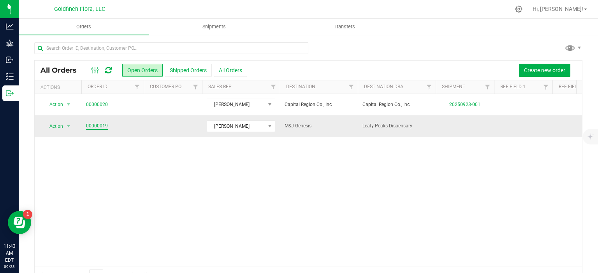
click at [93, 125] on link "00000019" at bounding box center [97, 126] width 22 height 7
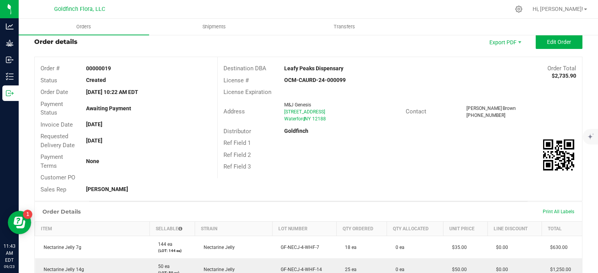
scroll to position [20, 0]
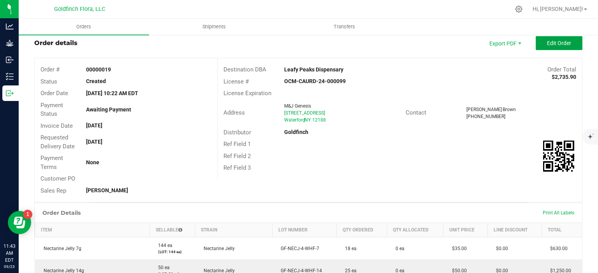
click at [550, 43] on span "Edit Order" at bounding box center [559, 43] width 24 height 6
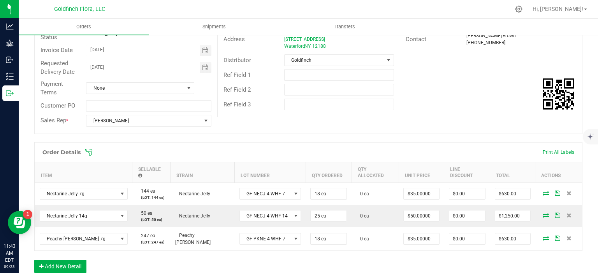
scroll to position [139, 0]
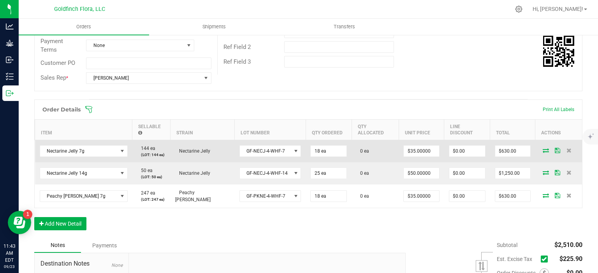
click at [542, 148] on icon at bounding box center [545, 150] width 6 height 5
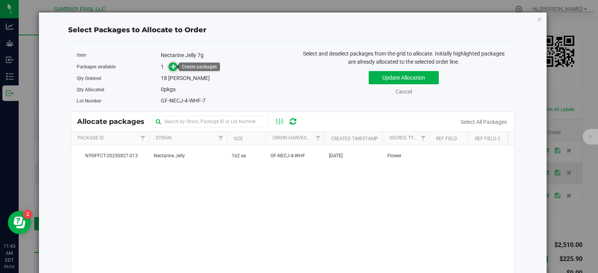
click at [172, 65] on icon at bounding box center [173, 66] width 5 height 5
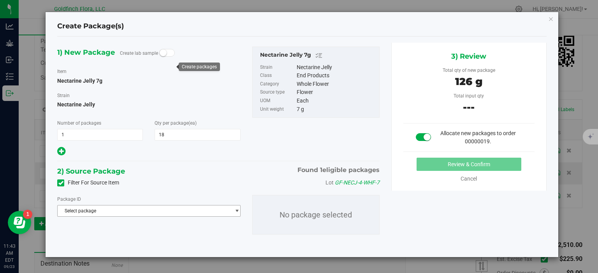
click at [237, 211] on span "select" at bounding box center [237, 211] width 6 height 6
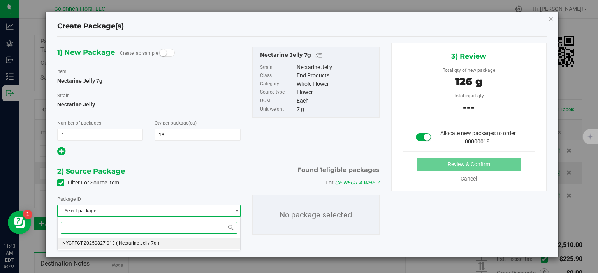
click at [204, 243] on li "NYGFFCT-20250827-013 ( Nectarine Jelly 7g )" at bounding box center [149, 243] width 182 height 11
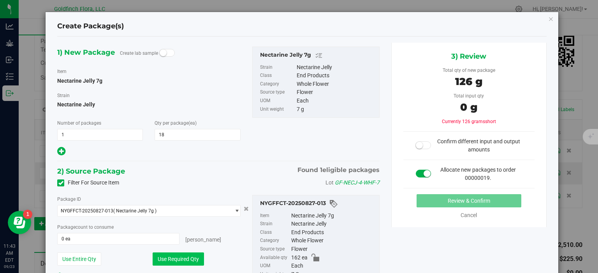
click at [181, 258] on button "Use Required Qty" at bounding box center [177, 259] width 51 height 13
type input "18 ea"
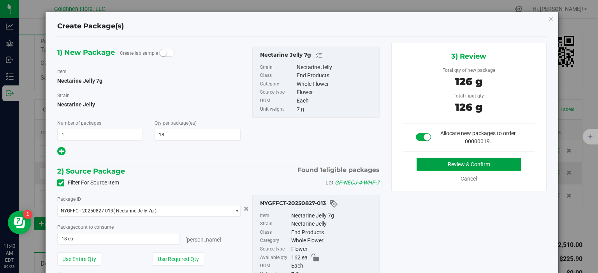
click at [481, 163] on button "Review & Confirm" at bounding box center [468, 164] width 105 height 13
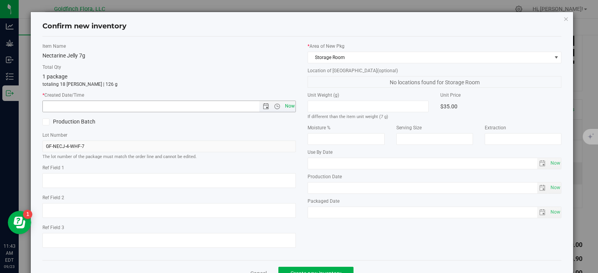
click at [286, 105] on span "Now" at bounding box center [289, 106] width 13 height 11
type input "[DATE] 11:43 AM"
click at [301, 269] on button "Create new inventory" at bounding box center [315, 273] width 75 height 13
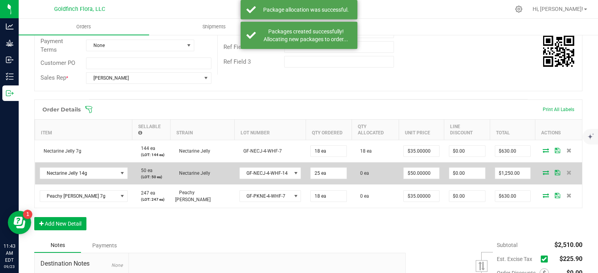
click at [542, 170] on icon at bounding box center [545, 172] width 6 height 5
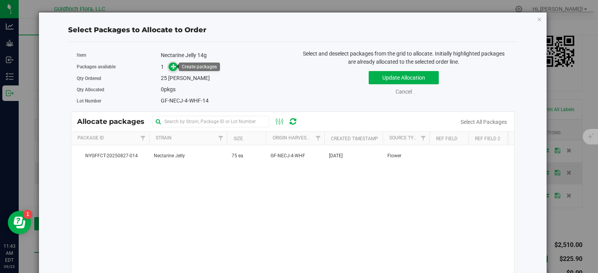
click at [171, 63] on icon at bounding box center [174, 66] width 6 height 6
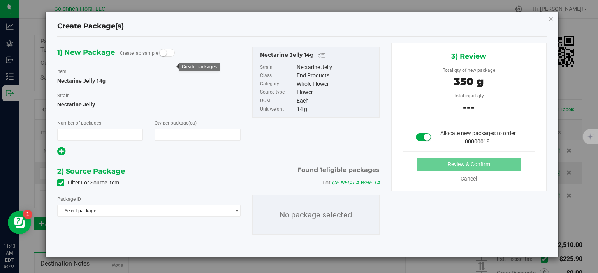
type input "1"
type input "25"
click at [235, 210] on span "select" at bounding box center [237, 211] width 6 height 6
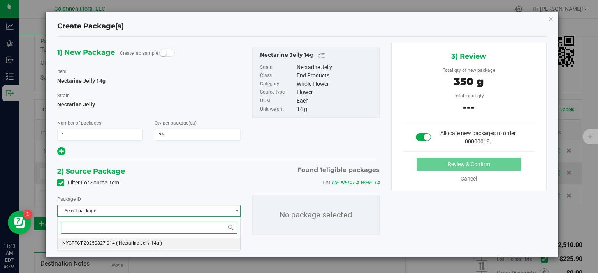
click at [207, 241] on li "NYGFFCT-20250827-014 ( Nectarine Jelly 14g )" at bounding box center [149, 243] width 182 height 11
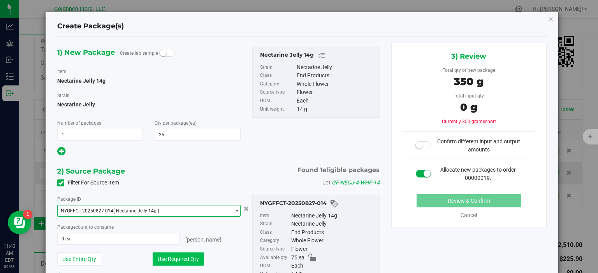
click at [190, 258] on button "Use Required Qty" at bounding box center [177, 259] width 51 height 13
type input "25 ea"
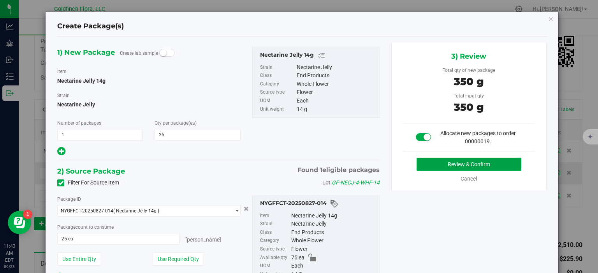
click at [480, 162] on button "Review & Confirm" at bounding box center [468, 164] width 105 height 13
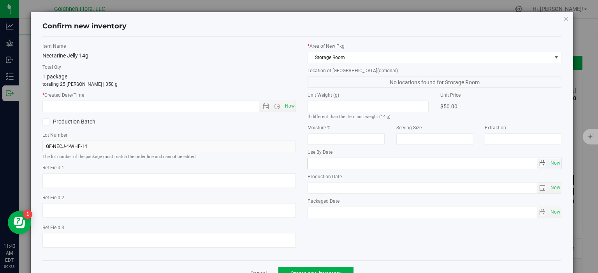
scroll to position [139, 0]
click at [287, 105] on span "Now" at bounding box center [289, 106] width 13 height 11
type input "[DATE] 11:43 AM"
click at [300, 271] on span "Create new inventory" at bounding box center [315, 274] width 51 height 6
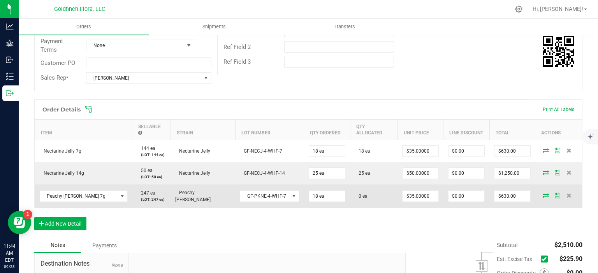
click at [542, 193] on icon at bounding box center [545, 195] width 6 height 5
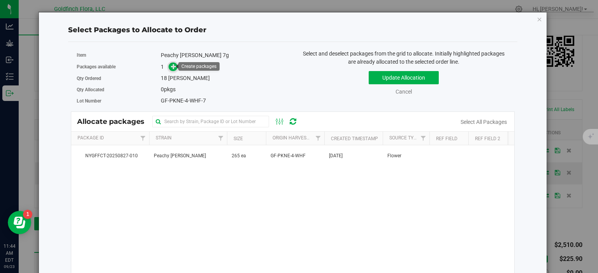
click at [174, 65] on icon at bounding box center [173, 66] width 5 height 5
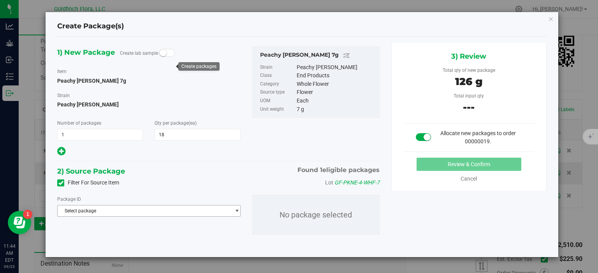
click at [237, 209] on span "select" at bounding box center [237, 211] width 6 height 6
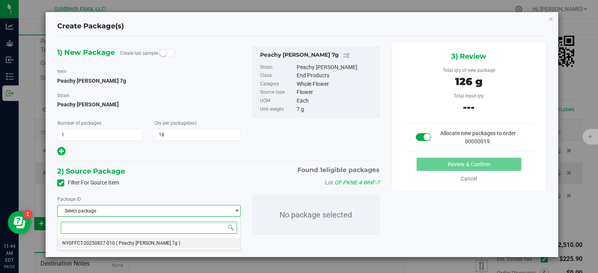
click at [213, 242] on li "NYGFFCT-20250827-010 ( Peachy Keene 7g )" at bounding box center [149, 243] width 182 height 11
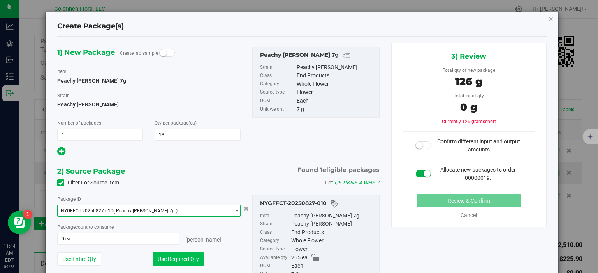
click at [181, 256] on button "Use Required Qty" at bounding box center [177, 259] width 51 height 13
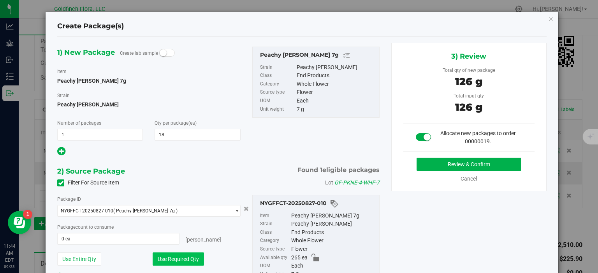
type input "18 ea"
click at [476, 162] on button "Review & Confirm" at bounding box center [468, 164] width 105 height 13
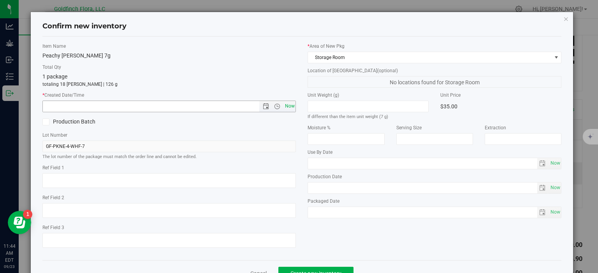
click at [286, 104] on span "Now" at bounding box center [289, 106] width 13 height 11
type input "9/23/2025 11:44 AM"
click at [314, 270] on button "Create new inventory" at bounding box center [315, 273] width 75 height 13
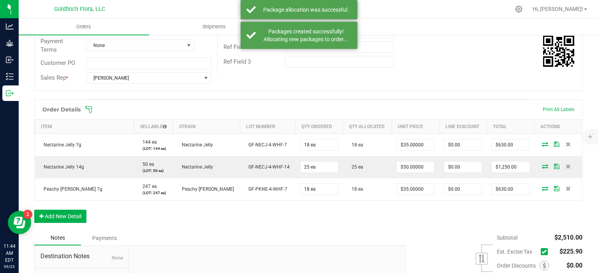
scroll to position [223, 0]
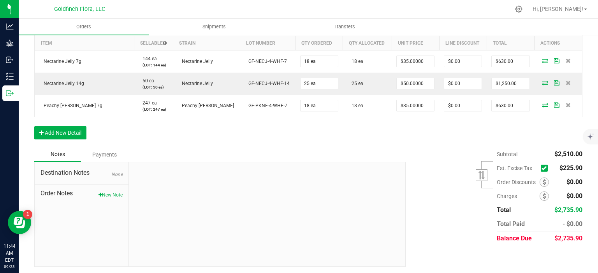
click at [110, 152] on div "Payments" at bounding box center [104, 155] width 47 height 14
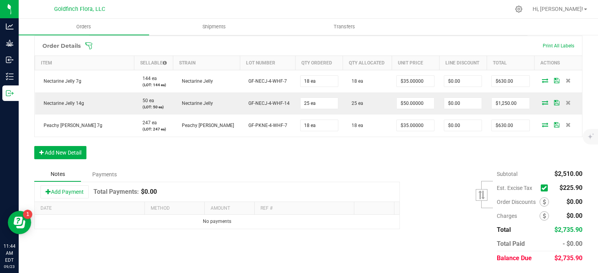
scroll to position [202, 0]
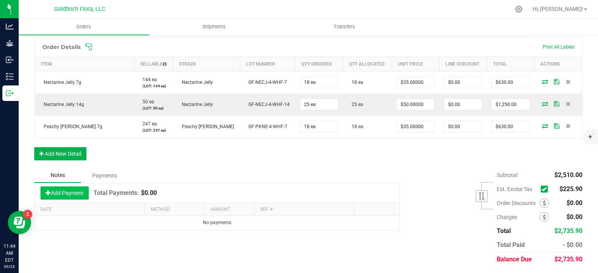
click at [65, 193] on button "Add Payment" at bounding box center [64, 193] width 48 height 13
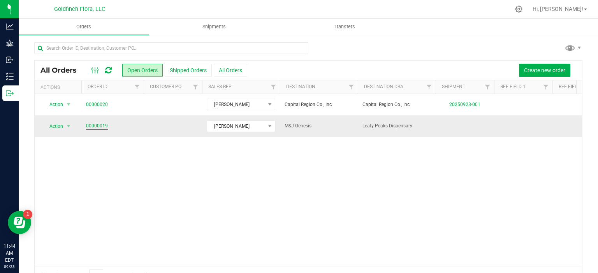
click at [99, 125] on link "00000019" at bounding box center [97, 126] width 22 height 7
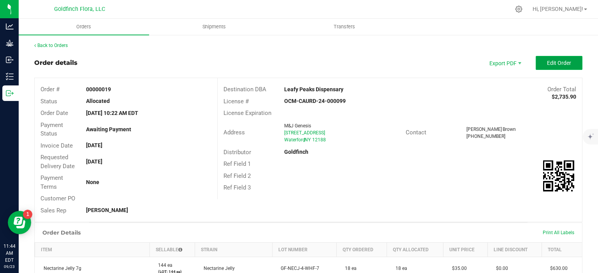
click at [550, 63] on span "Edit Order" at bounding box center [559, 63] width 24 height 6
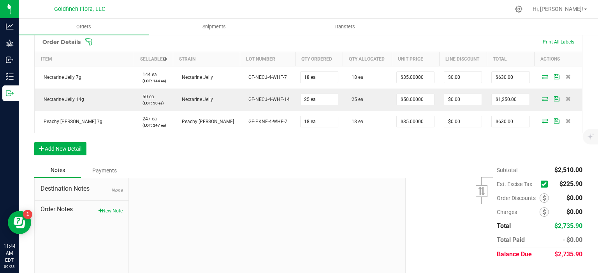
scroll to position [208, 0]
click at [541, 184] on icon at bounding box center [543, 184] width 5 height 0
click at [0, 0] on input "checkbox" at bounding box center [0, 0] width 0 height 0
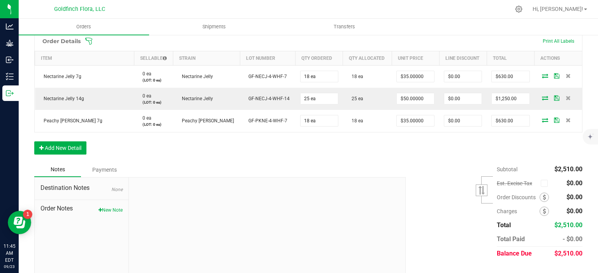
click at [113, 168] on div "Payments" at bounding box center [104, 170] width 47 height 14
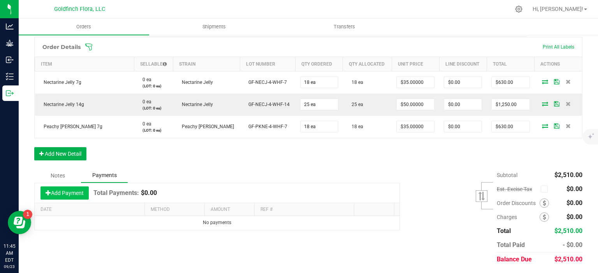
click at [82, 192] on button "Add Payment" at bounding box center [64, 193] width 48 height 13
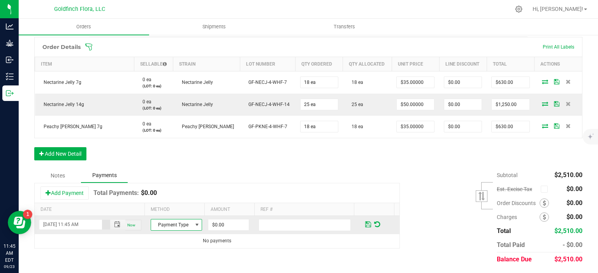
click at [194, 224] on span at bounding box center [197, 225] width 6 height 6
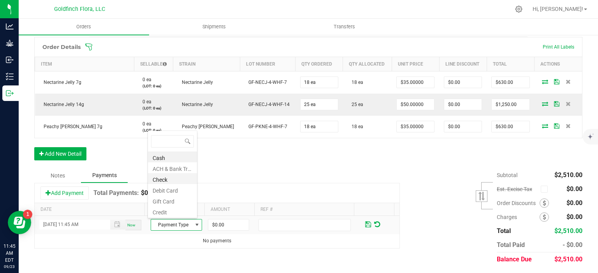
click at [177, 180] on li "Check" at bounding box center [172, 179] width 49 height 11
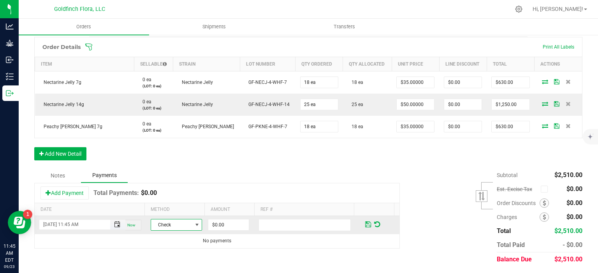
click at [115, 224] on span "Toggle popup" at bounding box center [117, 225] width 6 height 6
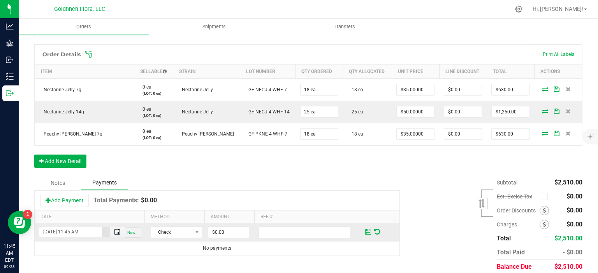
scroll to position [202, 0]
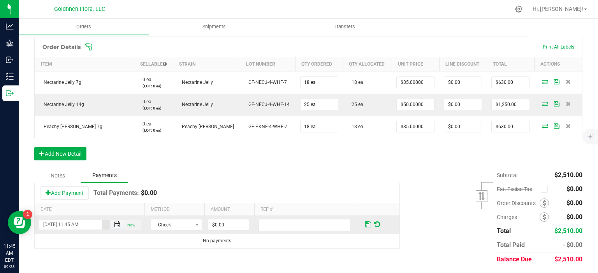
click at [114, 222] on span "Toggle popup" at bounding box center [117, 225] width 6 height 6
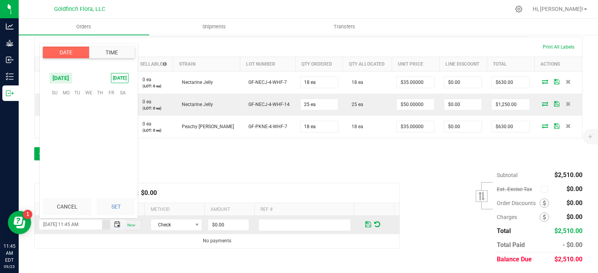
scroll to position [475, 0]
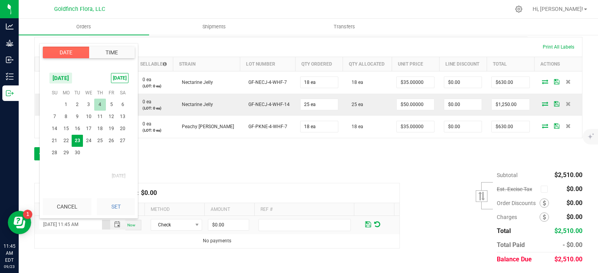
click at [99, 105] on span "4" at bounding box center [99, 105] width 11 height 12
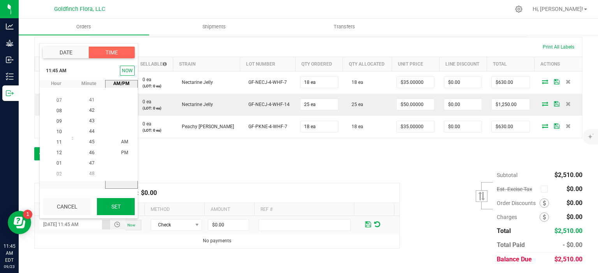
click at [109, 205] on button "Set" at bounding box center [116, 206] width 38 height 17
type input "09/04/2025 11:45 AM"
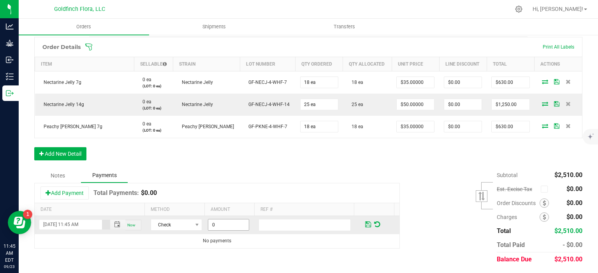
click at [216, 224] on input "0" at bounding box center [228, 225] width 40 height 11
type input "$2,510.00"
click at [275, 165] on div "Order Details Print All Labels Item Sellable Strain Lot Number Qty Ordered Qty …" at bounding box center [308, 102] width 548 height 131
click at [219, 166] on div "Order Details Print All Labels Item Sellable Strain Lot Number Qty Ordered Qty …" at bounding box center [308, 102] width 548 height 131
click at [365, 223] on span at bounding box center [368, 224] width 6 height 7
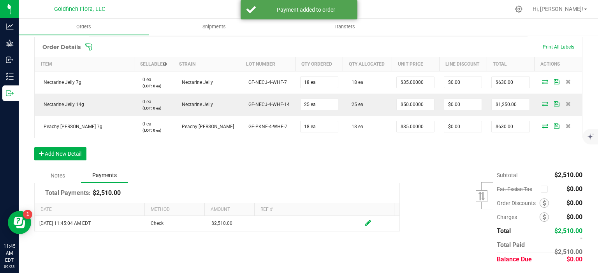
click at [414, 166] on div "Order Details Print All Labels Item Sellable Strain Lot Number Qty Ordered Qty …" at bounding box center [308, 102] width 548 height 131
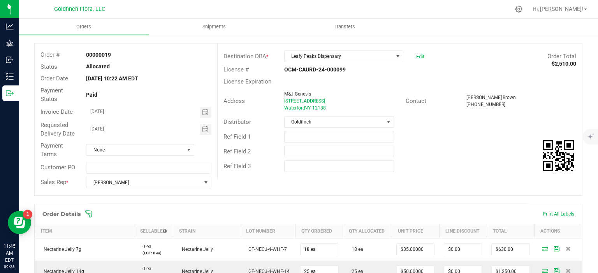
scroll to position [0, 0]
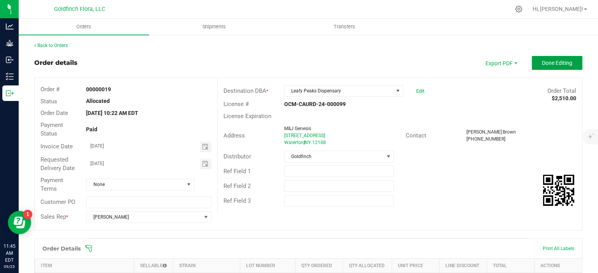
click at [546, 60] on span "Done Editing" at bounding box center [557, 63] width 30 height 6
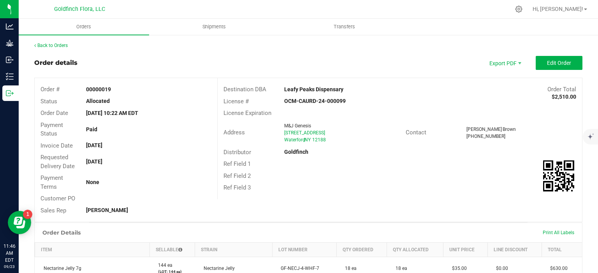
click at [207, 54] on div "Back to Orders Order details Export PDF Edit Order Order # 00000019 Status Allo…" at bounding box center [308, 247] width 548 height 410
click at [65, 44] on link "Back to Orders" at bounding box center [50, 45] width 33 height 5
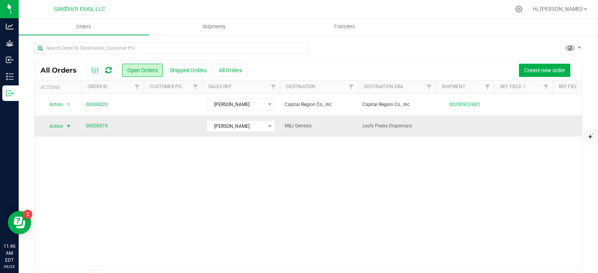
click at [69, 126] on span "select" at bounding box center [68, 126] width 6 height 6
click at [104, 126] on link "00000019" at bounding box center [97, 126] width 22 height 7
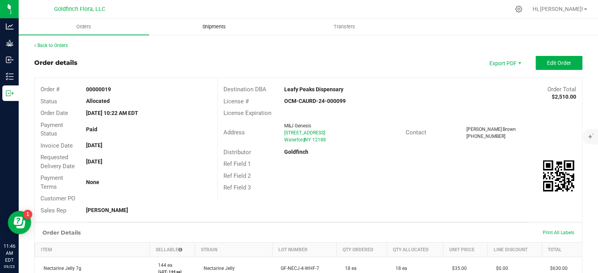
click at [221, 26] on span "Shipments" at bounding box center [214, 26] width 44 height 7
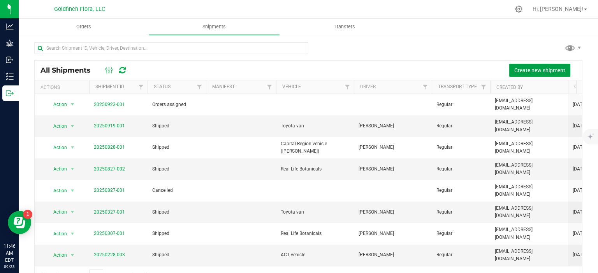
click at [551, 68] on span "Create new shipment" at bounding box center [539, 70] width 51 height 6
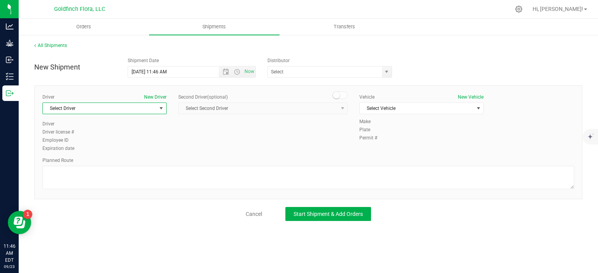
click at [162, 107] on span "select" at bounding box center [161, 108] width 6 height 6
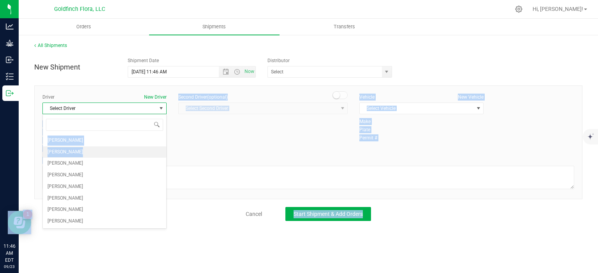
drag, startPoint x: 162, startPoint y: 107, endPoint x: 136, endPoint y: 147, distance: 47.9
click at [136, 147] on body "Analytics Grow Inbound Inventory Outbound 11:46 AM EDT 09/23/2025 09/23 Goldfin…" at bounding box center [299, 136] width 598 height 273
click at [136, 147] on li "[PERSON_NAME]" at bounding box center [104, 153] width 123 height 12
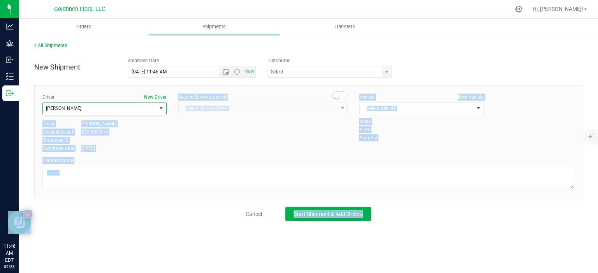
click at [136, 147] on div "Select Driver Randy Bertrand Rosemary Fera Daniel Fera Nicola Fera Steve Halton…" at bounding box center [104, 171] width 124 height 114
click at [213, 160] on div "Planned Route" at bounding box center [307, 160] width 531 height 7
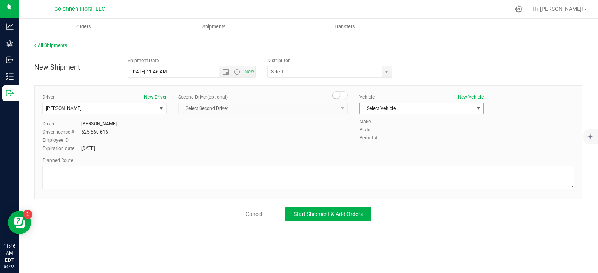
click at [479, 109] on span "select" at bounding box center [478, 108] width 6 height 6
click at [422, 147] on li "Jetta" at bounding box center [420, 145] width 123 height 12
click at [387, 70] on span "select" at bounding box center [386, 72] width 6 height 6
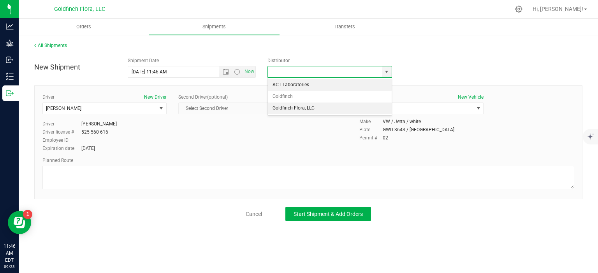
click at [284, 107] on li "Goldfinch Flora, LLC" at bounding box center [330, 109] width 124 height 12
type input "Goldfinch Flora, LLC"
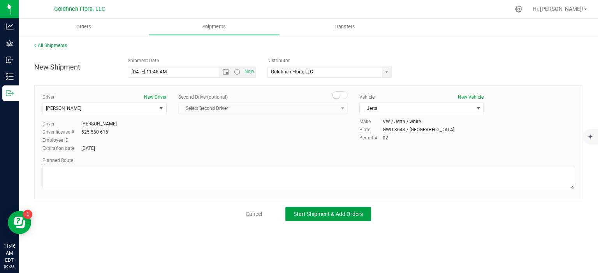
click at [314, 214] on span "Start Shipment & Add Orders" at bounding box center [327, 214] width 69 height 6
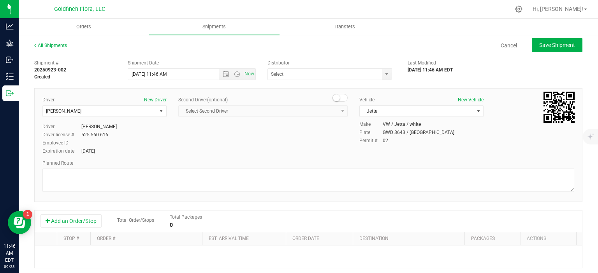
type input "Goldfinch Flora, LLC"
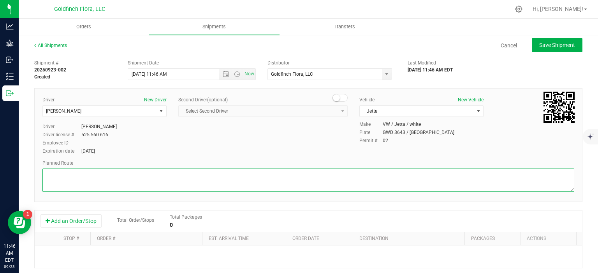
click at [146, 175] on textarea at bounding box center [307, 180] width 531 height 23
type textarea "As per GPS"
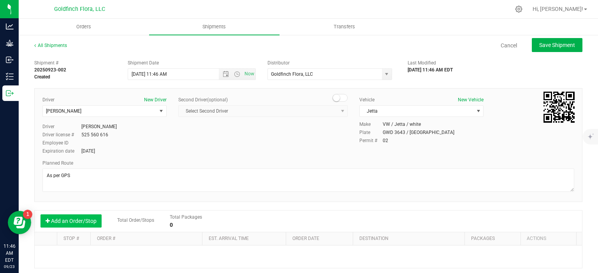
click at [82, 220] on button "Add an Order/Stop" at bounding box center [70, 221] width 61 height 13
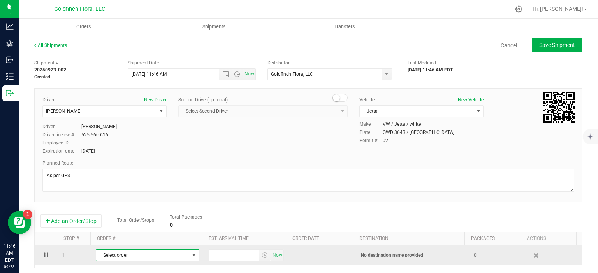
click at [191, 255] on span "select" at bounding box center [194, 255] width 6 height 6
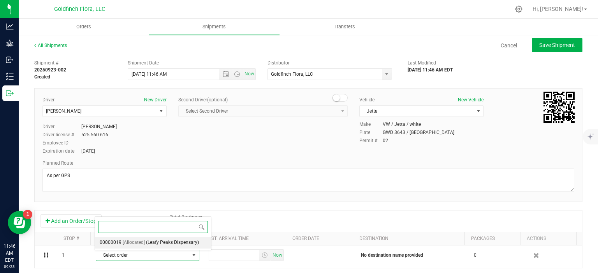
click at [177, 243] on span "(Leafy Peaks Dispensary)" at bounding box center [172, 243] width 53 height 10
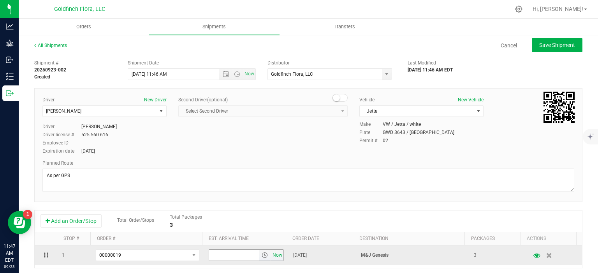
click at [273, 256] on span "Now" at bounding box center [277, 255] width 13 height 11
click at [261, 256] on span "select" at bounding box center [264, 255] width 6 height 6
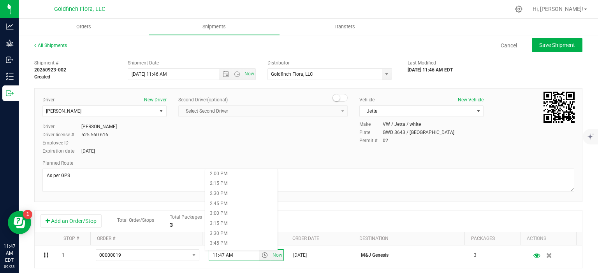
scroll to position [548, 0]
click at [229, 188] on li "2:00 PM" at bounding box center [241, 188] width 72 height 10
click at [563, 45] on span "Save Shipment" at bounding box center [557, 45] width 36 height 6
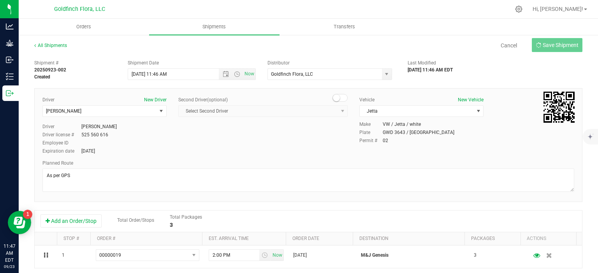
type input "9/23/2025 3:46 PM"
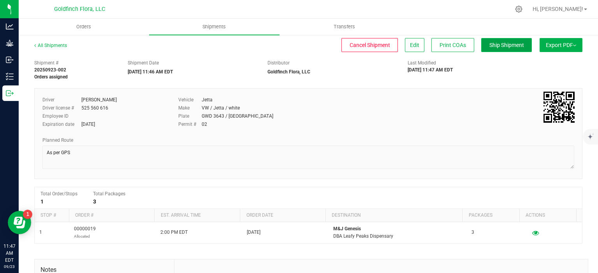
click at [500, 43] on span "Ship Shipment" at bounding box center [506, 45] width 35 height 6
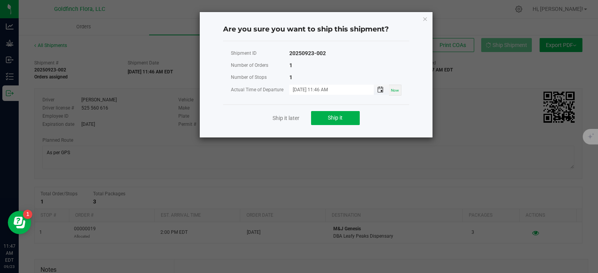
click at [383, 88] on span "Toggle popup" at bounding box center [380, 90] width 6 height 6
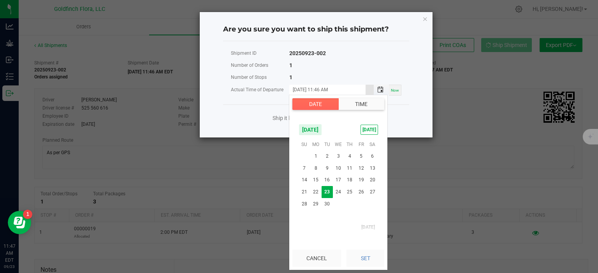
scroll to position [486, 0]
click at [349, 155] on span "4" at bounding box center [349, 157] width 11 height 12
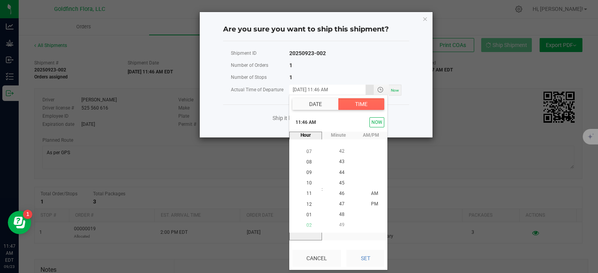
click at [306, 224] on span "02" at bounding box center [308, 225] width 5 height 5
click at [340, 224] on span "49" at bounding box center [341, 225] width 5 height 5
click at [340, 224] on span "52" at bounding box center [341, 225] width 5 height 5
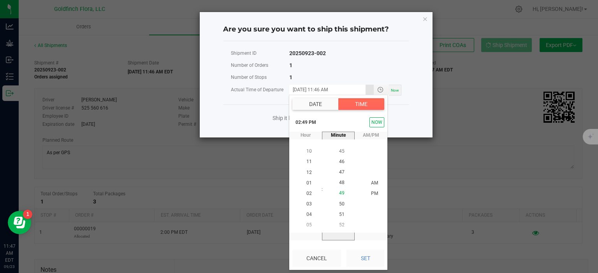
scroll to position [549, 0]
click at [340, 224] on span "55" at bounding box center [341, 225] width 5 height 5
click at [340, 224] on span "58" at bounding box center [341, 225] width 5 height 5
click at [339, 149] on span "54" at bounding box center [341, 151] width 5 height 5
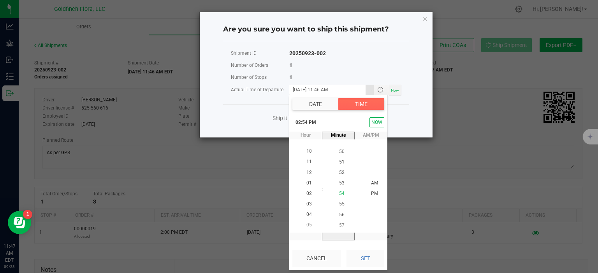
click at [339, 149] on span "50" at bounding box center [341, 151] width 5 height 5
click at [339, 149] on span "46" at bounding box center [341, 151] width 5 height 5
click at [339, 149] on span "42" at bounding box center [341, 151] width 5 height 5
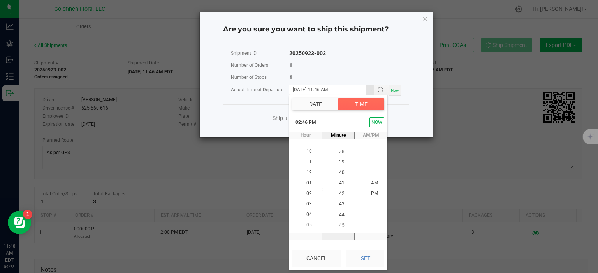
click at [339, 149] on span "38" at bounding box center [341, 151] width 5 height 5
click at [339, 149] on span "34" at bounding box center [341, 151] width 5 height 5
drag, startPoint x: 339, startPoint y: 151, endPoint x: 336, endPoint y: 242, distance: 91.1
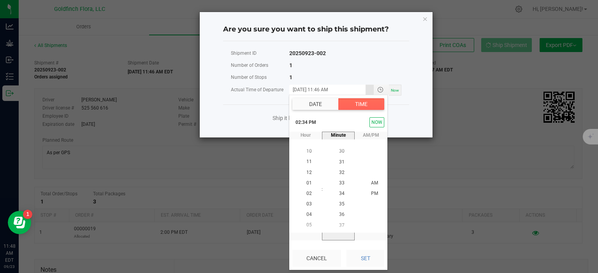
click at [336, 242] on div "Date Time September 2025 TODAY Su Mo Tu We Th Fr Sa September 2025 1 2 3 4 5 6 …" at bounding box center [338, 182] width 98 height 175
click at [339, 149] on span "30" at bounding box center [341, 151] width 5 height 5
click at [340, 150] on span "26" at bounding box center [341, 151] width 5 height 5
click at [340, 150] on span "22" at bounding box center [341, 151] width 5 height 5
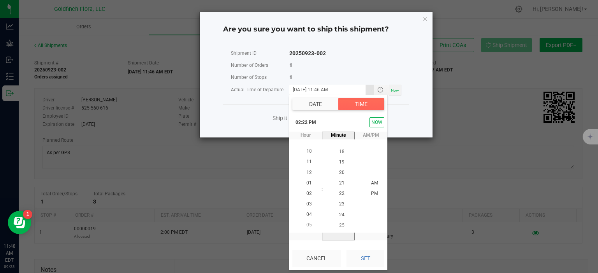
click at [340, 150] on span "18" at bounding box center [341, 151] width 5 height 5
click at [340, 150] on span "14" at bounding box center [341, 151] width 5 height 5
click at [340, 150] on span "10" at bounding box center [341, 151] width 5 height 5
click at [340, 150] on span "06" at bounding box center [341, 151] width 5 height 5
click at [340, 150] on span "02" at bounding box center [341, 151] width 5 height 5
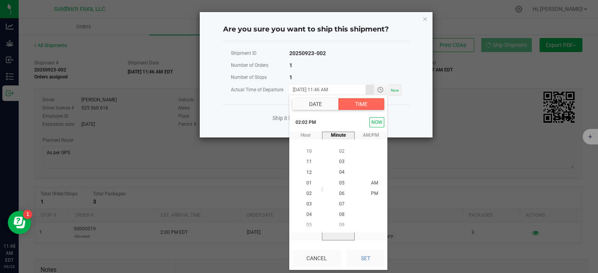
scroll to position [21, 0]
click at [339, 171] on span "00" at bounding box center [341, 172] width 5 height 5
click at [367, 258] on button "Set" at bounding box center [365, 258] width 38 height 17
type input "09/04/2025 02:00 PM"
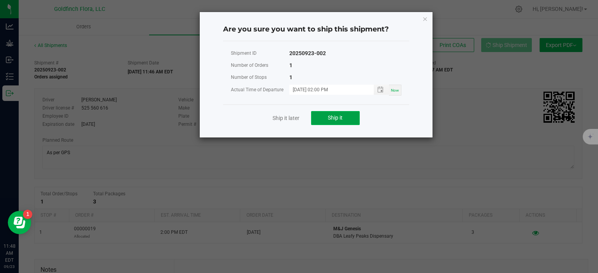
click at [338, 116] on span "Ship it" at bounding box center [335, 118] width 15 height 6
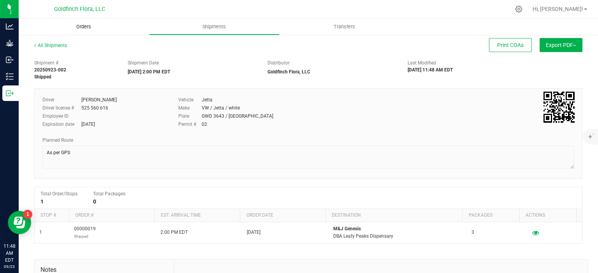
click at [84, 28] on span "Orders" at bounding box center [84, 26] width 36 height 7
